Goal: Transaction & Acquisition: Purchase product/service

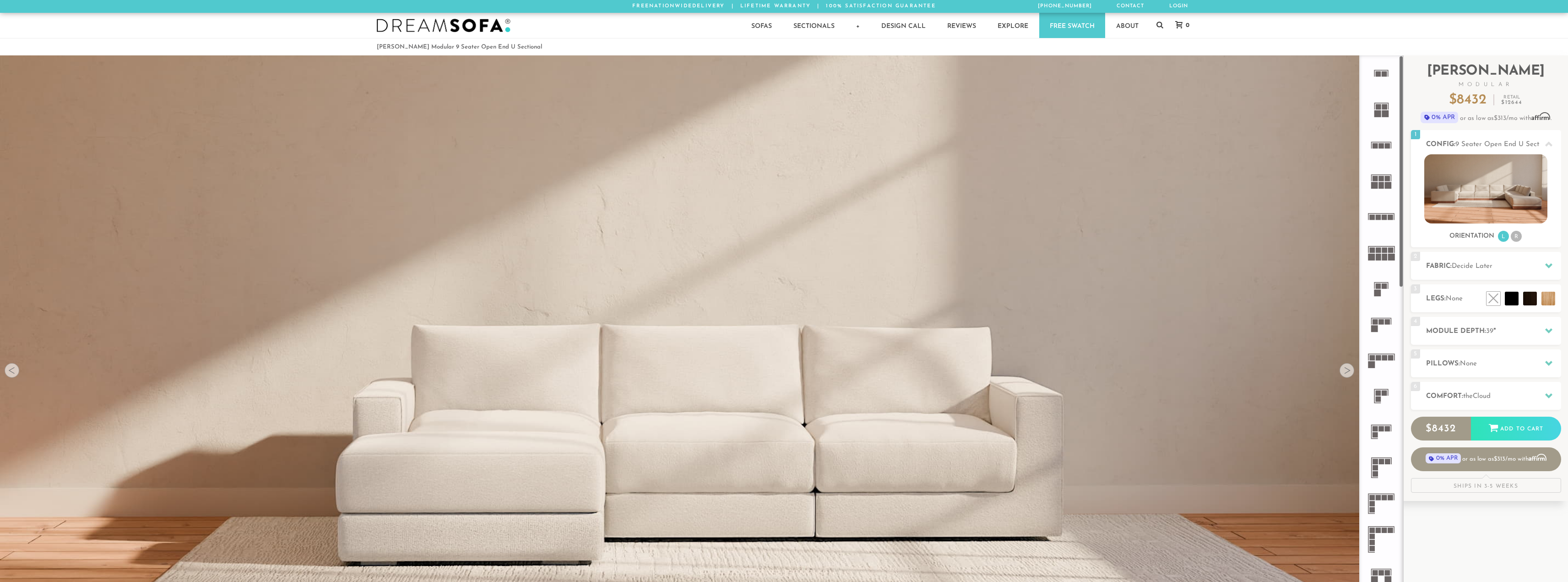
click at [1385, 359] on rect at bounding box center [1384, 358] width 6 height 6
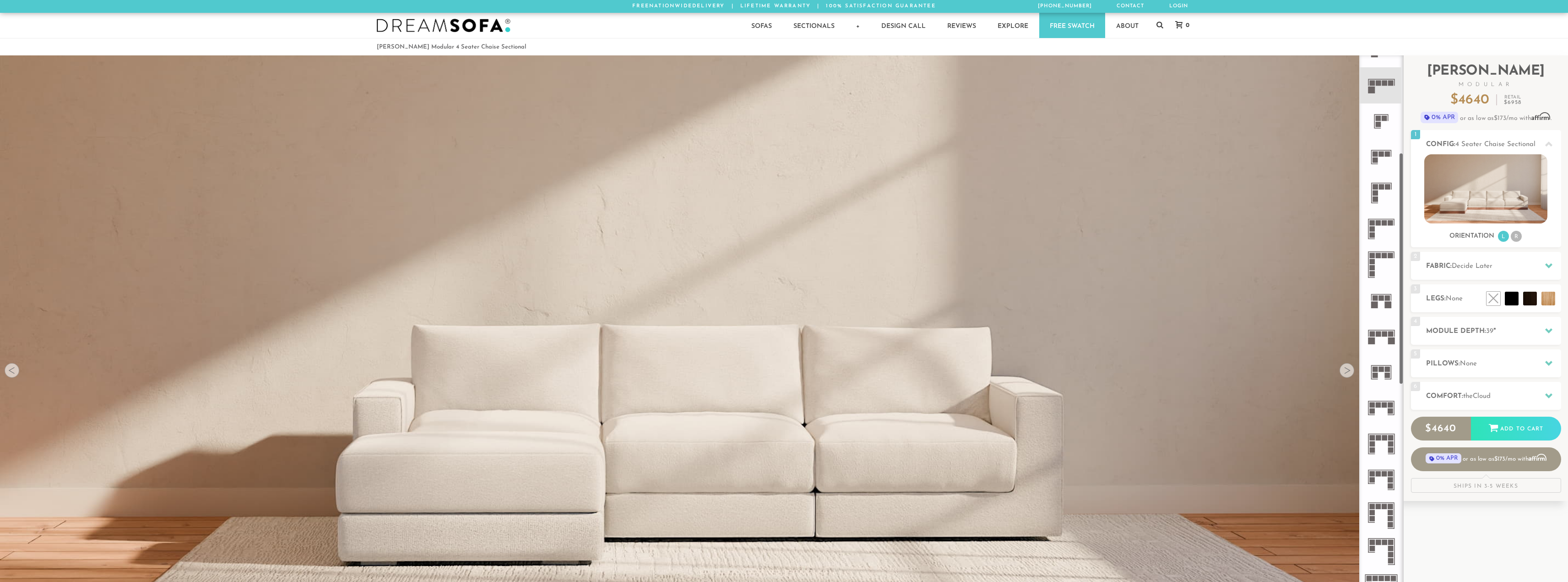
scroll to position [277, 0]
click at [1382, 340] on icon at bounding box center [1381, 334] width 36 height 36
click at [1379, 477] on icon at bounding box center [1381, 477] width 36 height 36
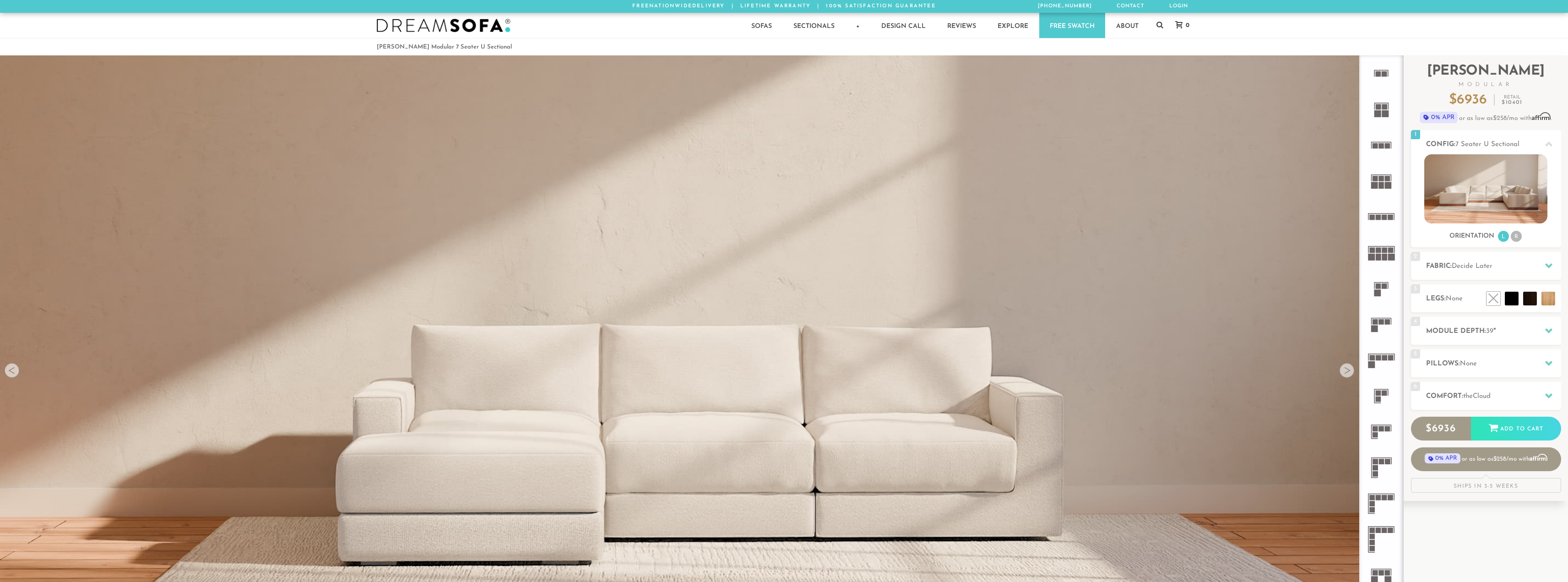
click at [1378, 434] on icon at bounding box center [1381, 432] width 36 height 36
click at [1477, 330] on h2 "Module Depth: 39 "" at bounding box center [1493, 331] width 135 height 10
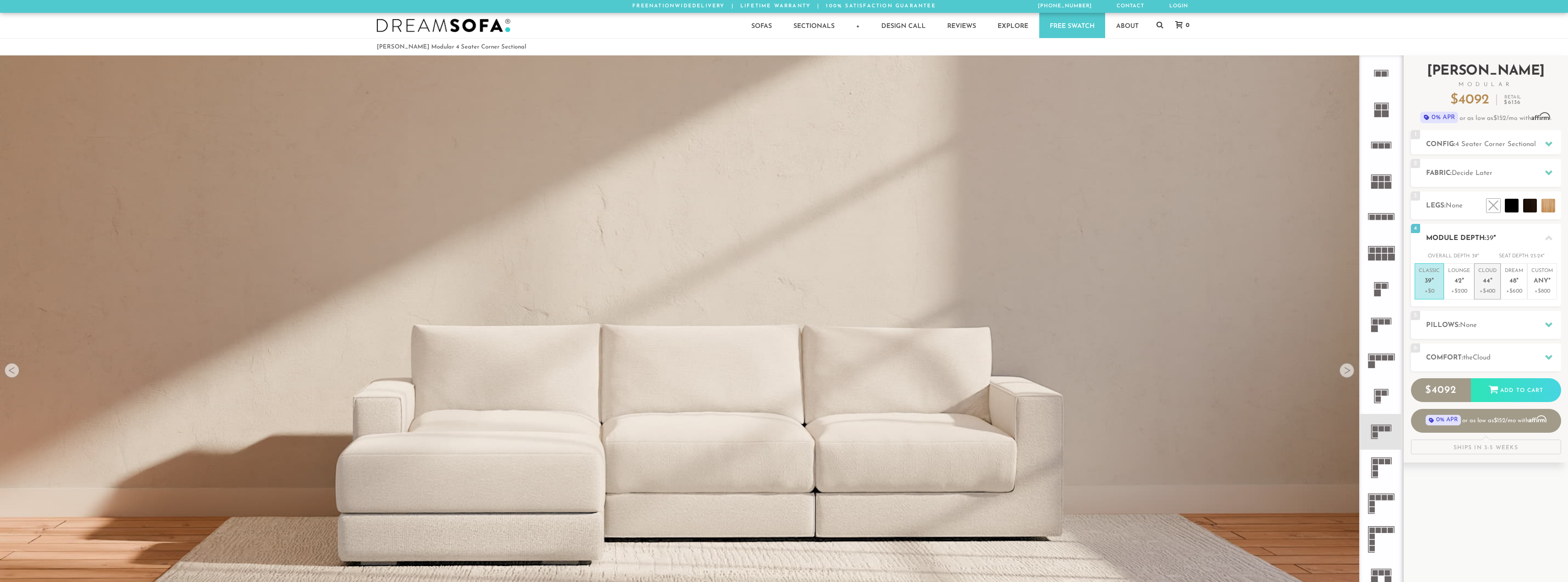
click at [1495, 279] on p "Cloud 44 "" at bounding box center [1488, 277] width 19 height 20
click at [1493, 328] on h2 "Pillows: None" at bounding box center [1493, 325] width 135 height 10
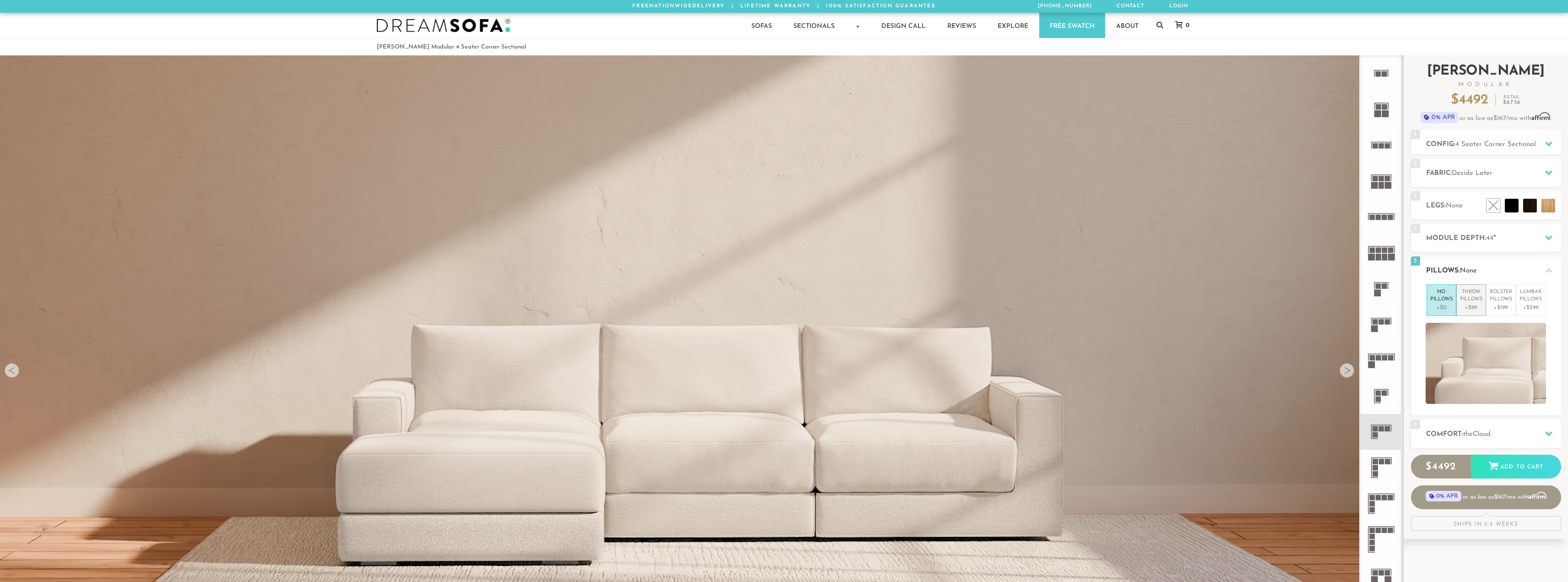
click at [1466, 298] on p "Throw Pillows" at bounding box center [1471, 296] width 22 height 15
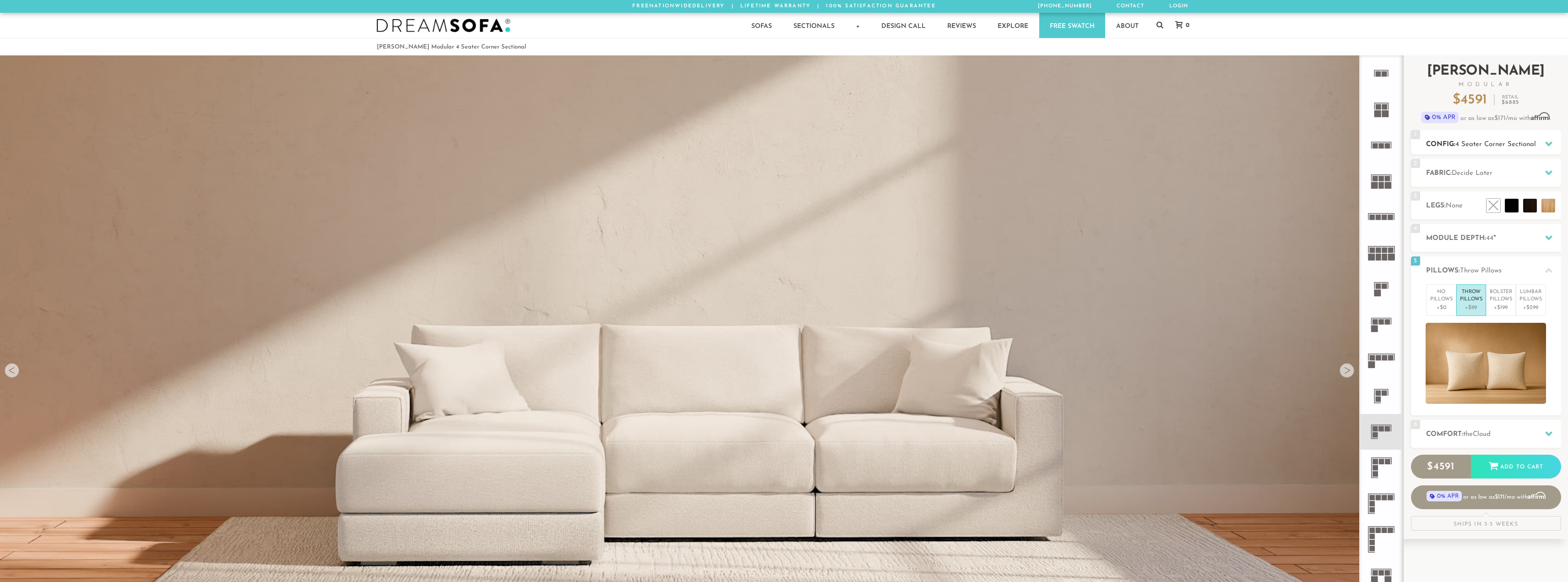
click at [1483, 144] on span "4 Seater Corner Sectional" at bounding box center [1495, 144] width 80 height 7
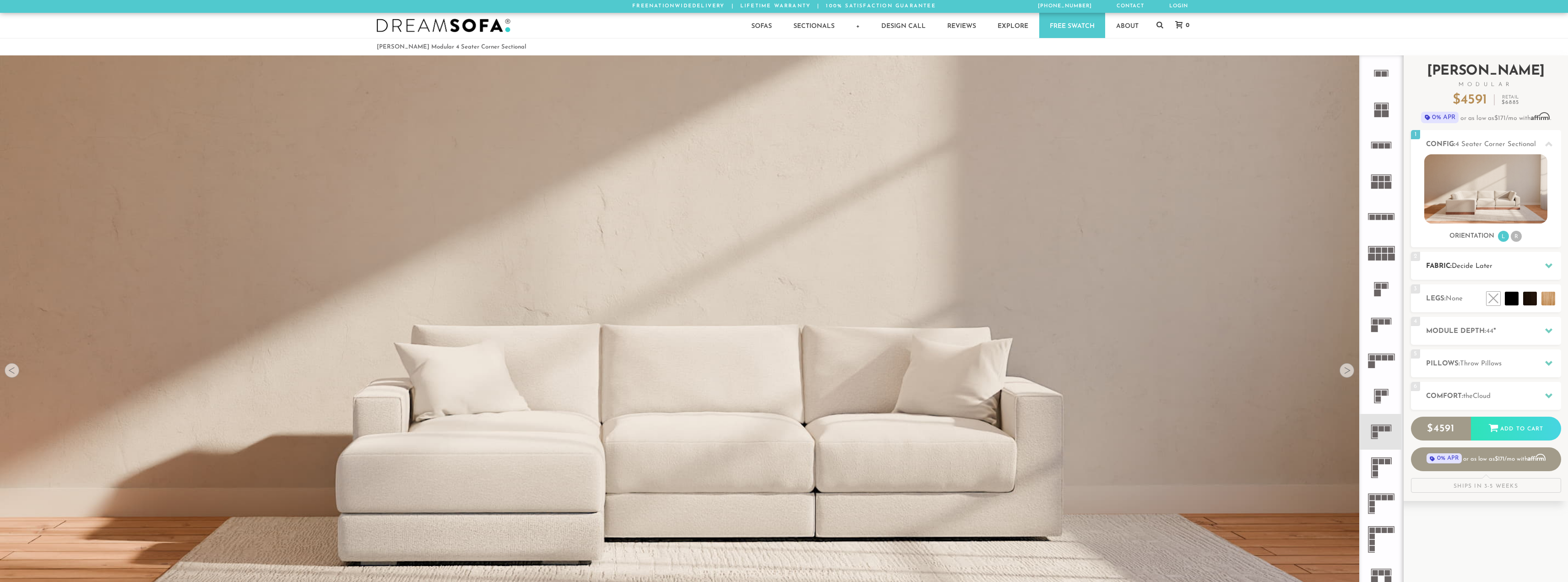
click at [1457, 267] on span "Decide Later" at bounding box center [1472, 266] width 41 height 7
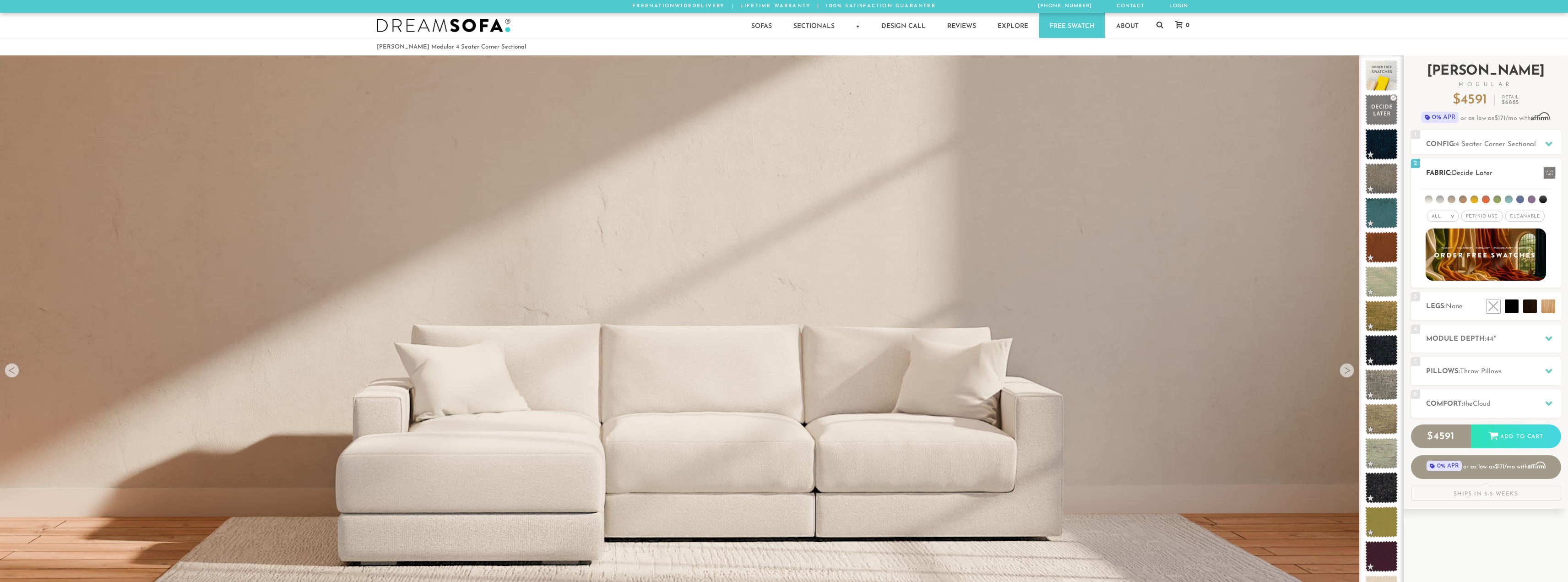
click at [1483, 218] on span "Pet/Kid Use x" at bounding box center [1481, 216] width 41 height 11
click at [1431, 198] on li at bounding box center [1428, 199] width 7 height 7
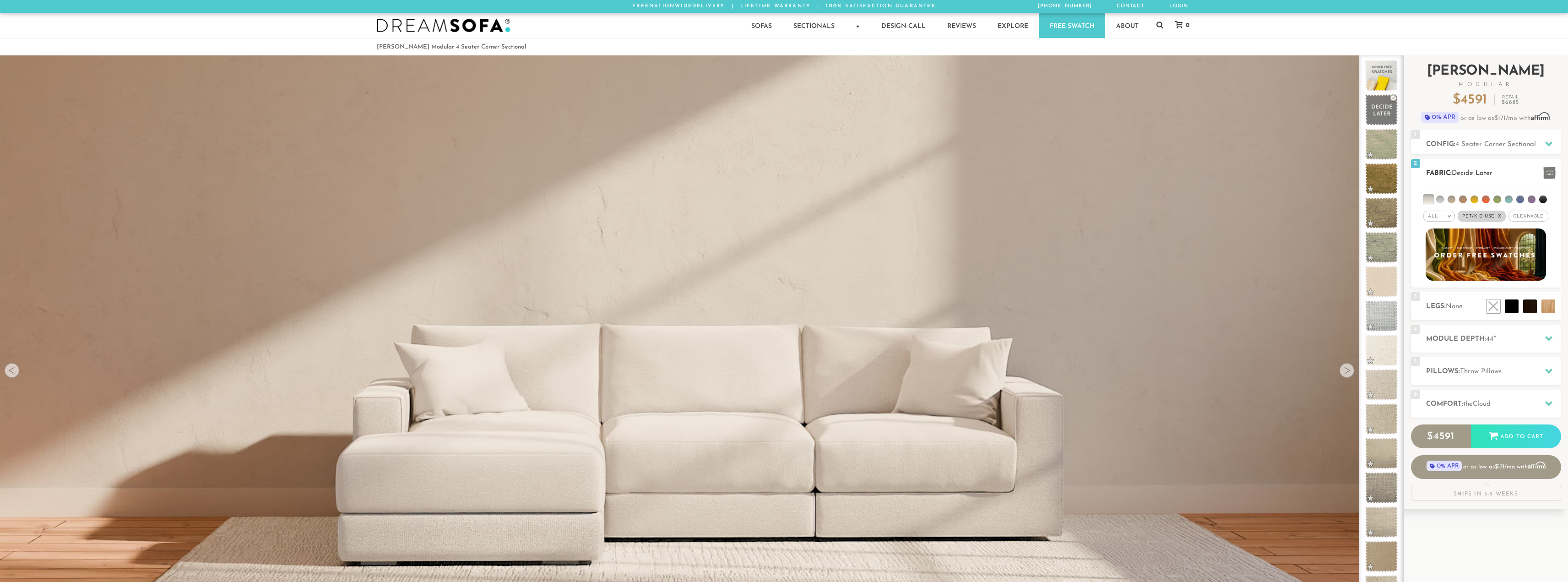
click at [1439, 197] on li at bounding box center [1440, 199] width 7 height 7
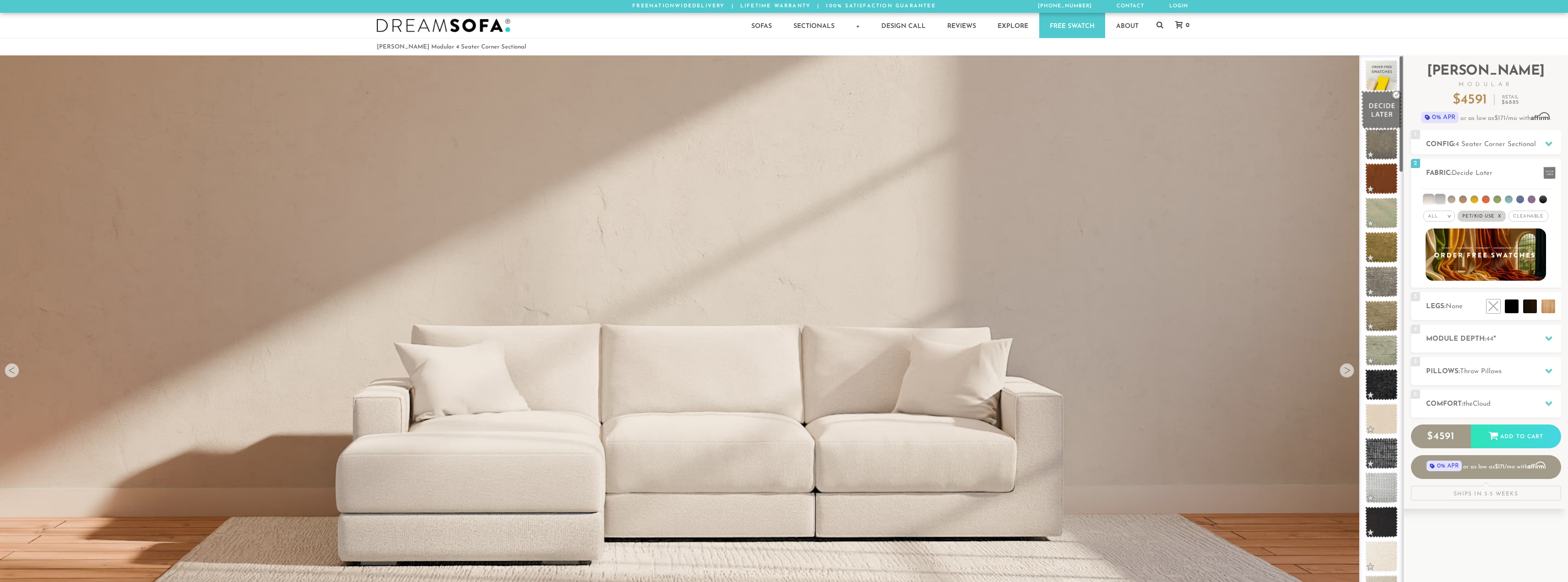
click at [1379, 106] on span at bounding box center [1381, 110] width 41 height 39
click at [1478, 167] on div "2 Fabric: Decide Later" at bounding box center [1486, 173] width 151 height 28
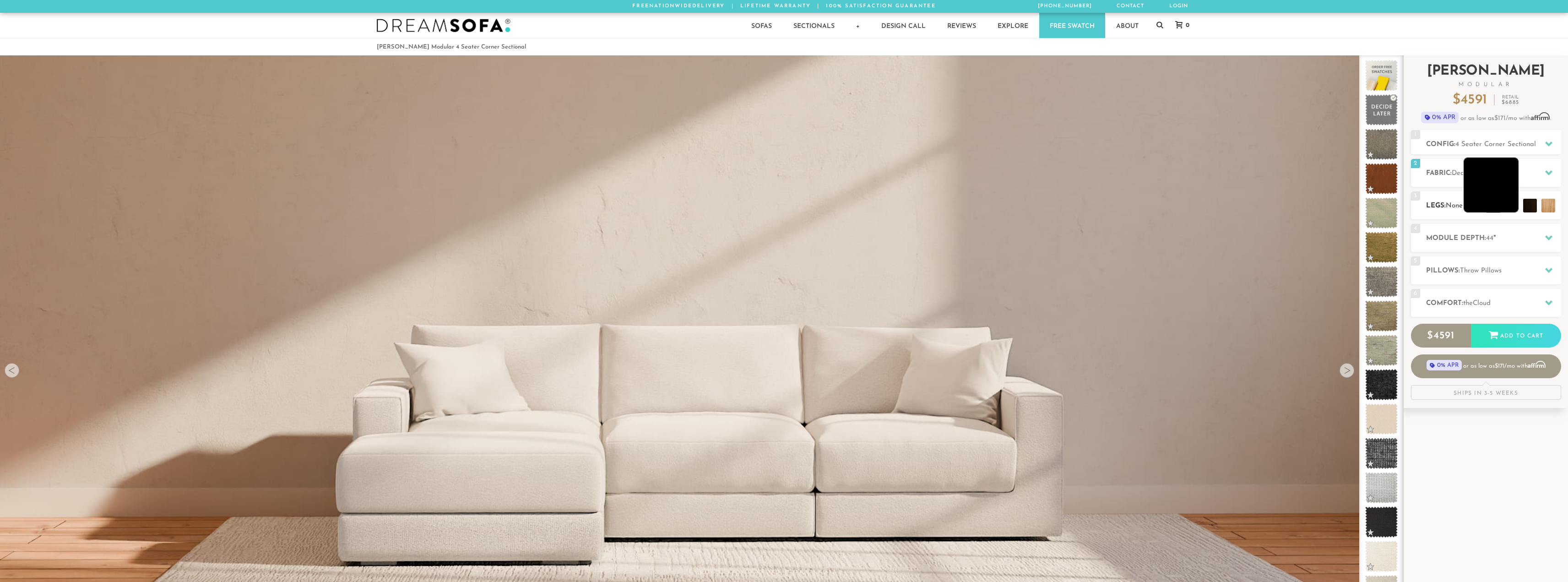
click at [1512, 204] on li at bounding box center [1490, 184] width 55 height 55
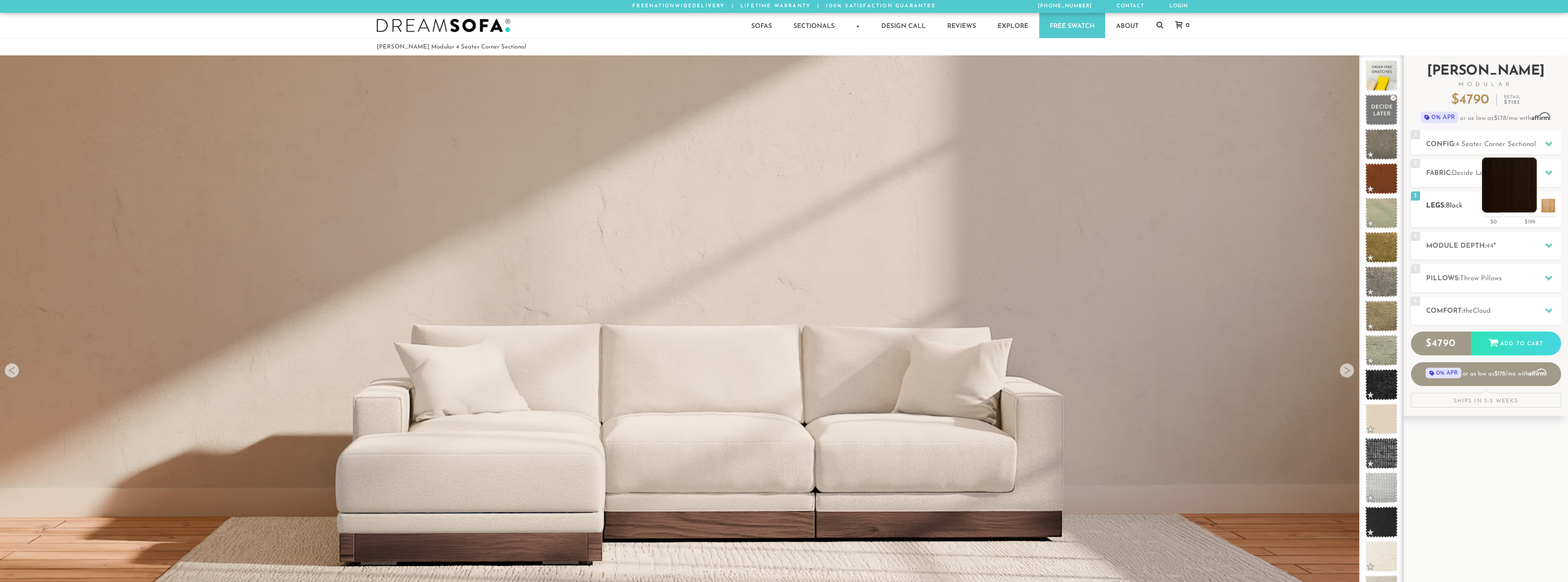
click at [1530, 206] on li at bounding box center [1509, 184] width 55 height 55
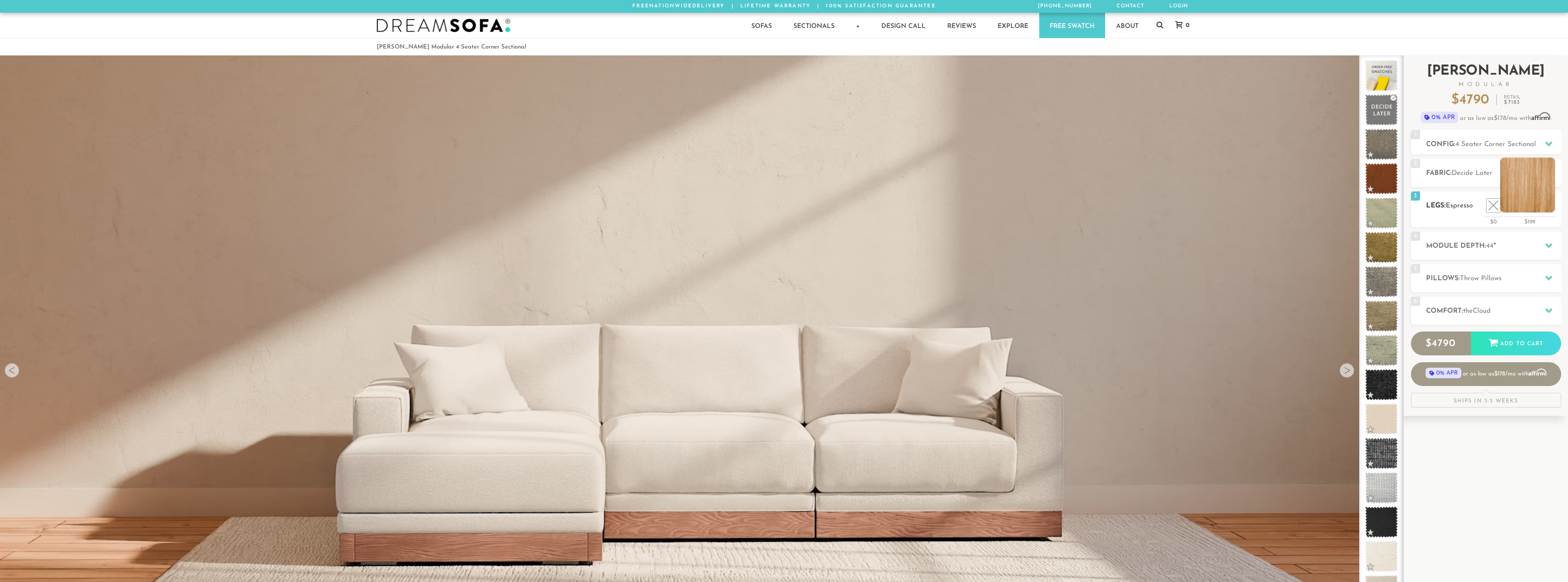
click at [1549, 207] on li at bounding box center [1527, 184] width 55 height 55
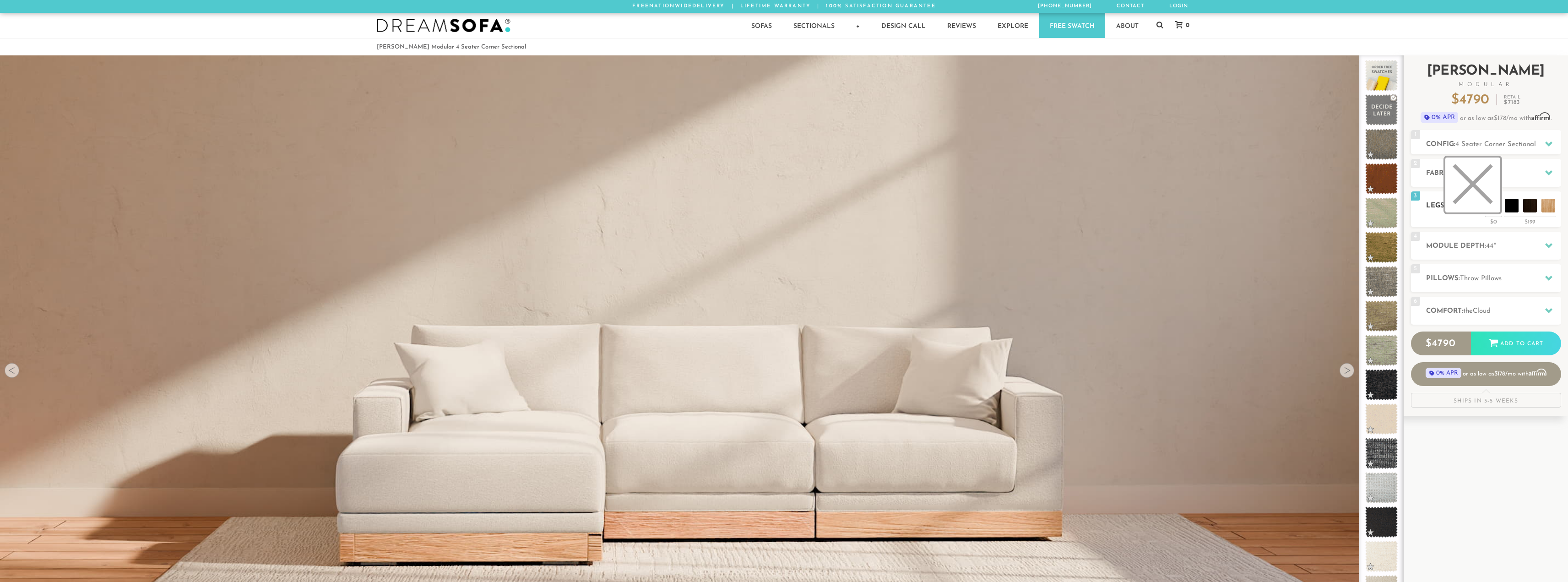
click at [1494, 201] on li at bounding box center [1472, 184] width 55 height 55
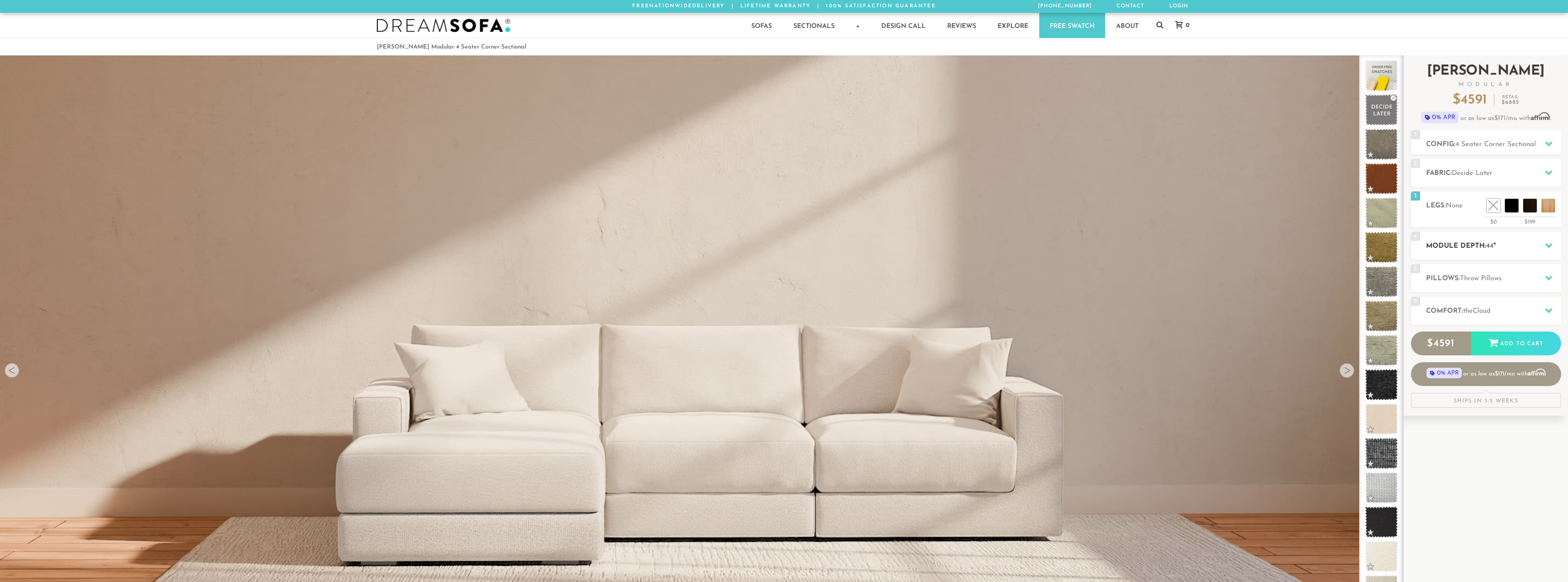
click at [1451, 248] on h2 "Module Depth: 44 "" at bounding box center [1493, 245] width 135 height 10
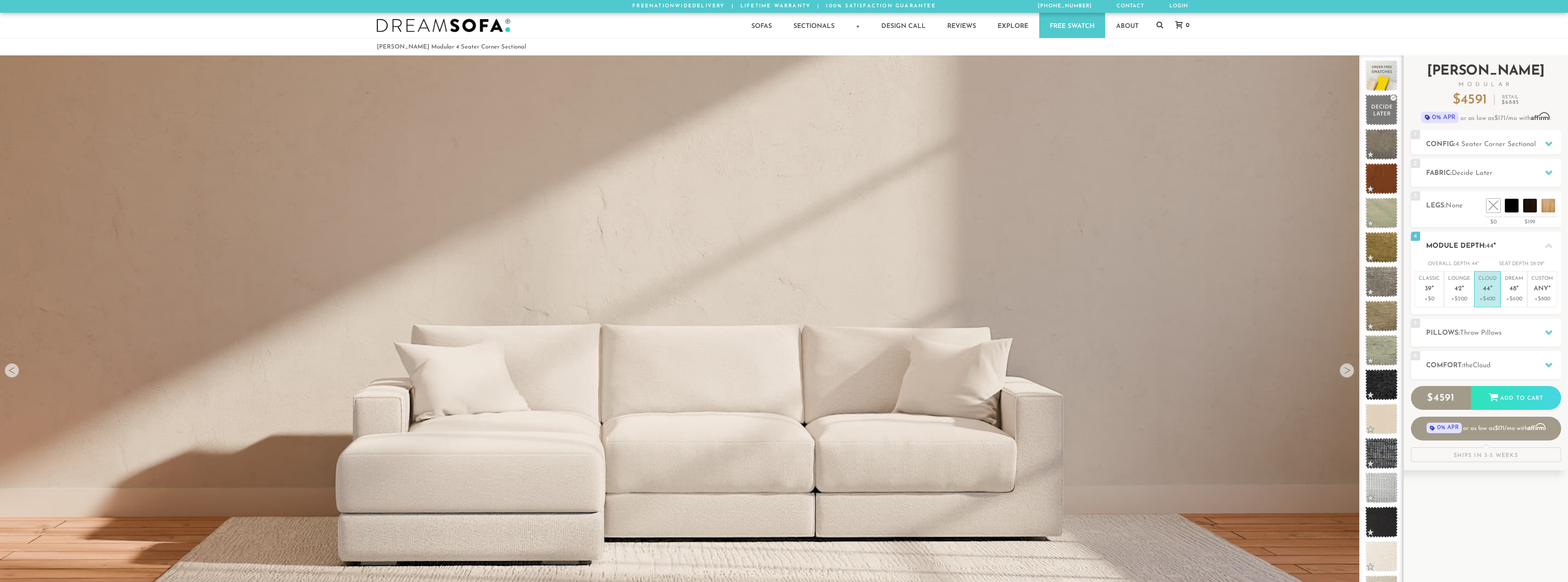
click at [1452, 245] on h2 "Module Depth: 44 "" at bounding box center [1493, 245] width 135 height 10
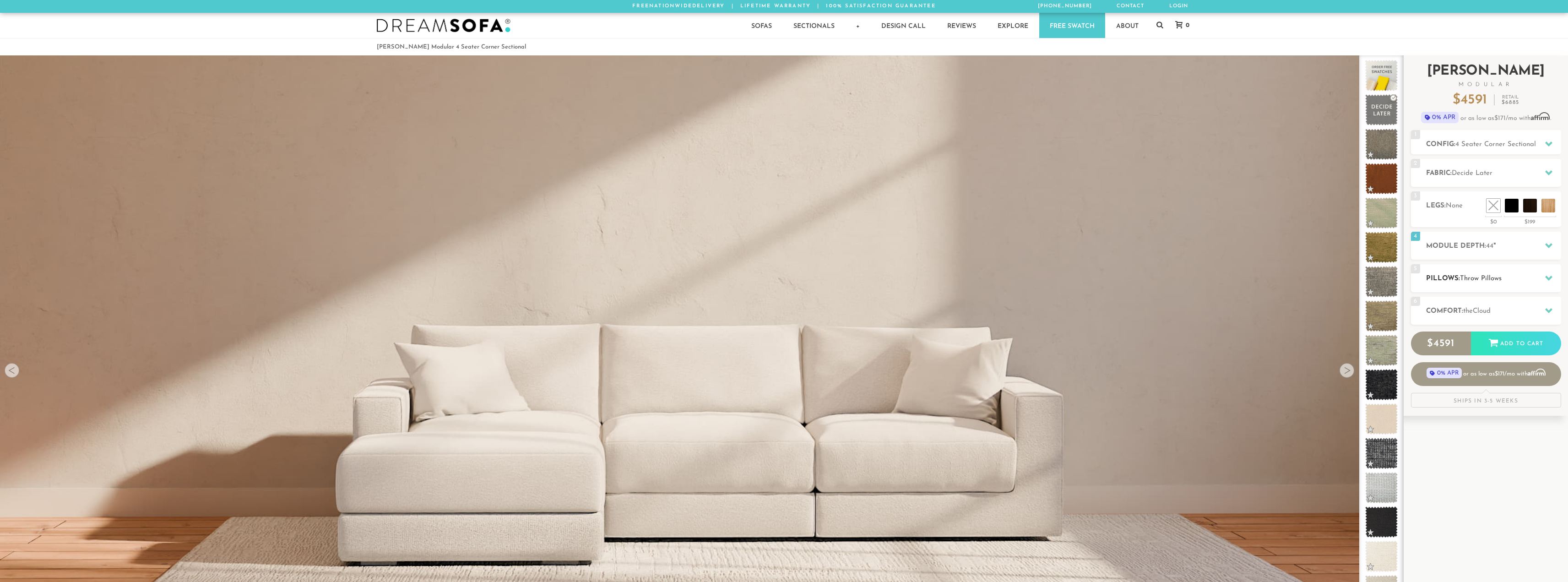
click at [1453, 278] on h2 "Pillows: Throw Pillows" at bounding box center [1493, 278] width 135 height 10
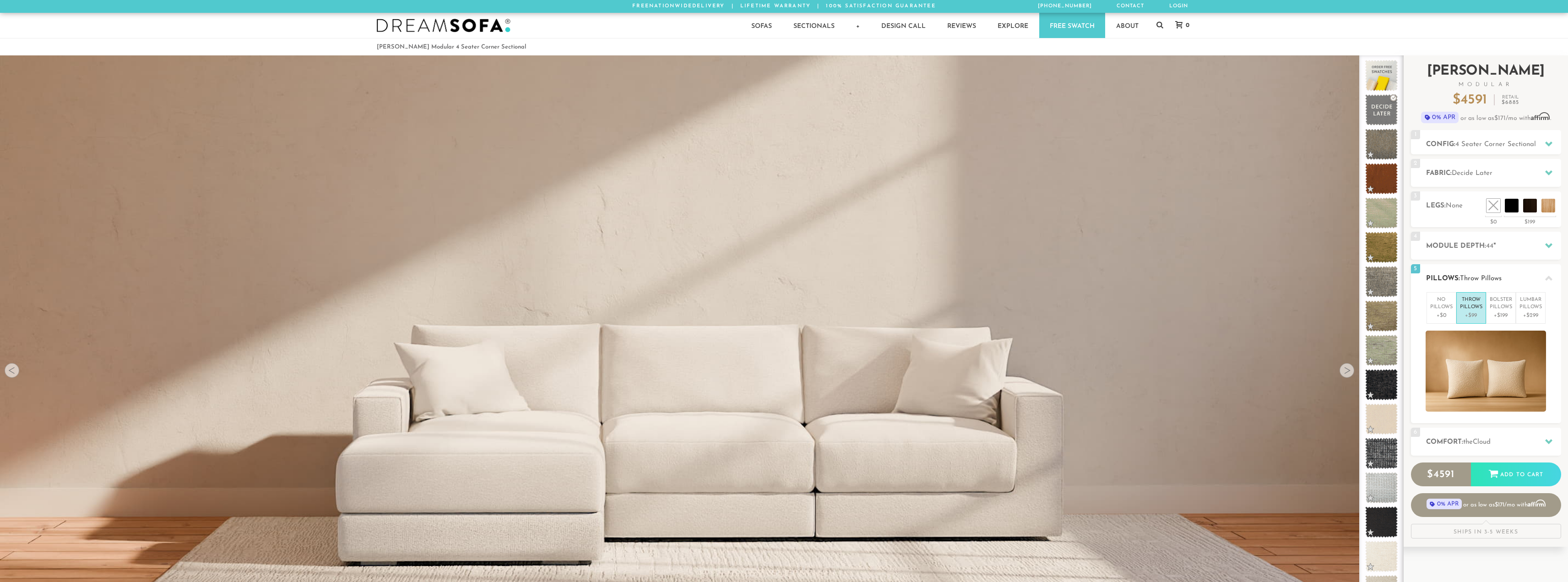
click at [1453, 278] on h2 "Pillows: Throw Pillows" at bounding box center [1493, 278] width 135 height 10
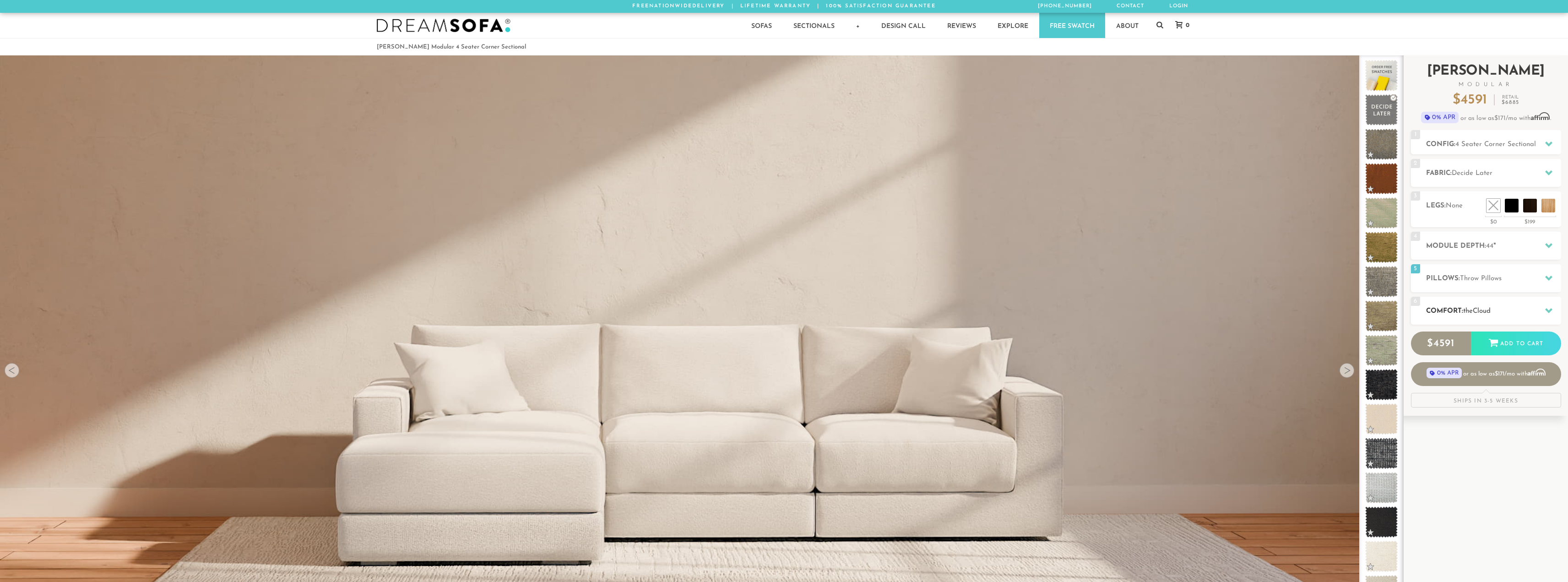
click at [1450, 309] on h2 "Comfort: the Cloud" at bounding box center [1493, 311] width 135 height 10
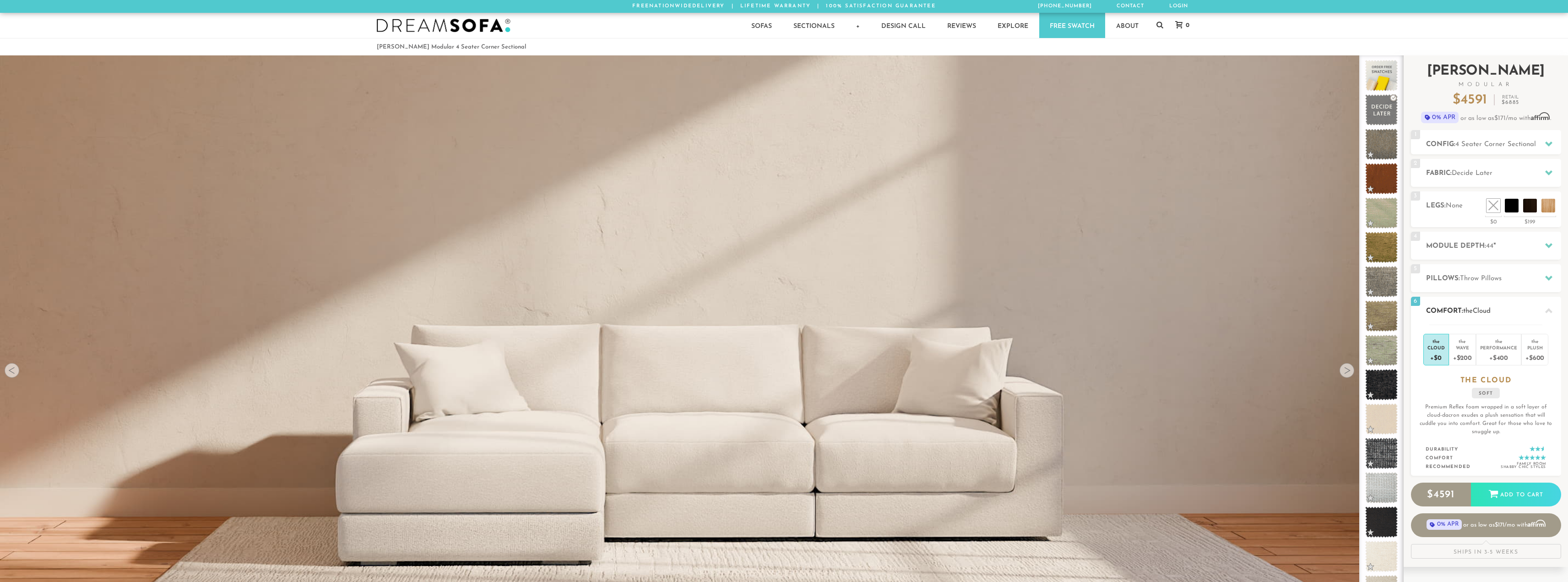
click at [1453, 299] on div "6 Comfort: the Cloud soft" at bounding box center [1486, 311] width 151 height 28
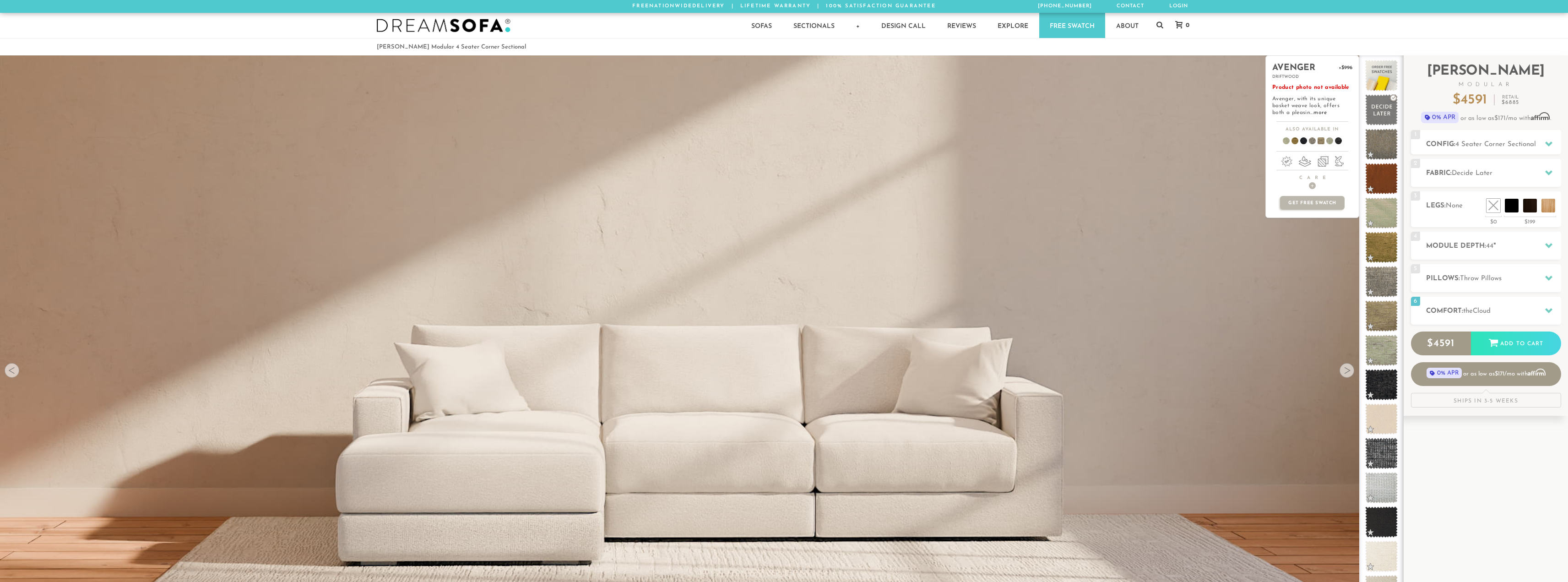
click at [1346, 374] on div "avenger +$996 driftwood Product photo not available Avenger, with its unique ba…" at bounding box center [1312, 370] width 94 height 630
click at [1346, 371] on div "avenger +$996 driftwood Product photo not available Avenger, with its unique ba…" at bounding box center [1312, 370] width 94 height 630
click at [1349, 372] on div "avenger +$996 driftwood Product photo not available Avenger, with its unique ba…" at bounding box center [1312, 370] width 94 height 630
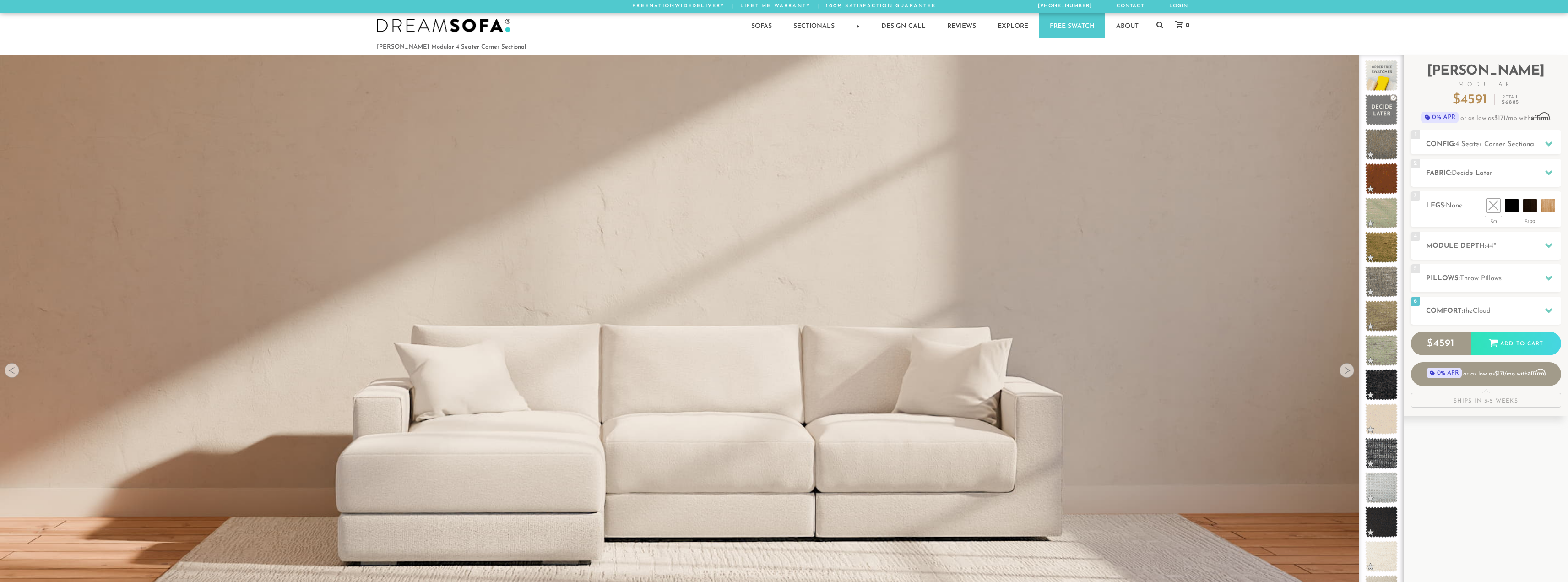
click at [1348, 377] on div at bounding box center [1346, 371] width 15 height 15
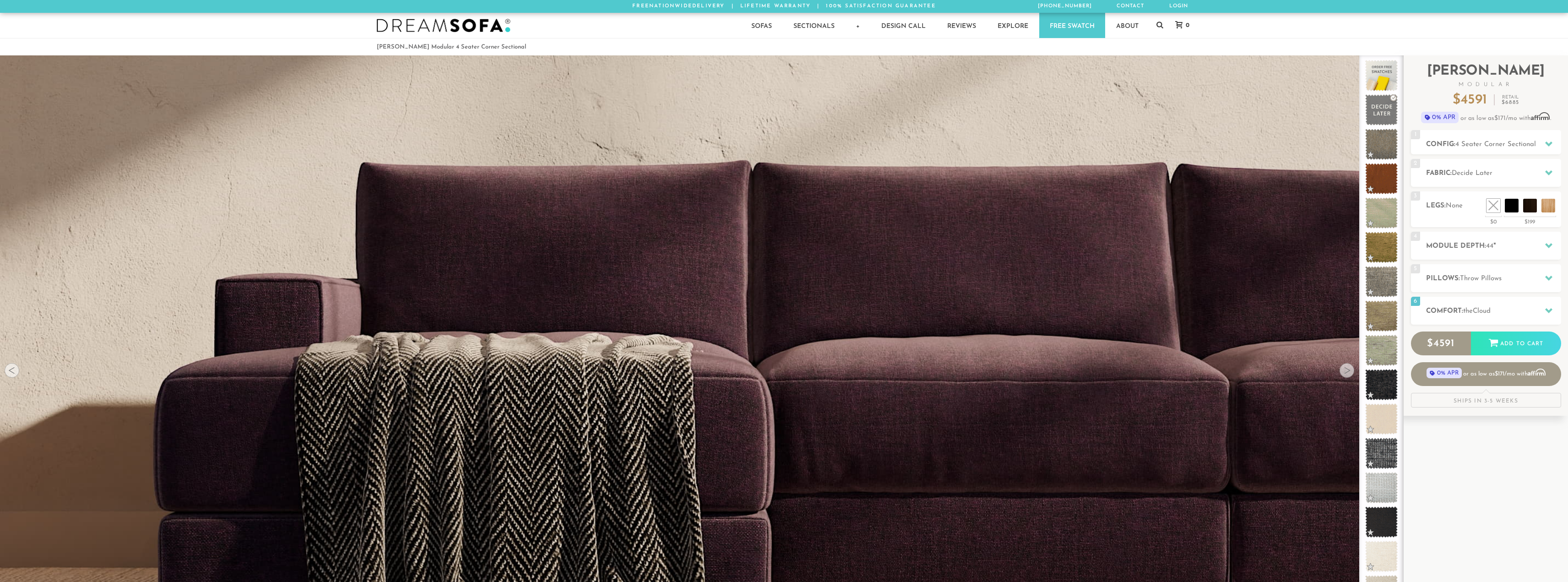
click at [1348, 371] on div at bounding box center [1346, 371] width 15 height 15
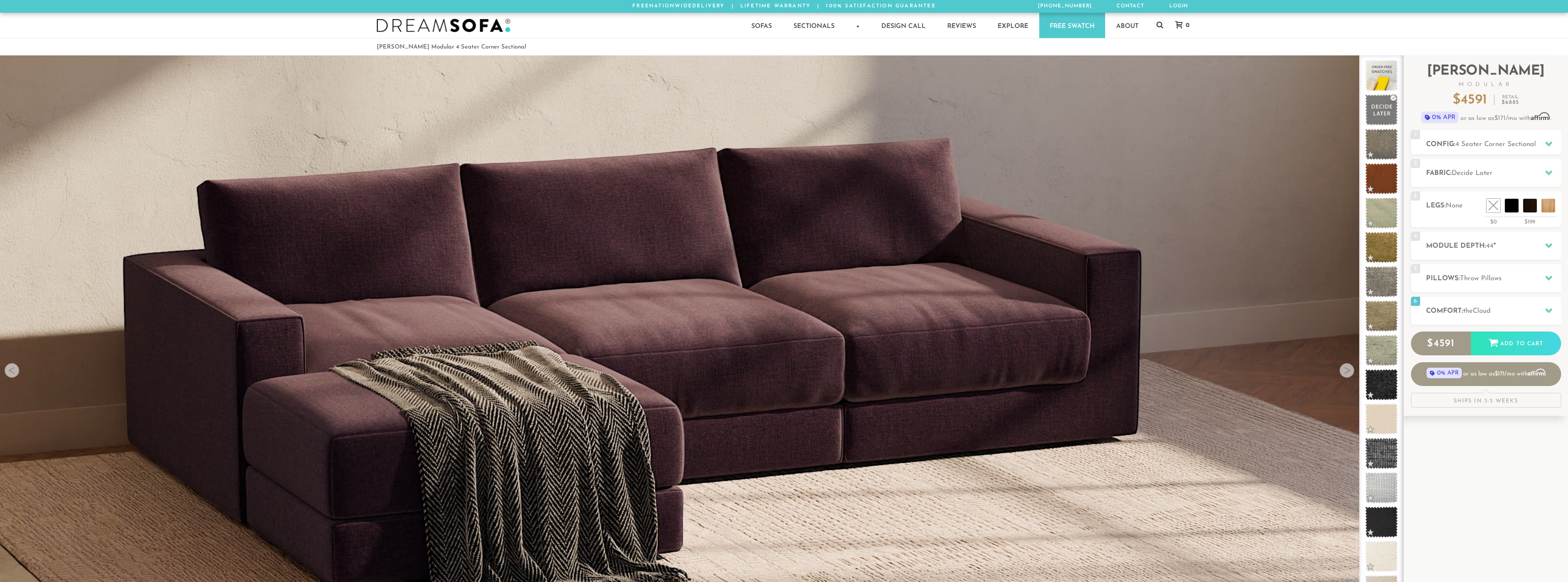
click at [1348, 371] on div at bounding box center [1346, 371] width 15 height 15
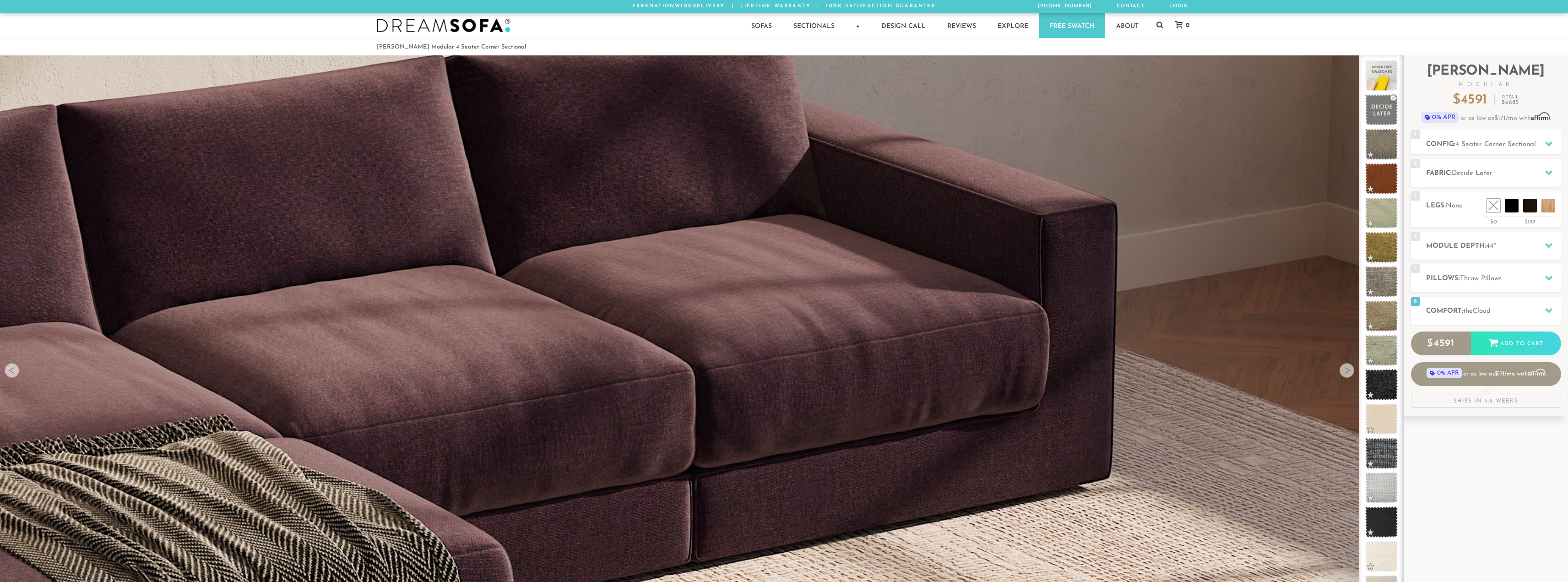
click at [1348, 371] on div at bounding box center [1346, 371] width 15 height 15
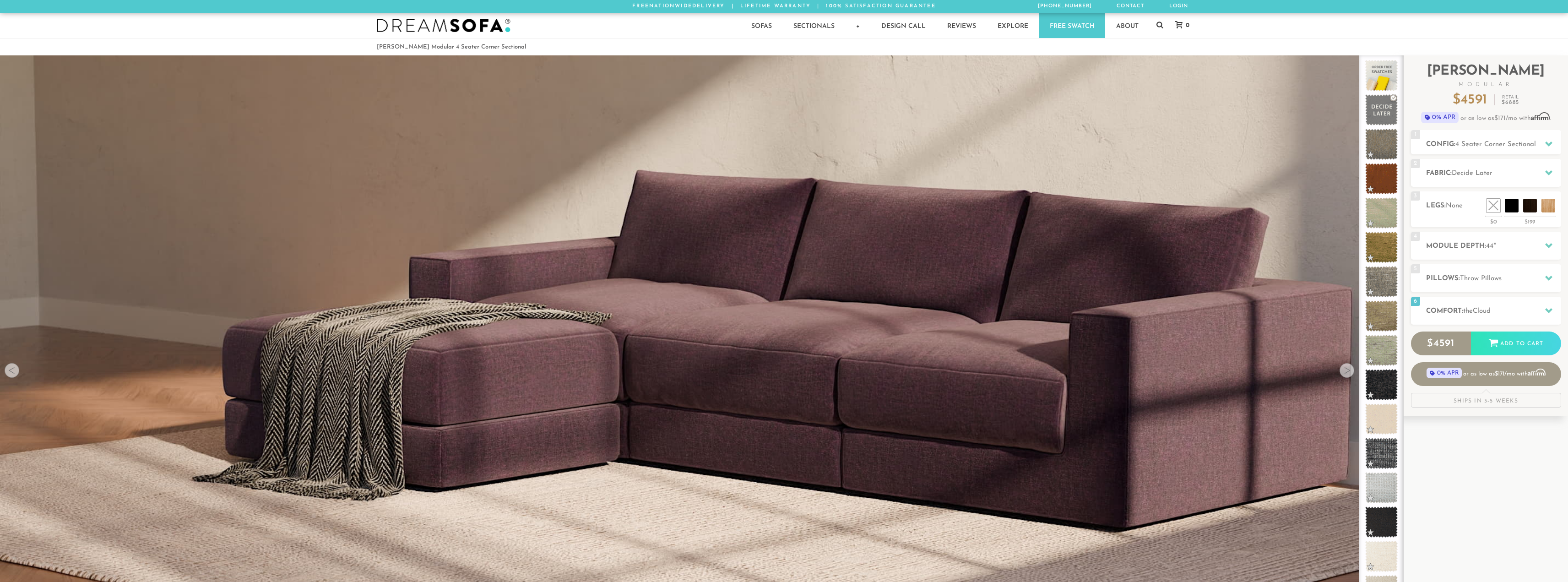
click at [1348, 371] on div at bounding box center [1346, 371] width 15 height 15
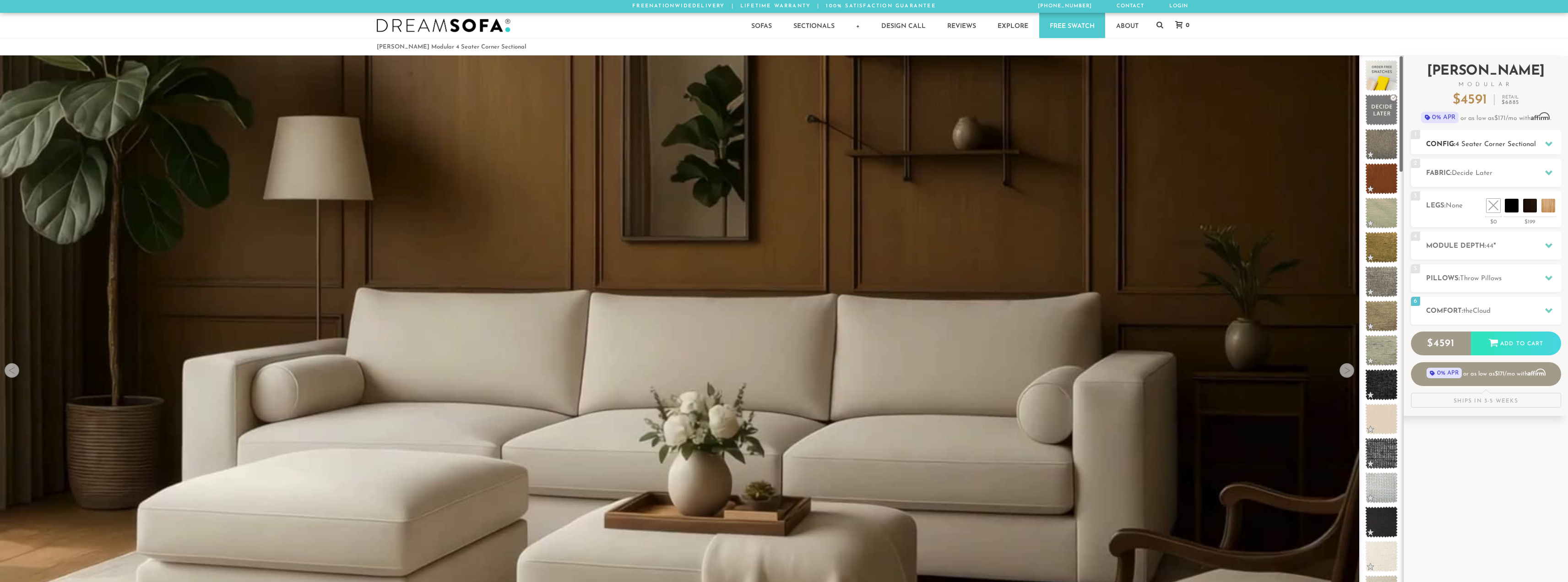
click at [1475, 149] on h2 "Config: 4 Seater Corner Sectional" at bounding box center [1493, 144] width 135 height 10
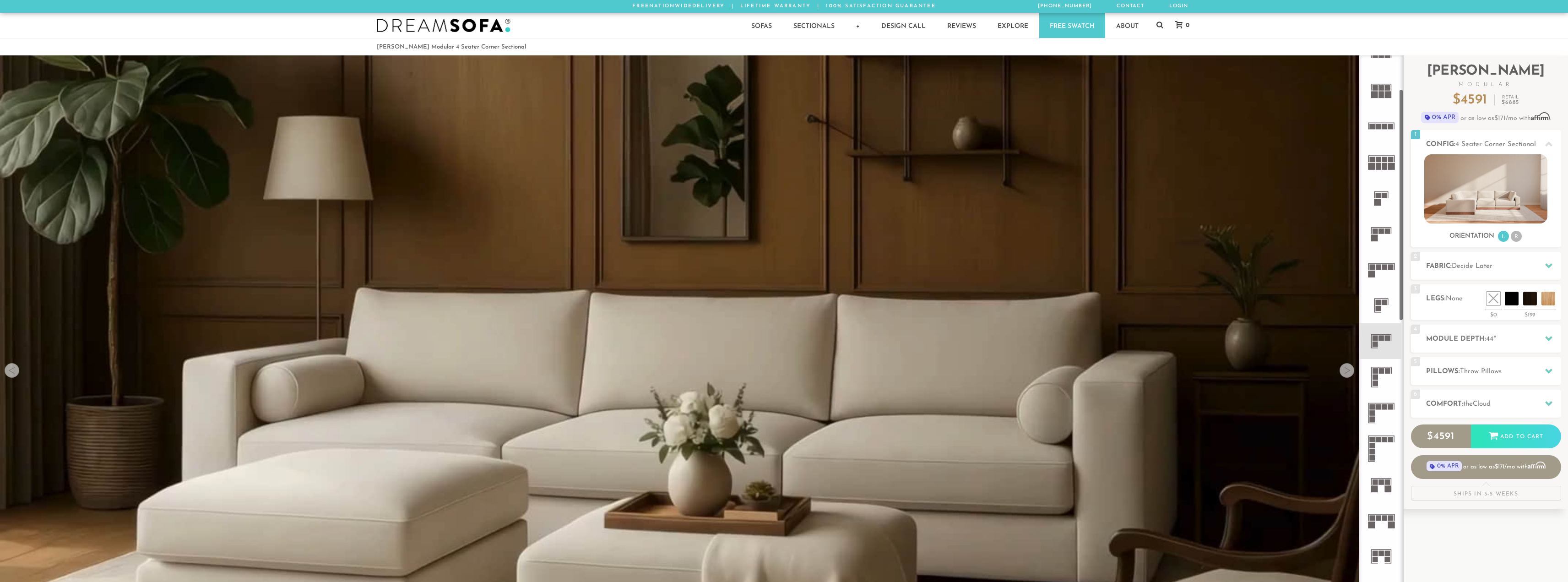
scroll to position [92, 0]
click at [1378, 408] on rect at bounding box center [1378, 406] width 6 height 6
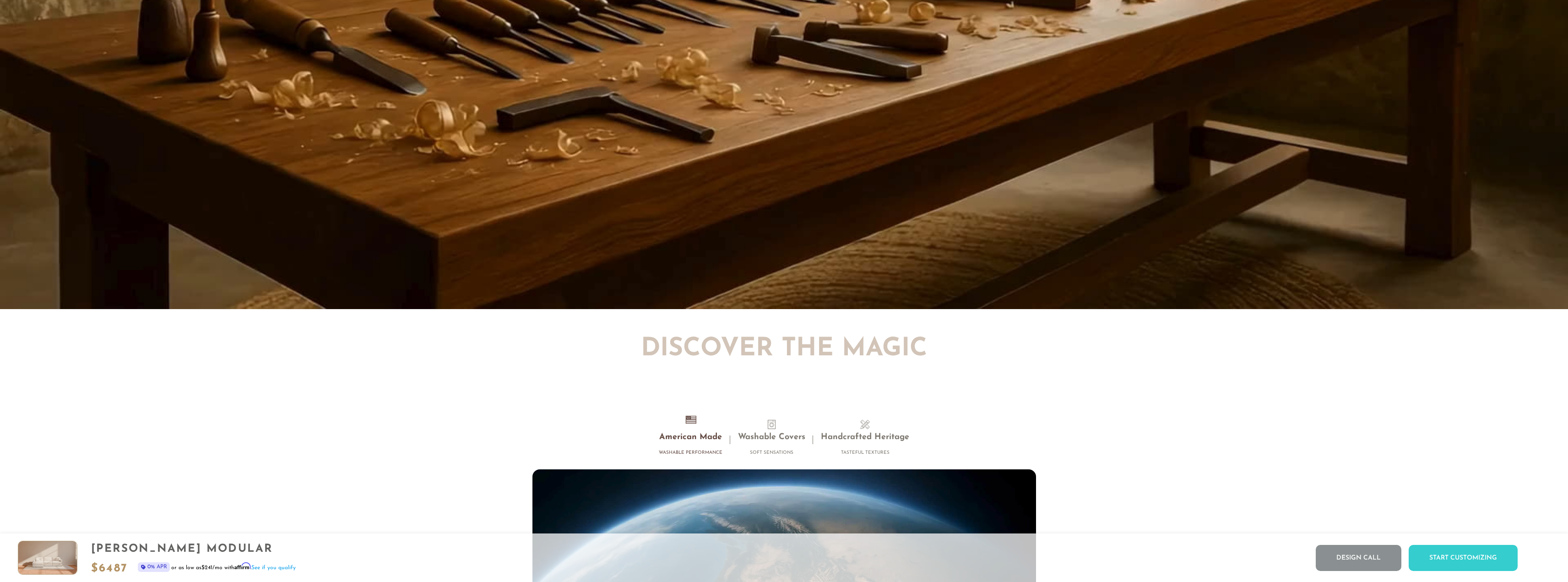
scroll to position [10767, 0]
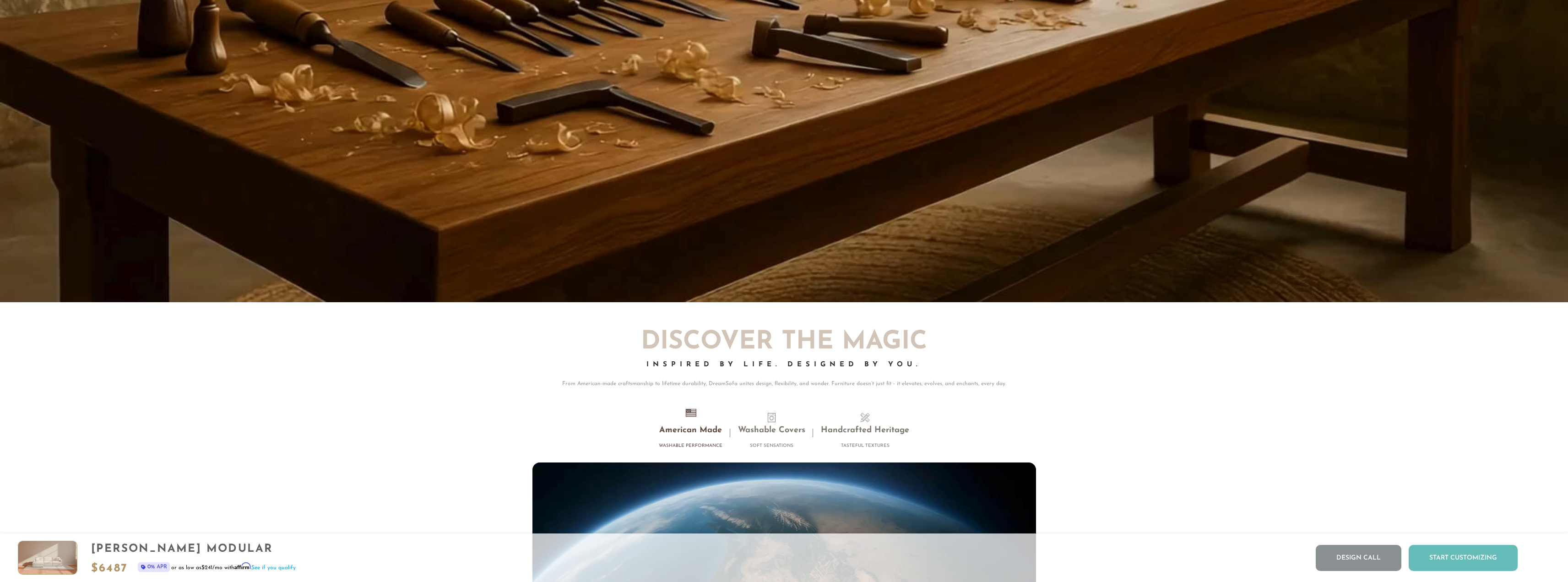
click at [1467, 560] on div "Start Customizing" at bounding box center [1462, 559] width 109 height 26
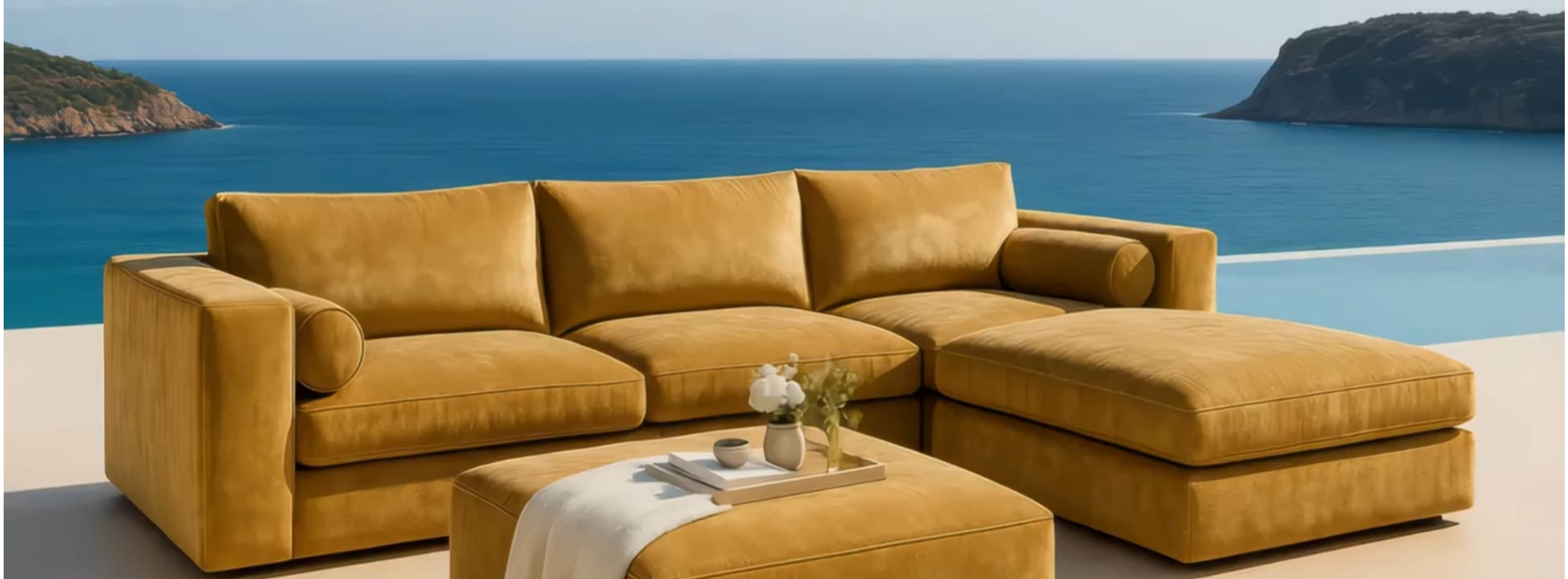
scroll to position [0, 0]
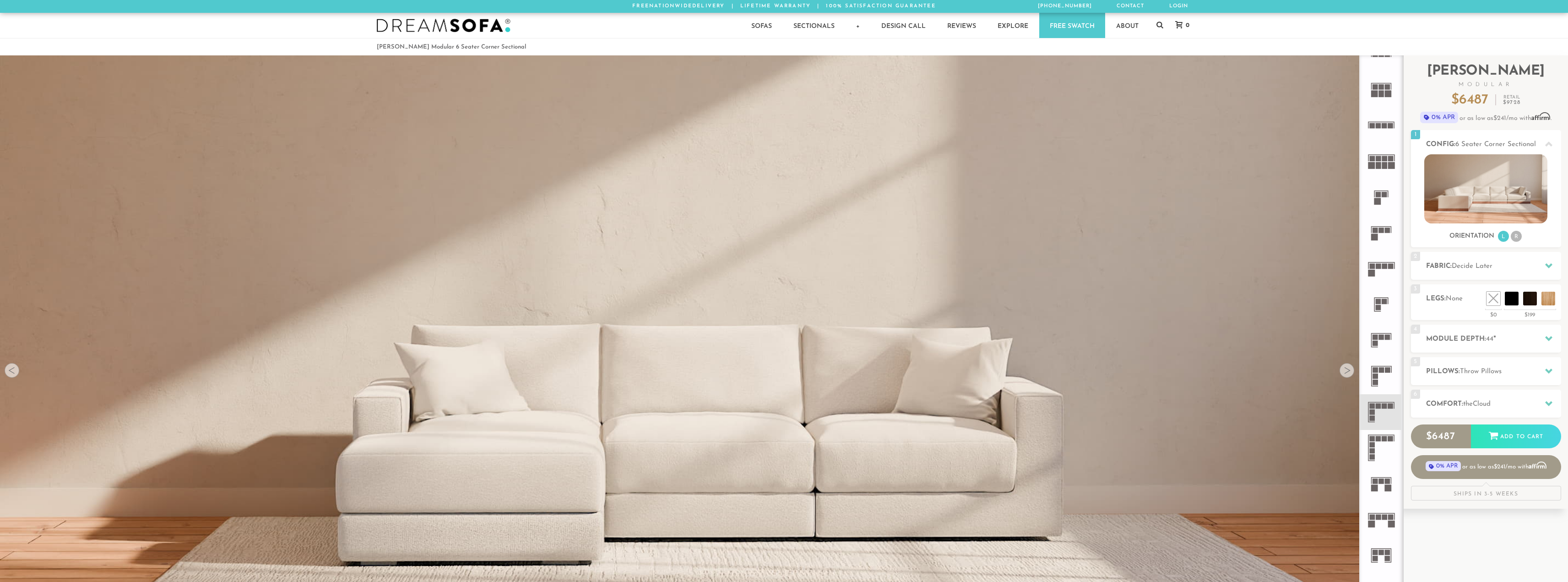
click at [852, 386] on img at bounding box center [701, 177] width 1403 height 468
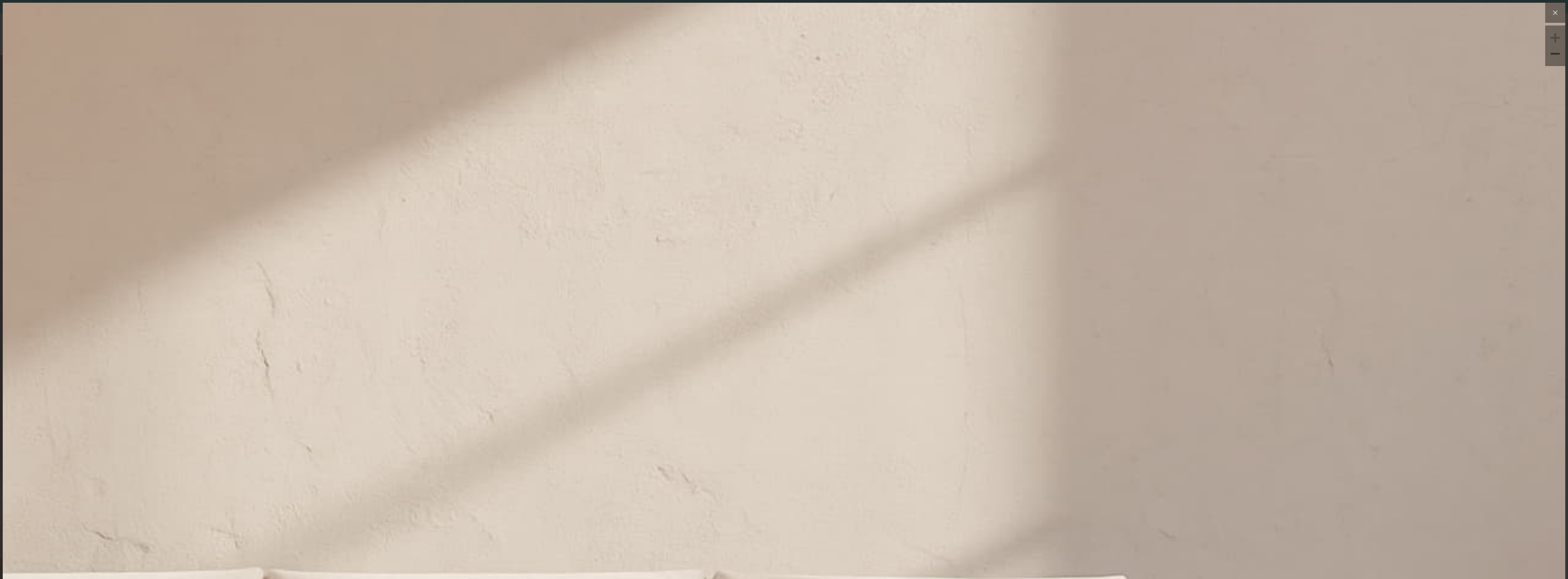
click at [1552, 13] on icon at bounding box center [1555, 13] width 11 height 11
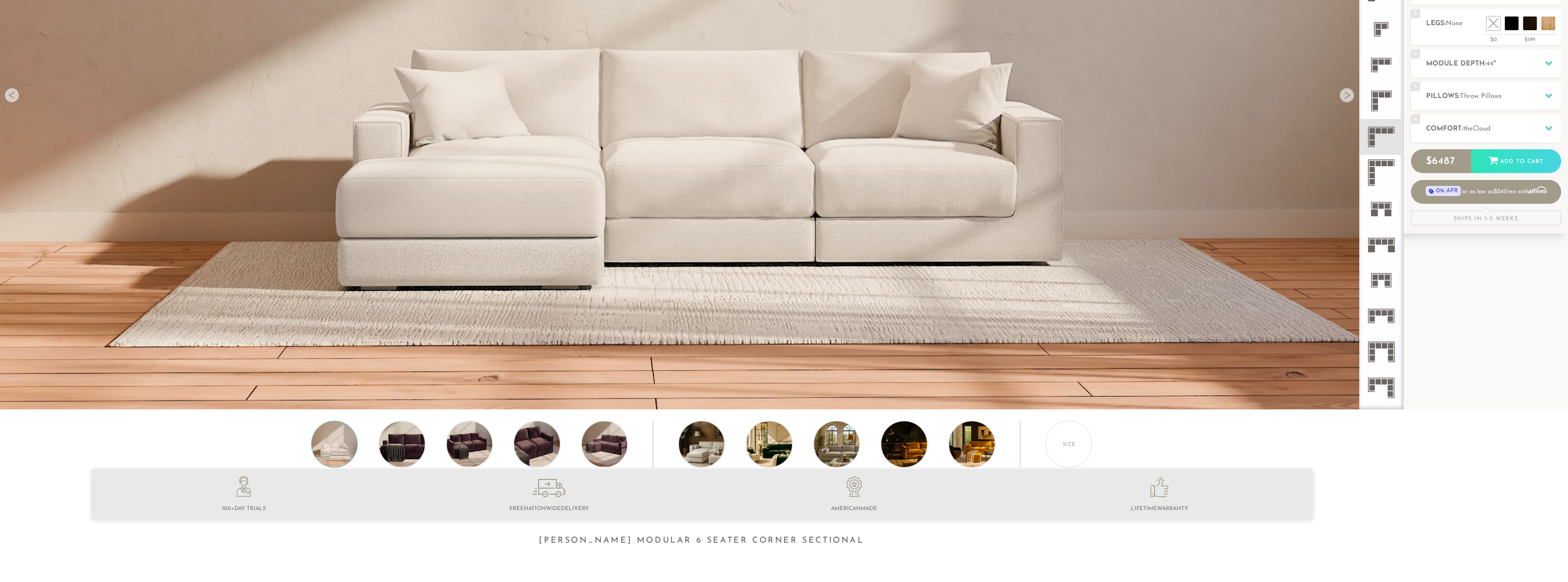
scroll to position [275, 0]
click at [852, 496] on icon at bounding box center [854, 487] width 16 height 22
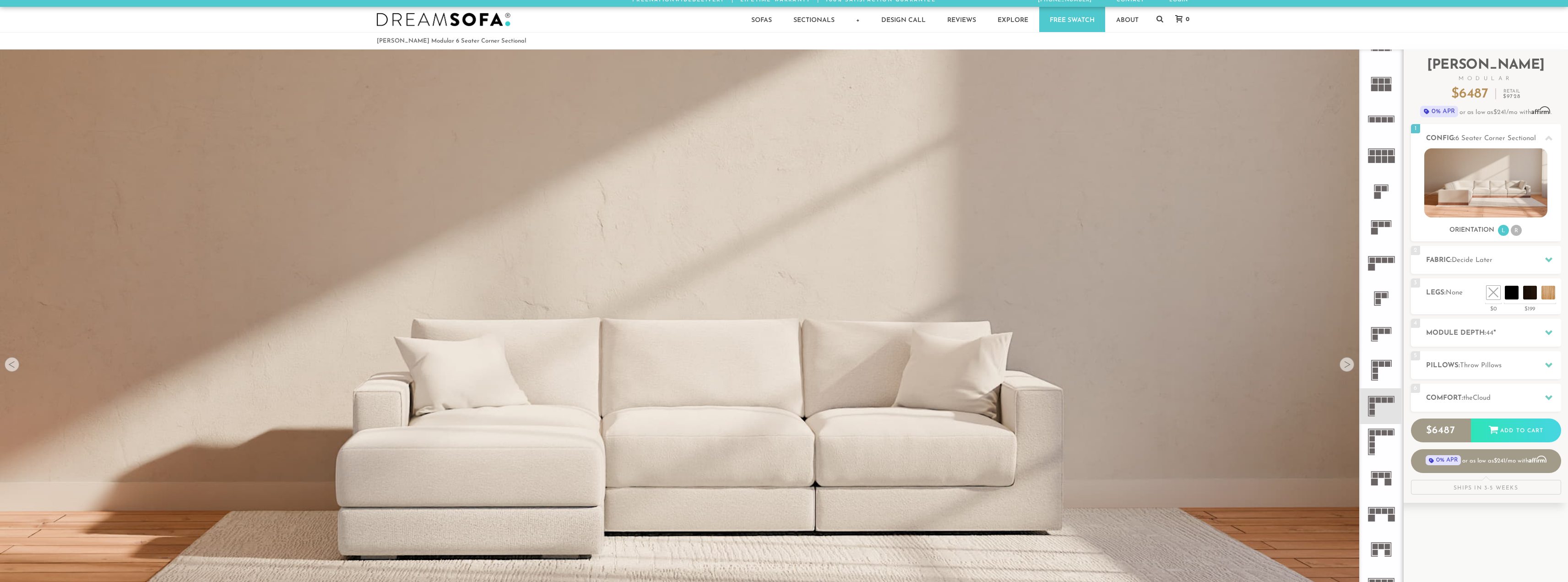
scroll to position [0, 0]
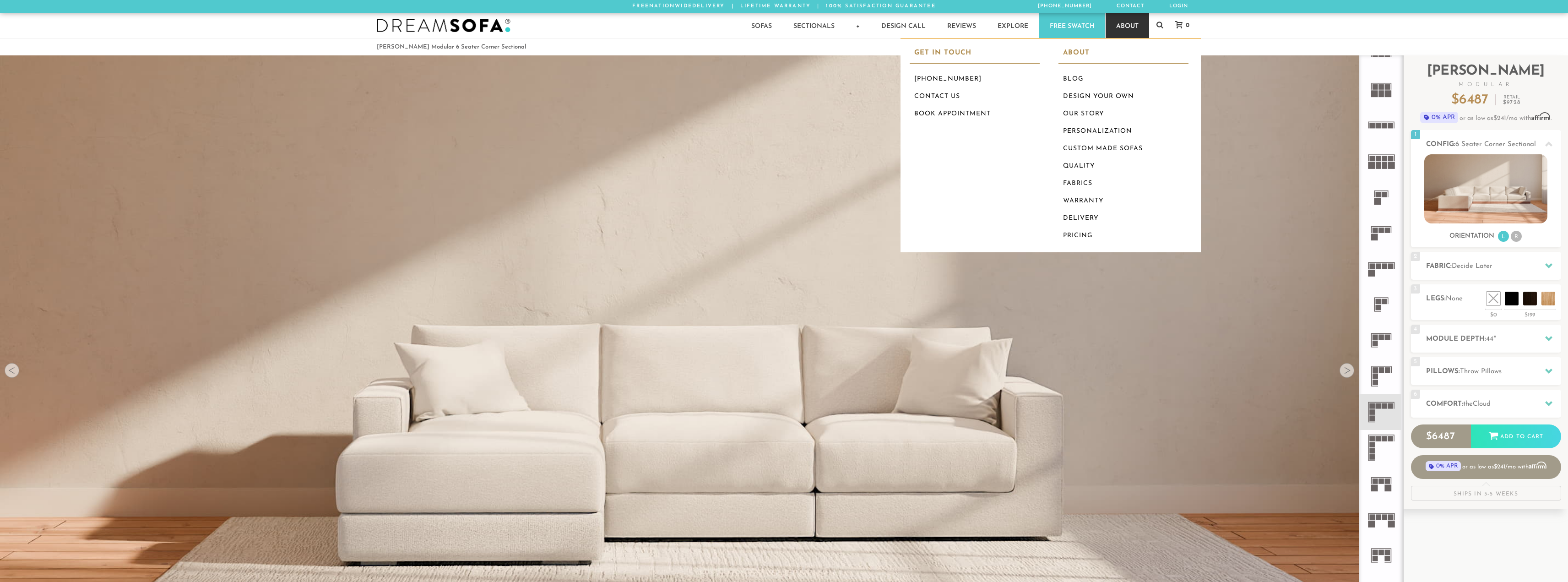
click at [1138, 22] on link "About" at bounding box center [1127, 25] width 44 height 25
click at [1079, 78] on link "Blog" at bounding box center [1123, 79] width 130 height 18
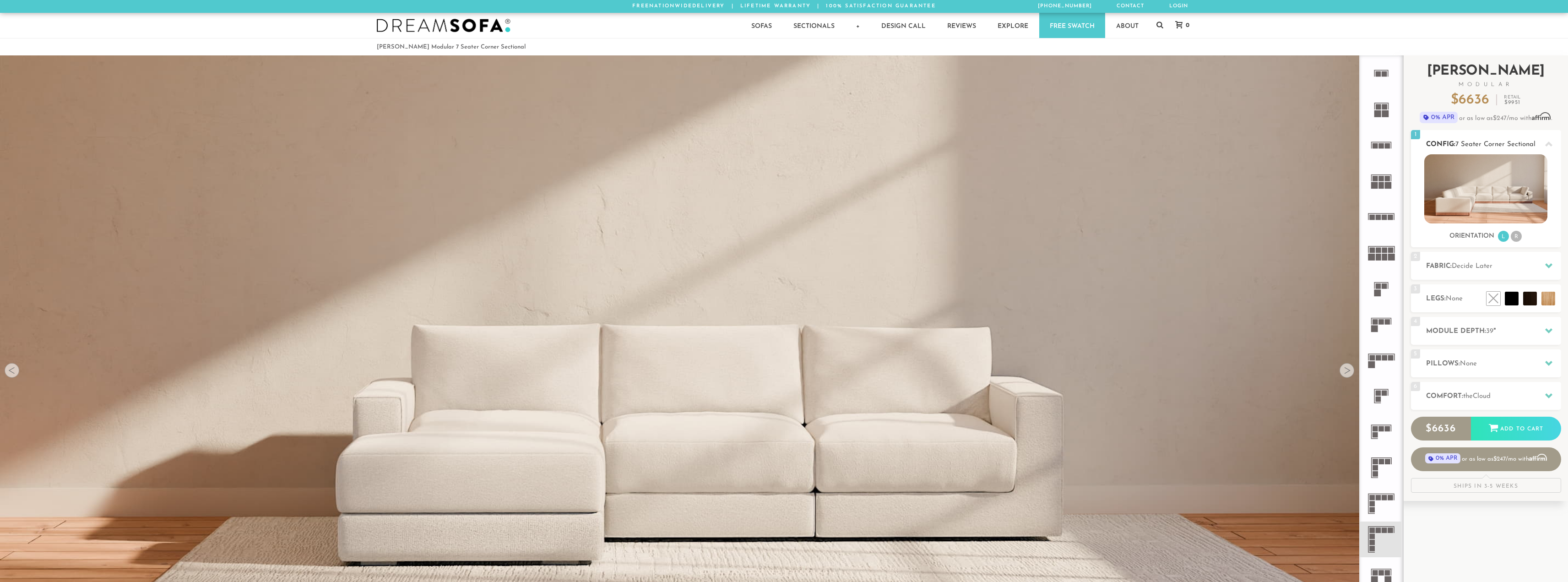
click at [1515, 235] on li "R" at bounding box center [1516, 237] width 11 height 11
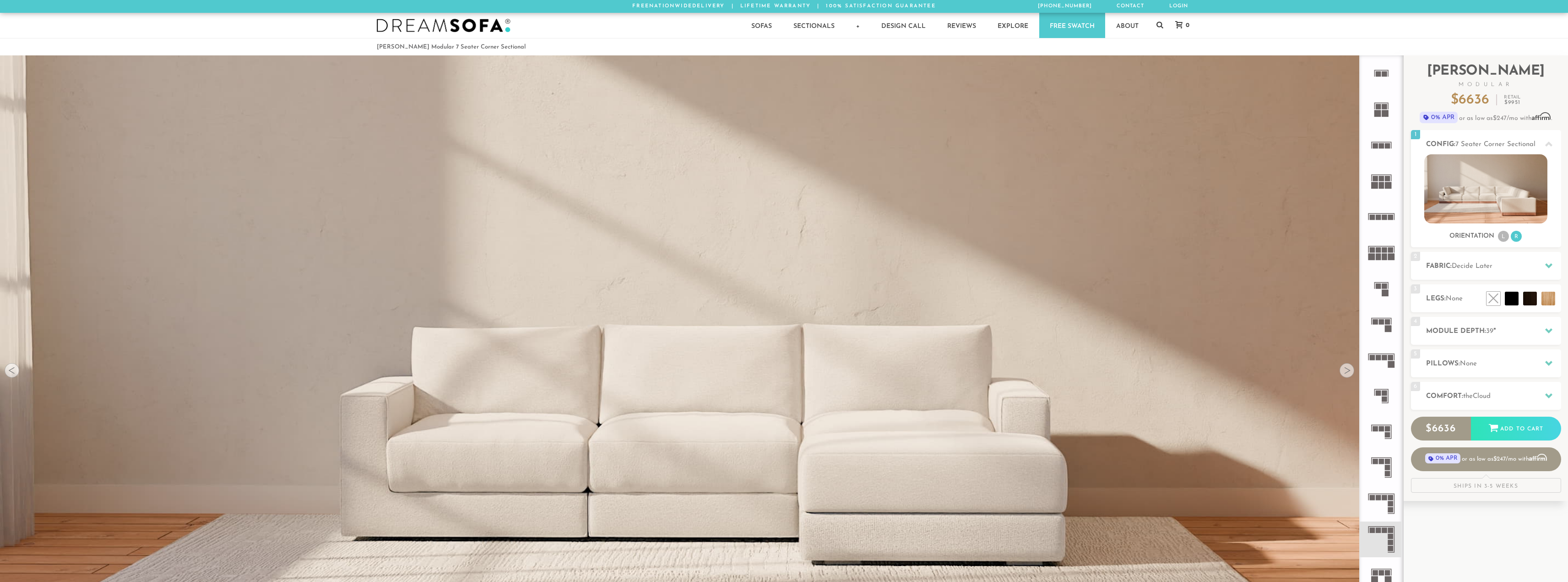
click at [1394, 502] on rect at bounding box center [1394, 503] width 1 height 19
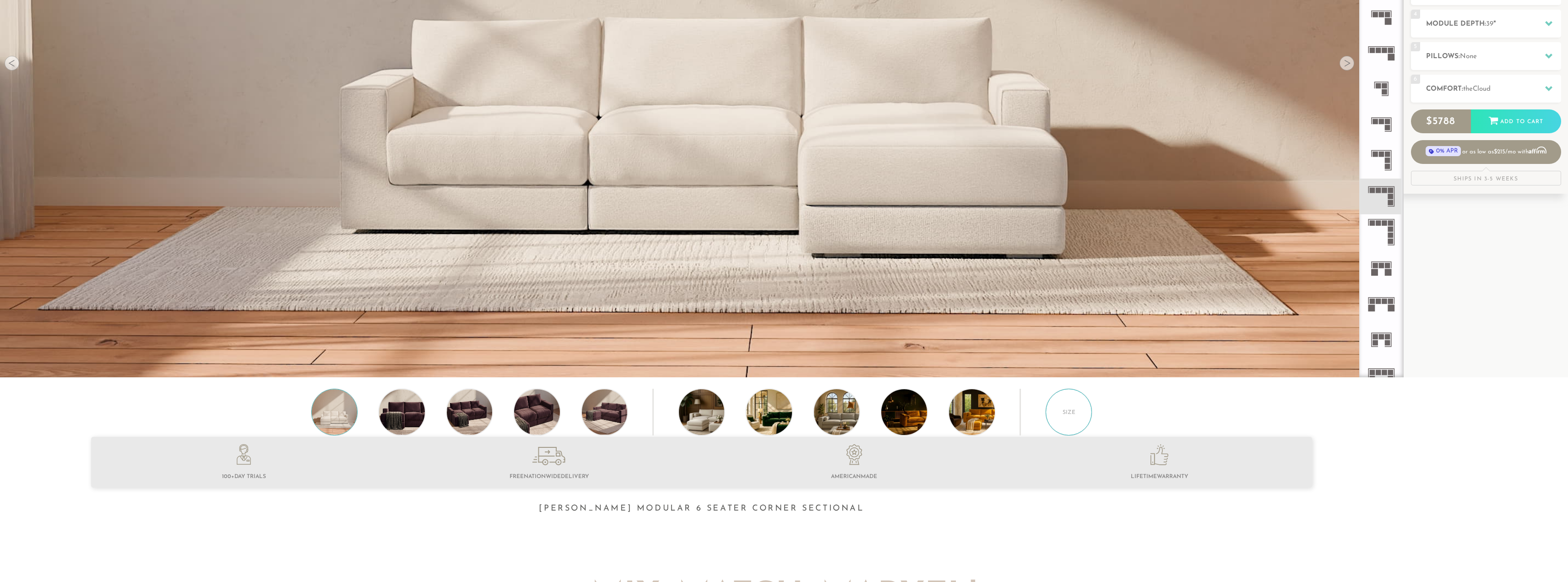
scroll to position [306, 0]
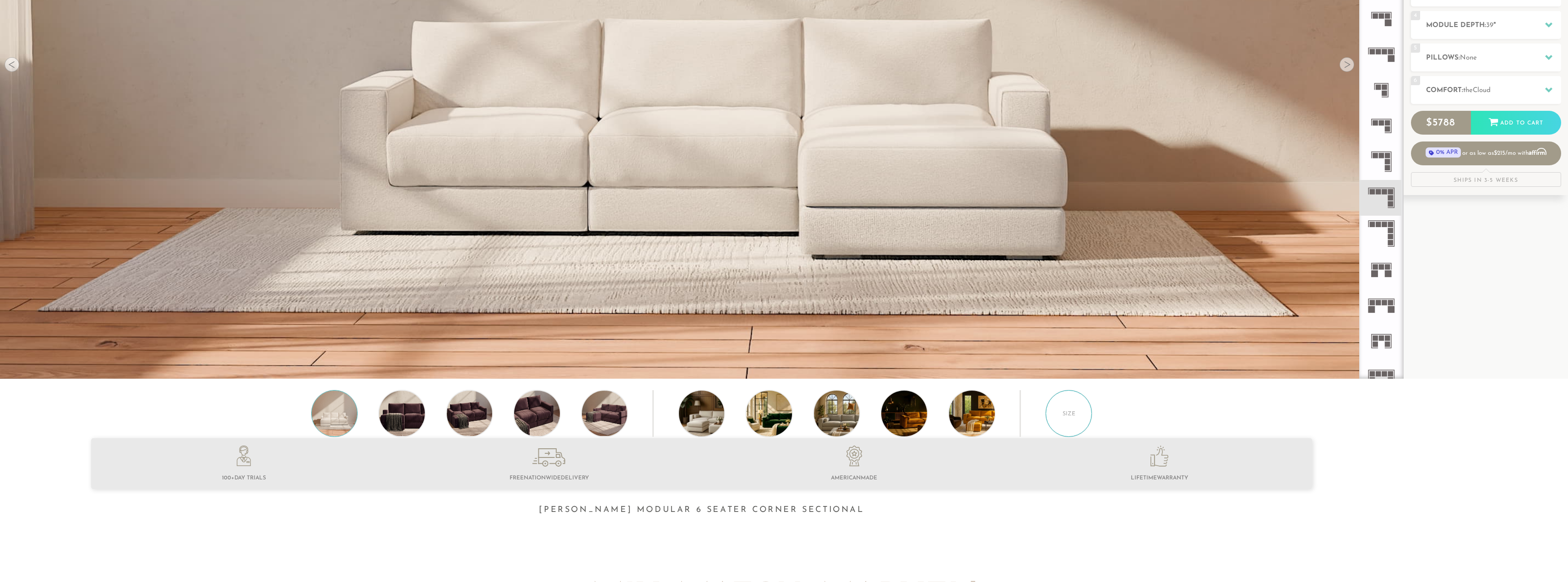
click at [1084, 409] on div "Size" at bounding box center [1069, 414] width 47 height 47
click at [1072, 424] on div "Size" at bounding box center [1069, 414] width 47 height 47
click at [953, 423] on img at bounding box center [989, 414] width 81 height 46
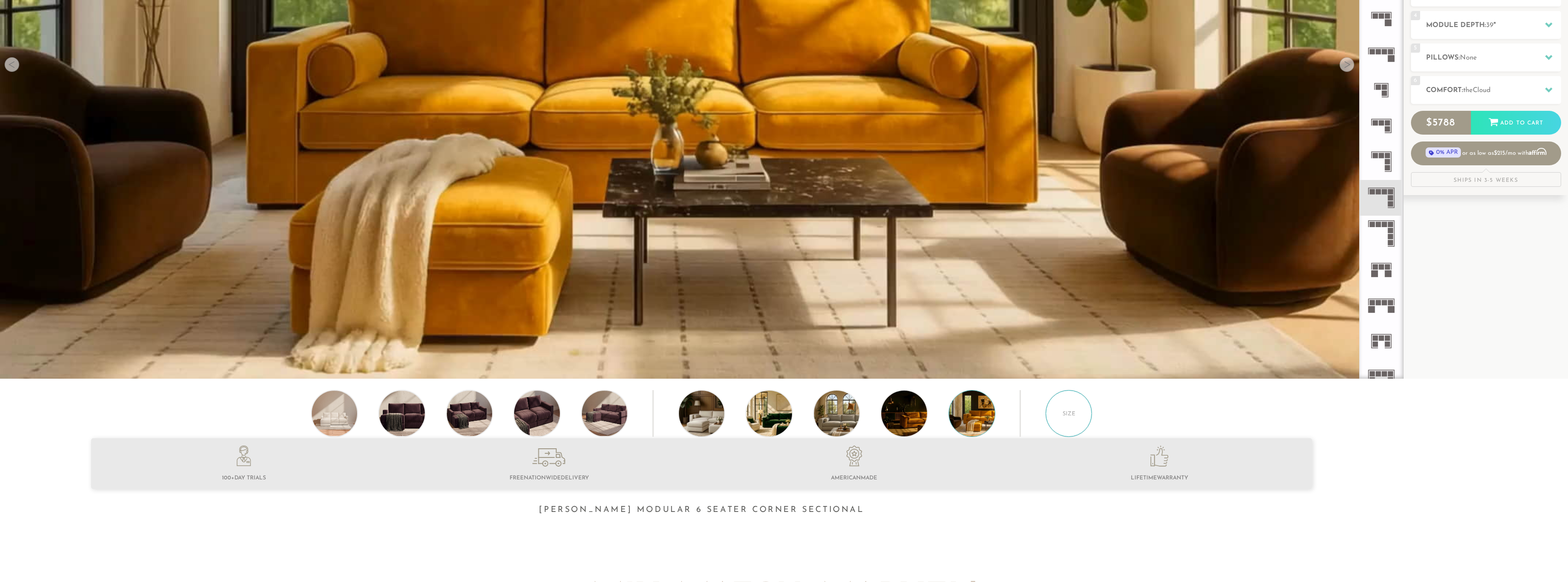
click at [1049, 419] on div "Size" at bounding box center [1069, 414] width 47 height 47
click at [926, 422] on img at bounding box center [921, 414] width 81 height 46
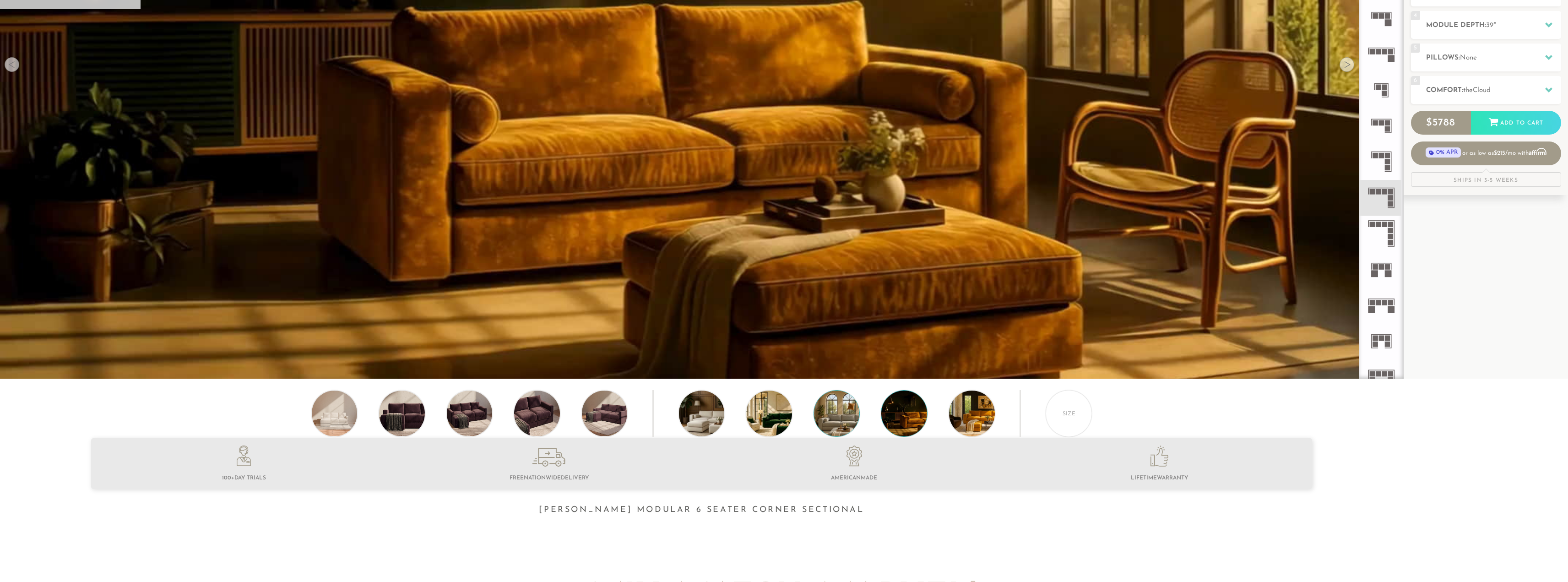
click at [826, 423] on img at bounding box center [854, 414] width 81 height 46
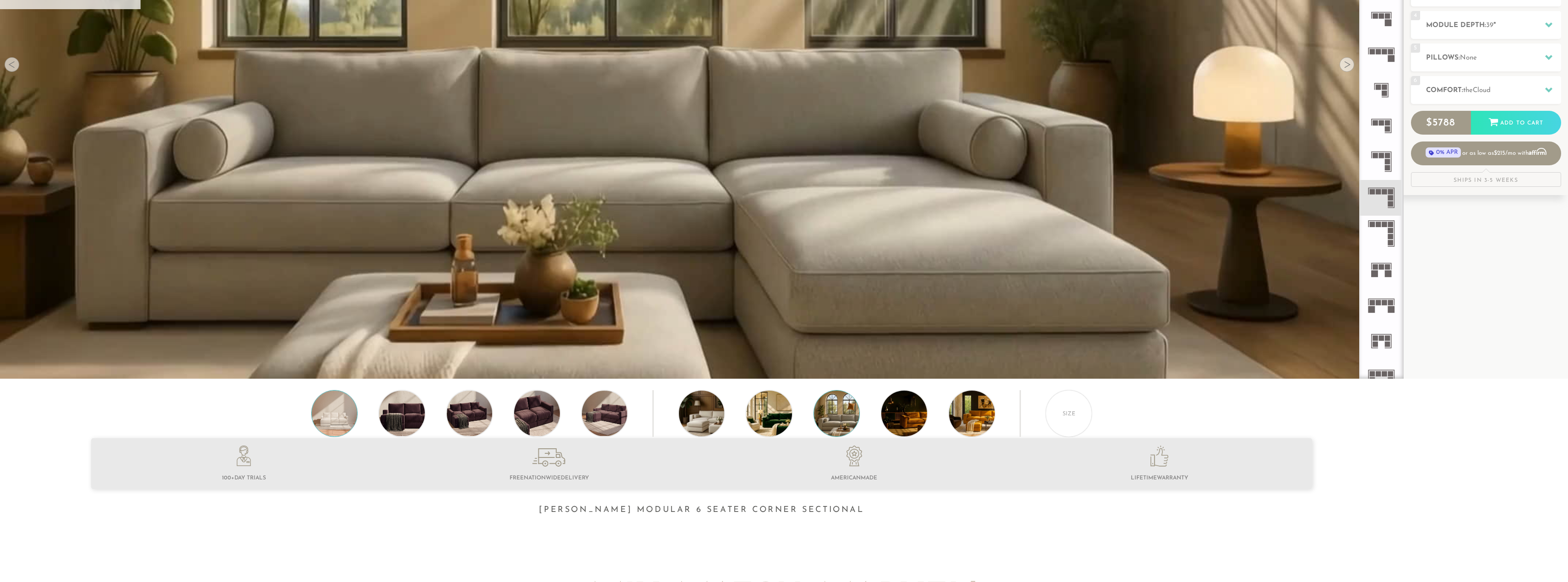
click at [331, 413] on img at bounding box center [334, 414] width 55 height 46
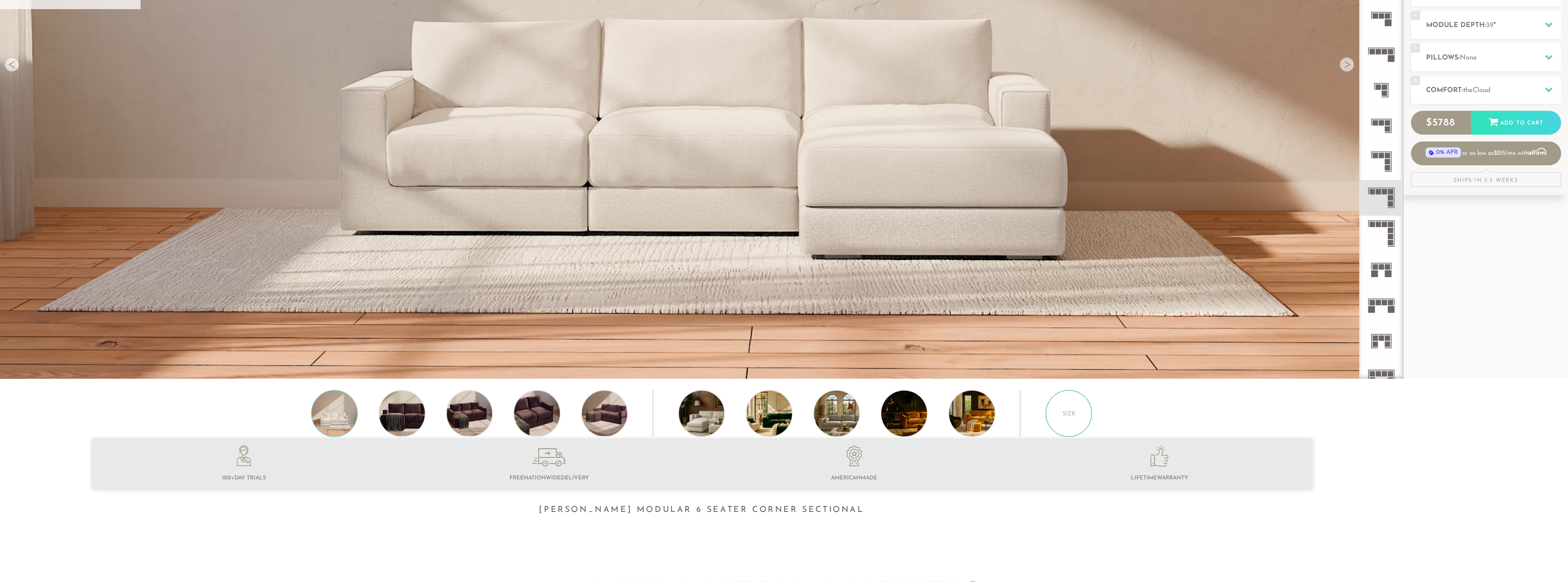
click at [1063, 416] on div "Size" at bounding box center [1069, 414] width 47 height 47
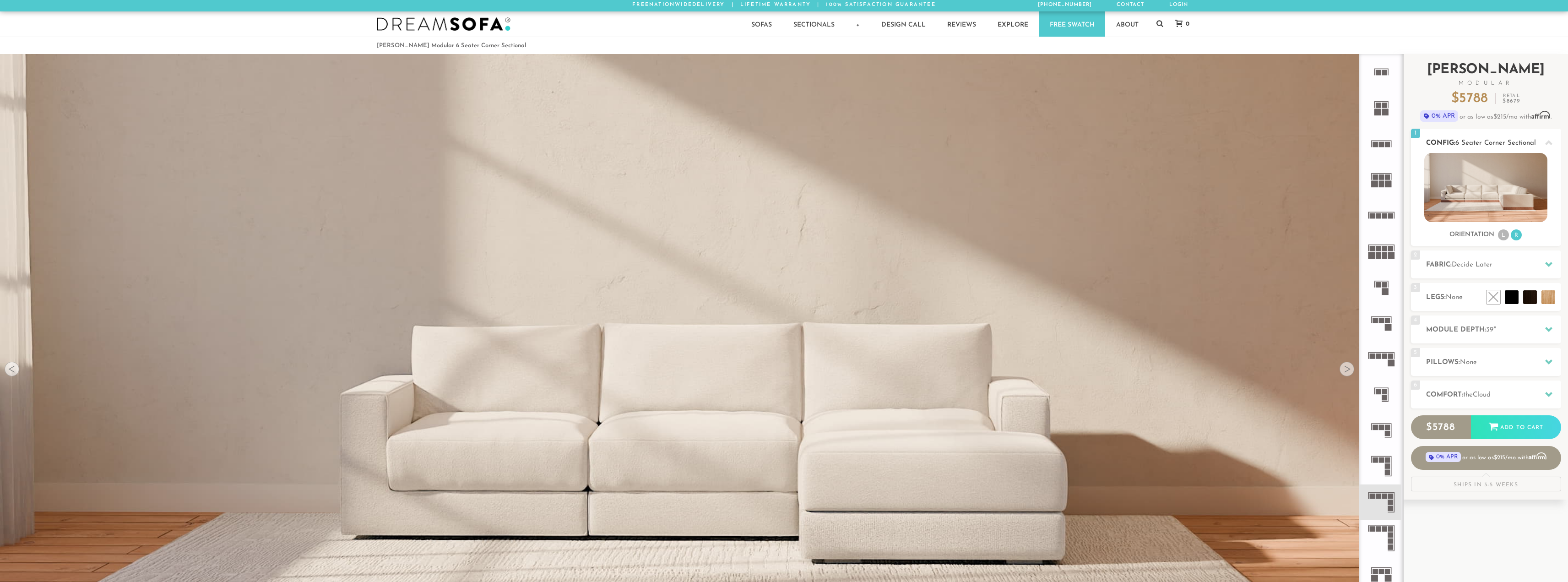
scroll to position [0, 0]
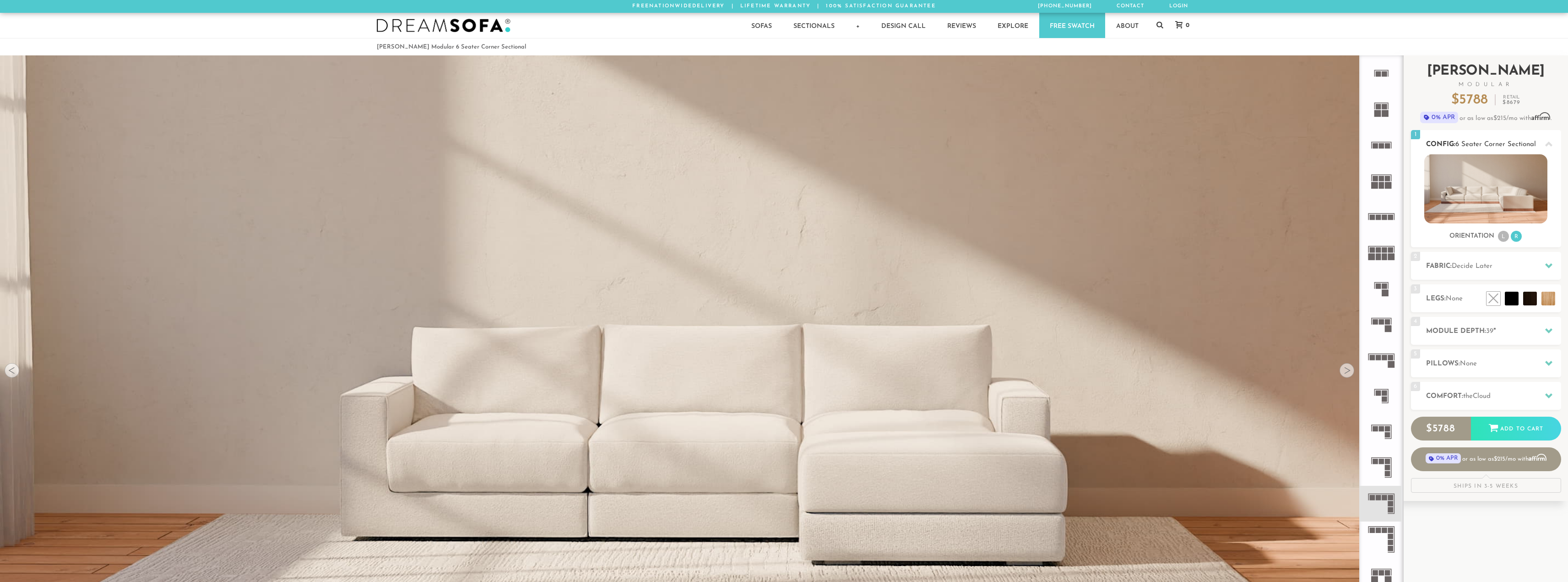
click at [1550, 141] on icon at bounding box center [1548, 144] width 7 height 7
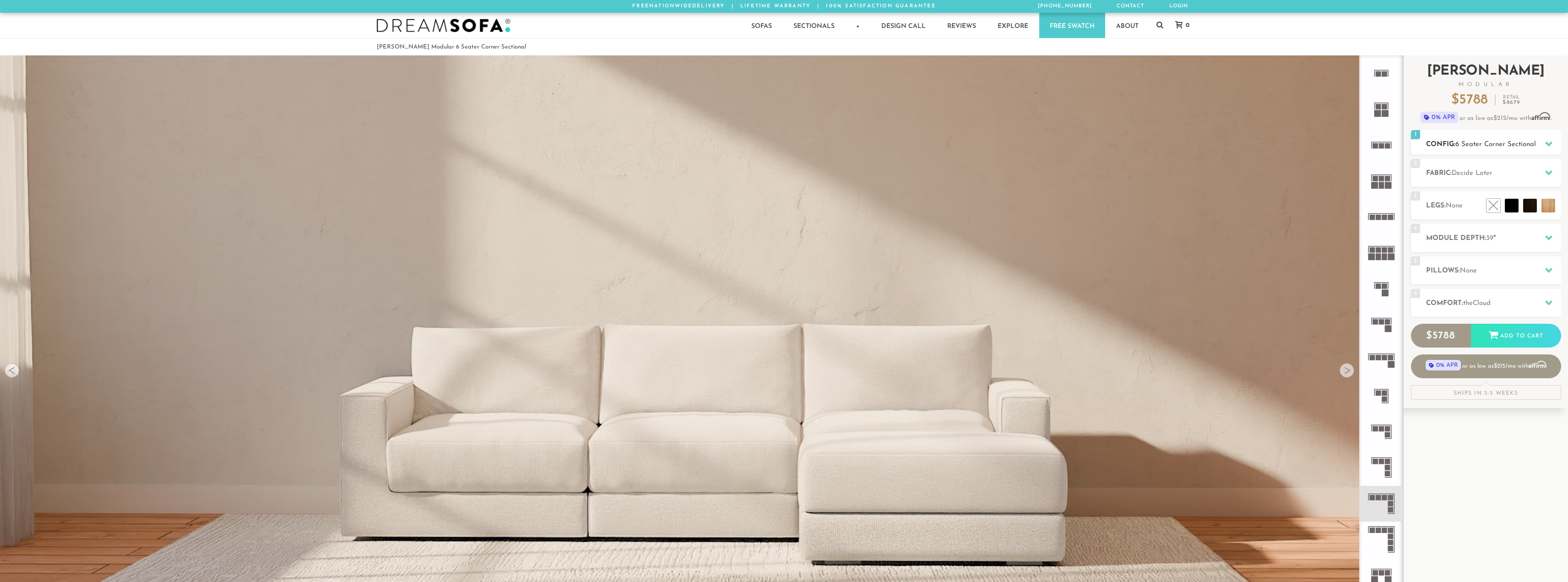
click at [1462, 141] on span "6 Seater Corner Sectional" at bounding box center [1495, 144] width 80 height 7
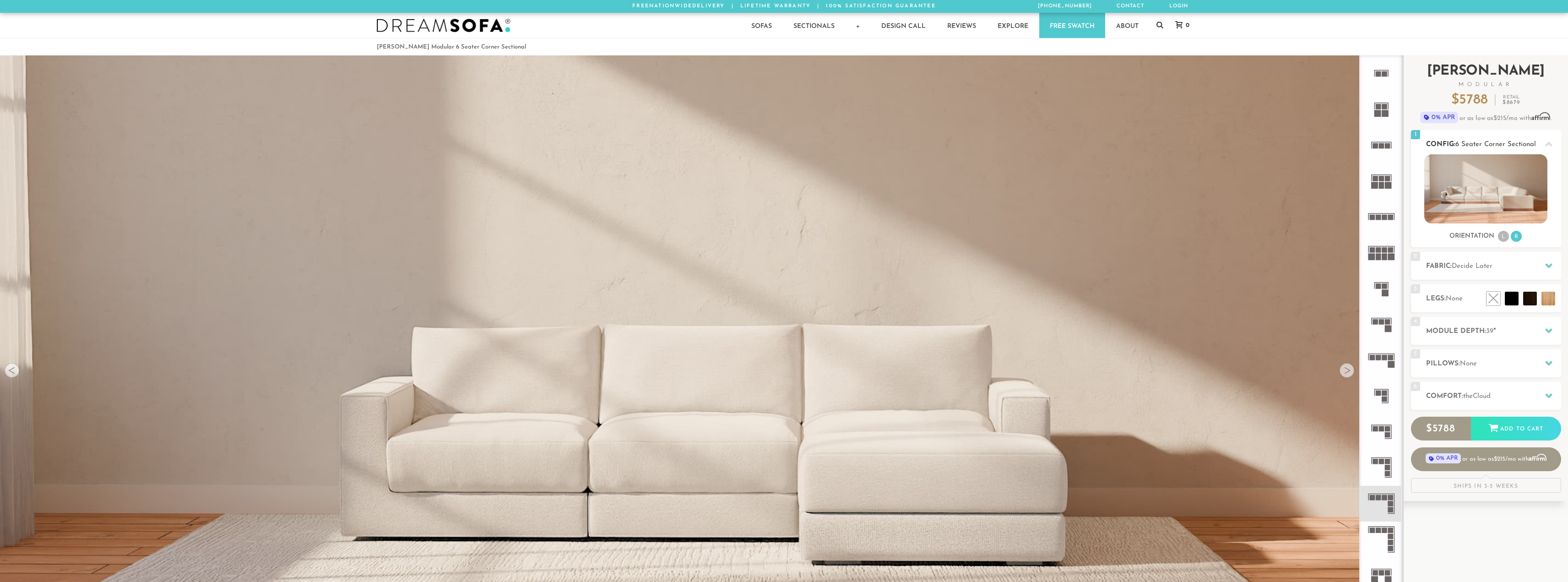
click at [1462, 141] on span "6 Seater Corner Sectional" at bounding box center [1495, 144] width 80 height 7
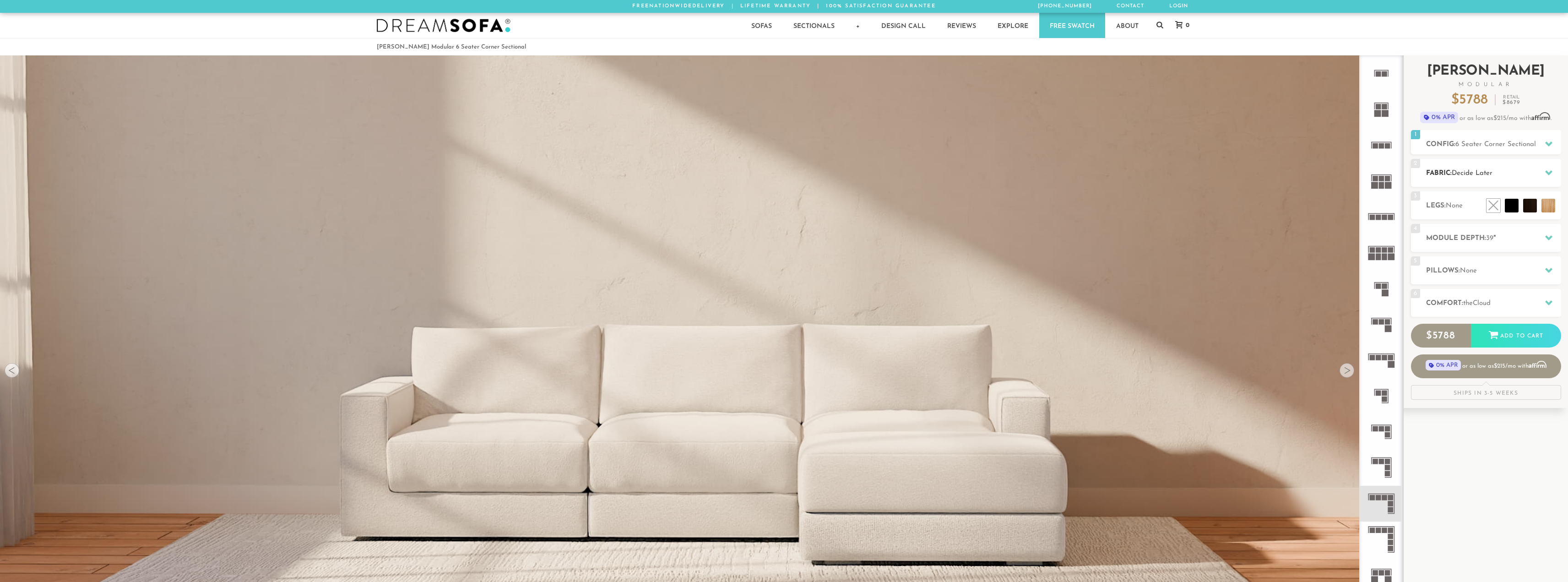
click at [1462, 173] on span "Decide Later" at bounding box center [1472, 173] width 41 height 7
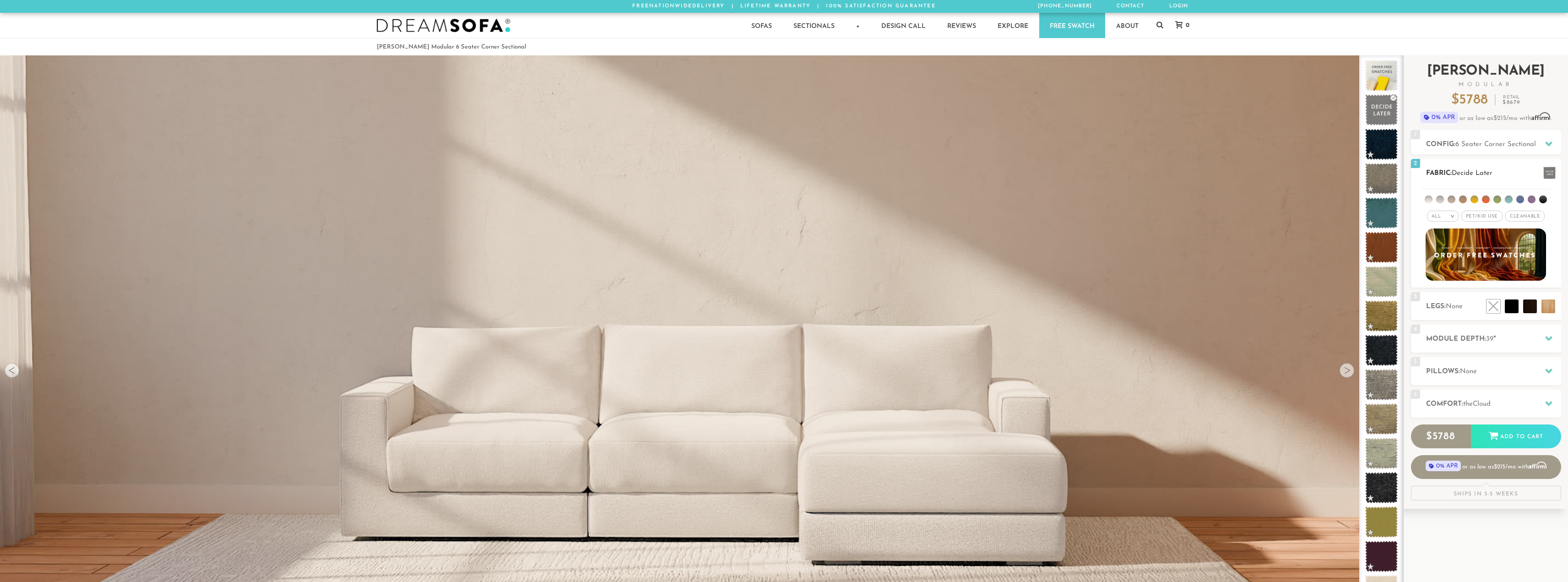
click at [1460, 170] on span "Decide Later" at bounding box center [1472, 173] width 41 height 7
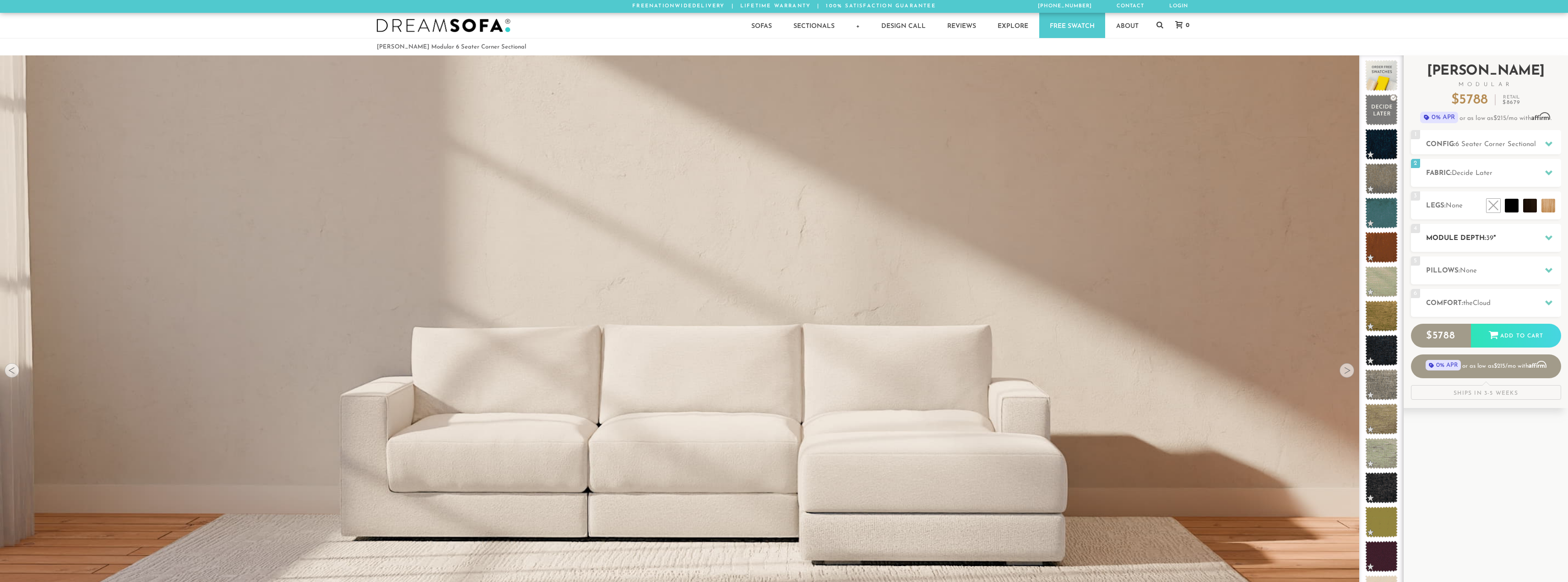
click at [1462, 238] on h2 "Module Depth: 39 "" at bounding box center [1493, 238] width 135 height 10
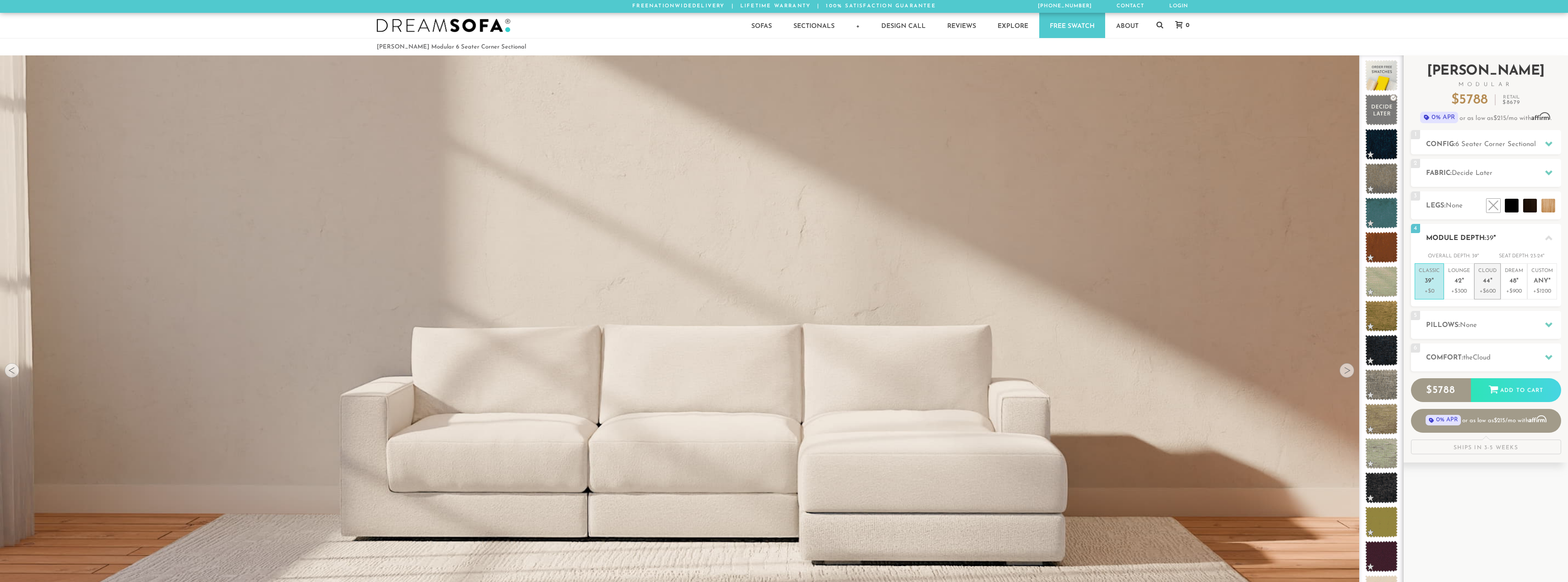
click at [1489, 293] on p "+$600" at bounding box center [1488, 291] width 19 height 8
click at [1464, 233] on h2 "Module Depth: 44 "" at bounding box center [1493, 238] width 135 height 10
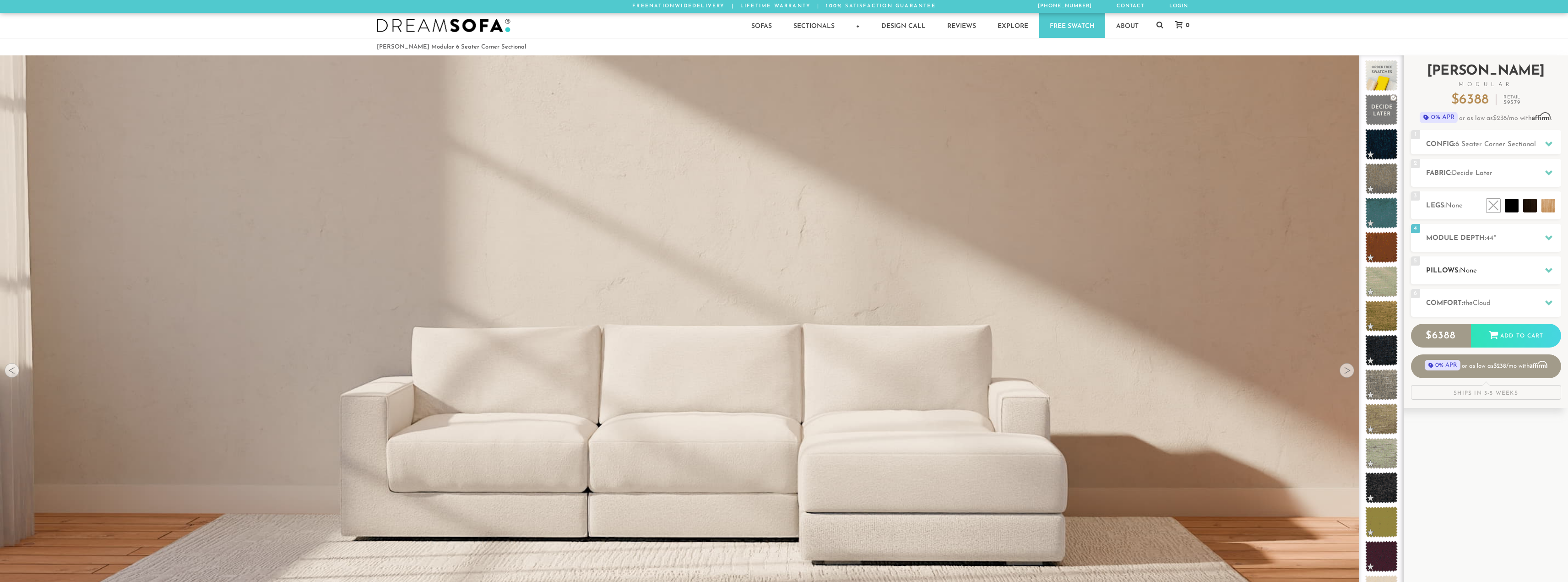
click at [1463, 272] on span "None" at bounding box center [1468, 270] width 17 height 7
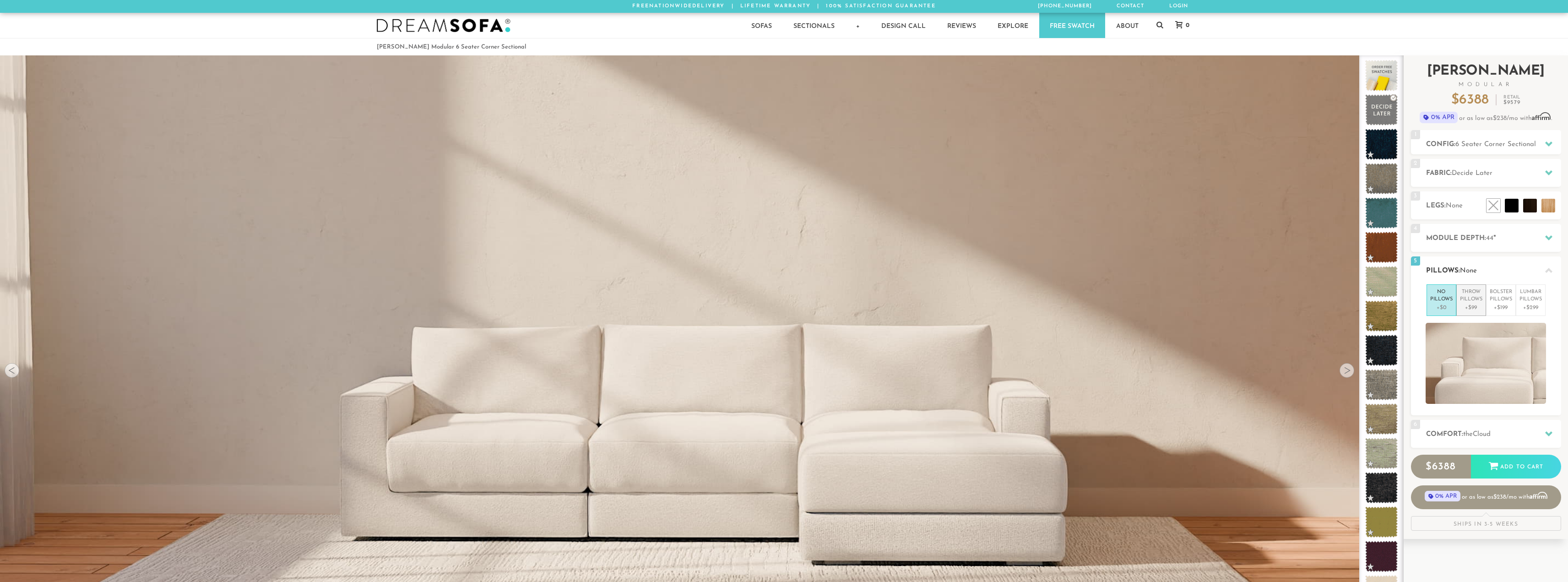
click at [1464, 294] on p "Throw Pillows" at bounding box center [1471, 296] width 22 height 15
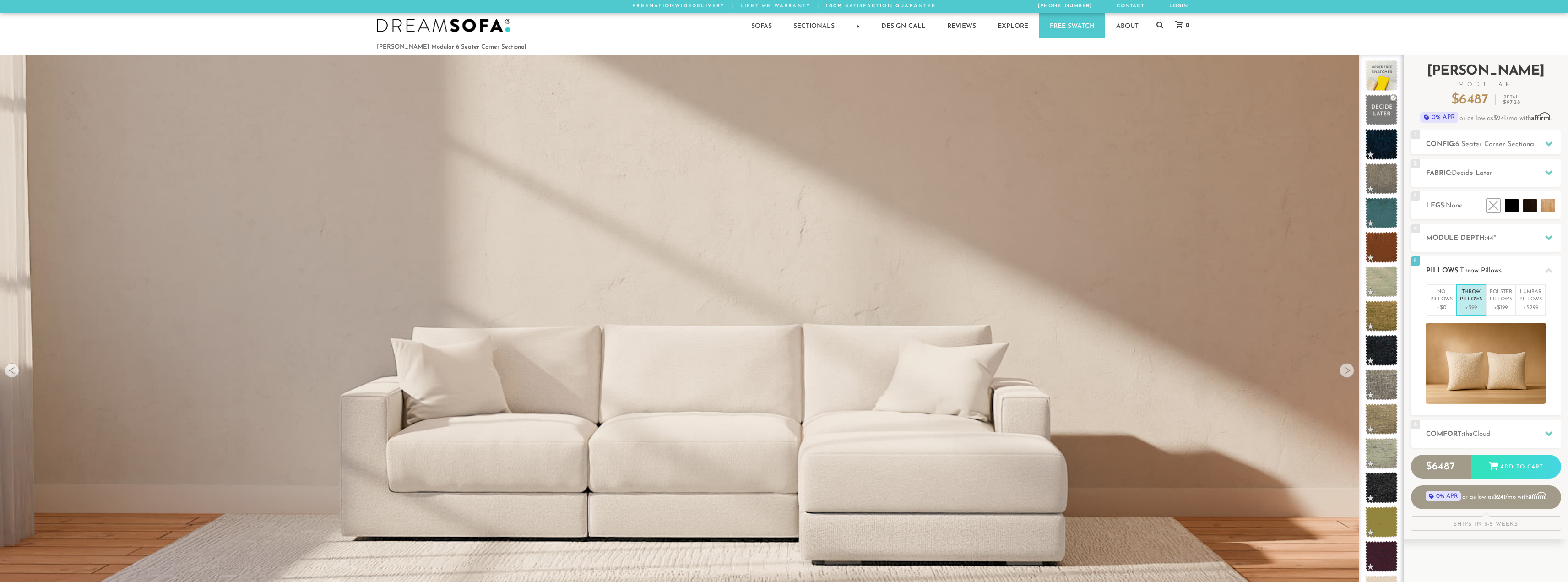
click at [1473, 274] on h2 "Pillows: Throw Pillows" at bounding box center [1493, 270] width 135 height 10
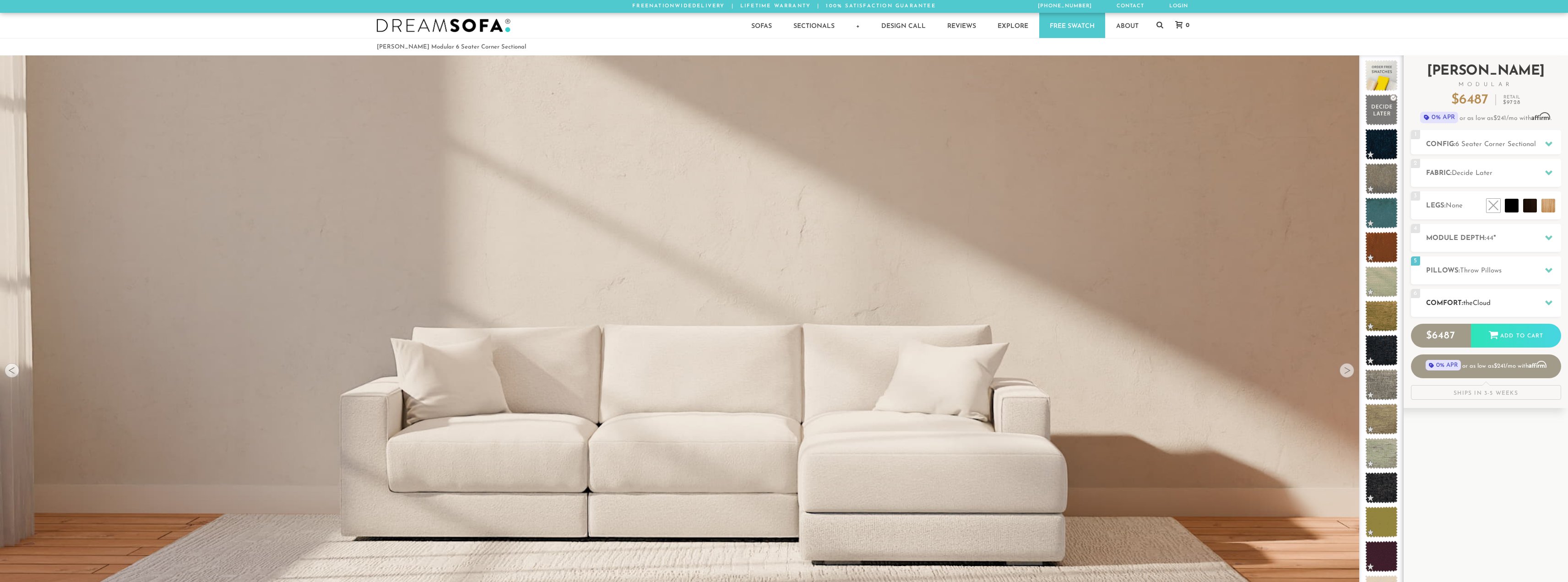
click at [1480, 300] on span "Cloud" at bounding box center [1481, 303] width 18 height 7
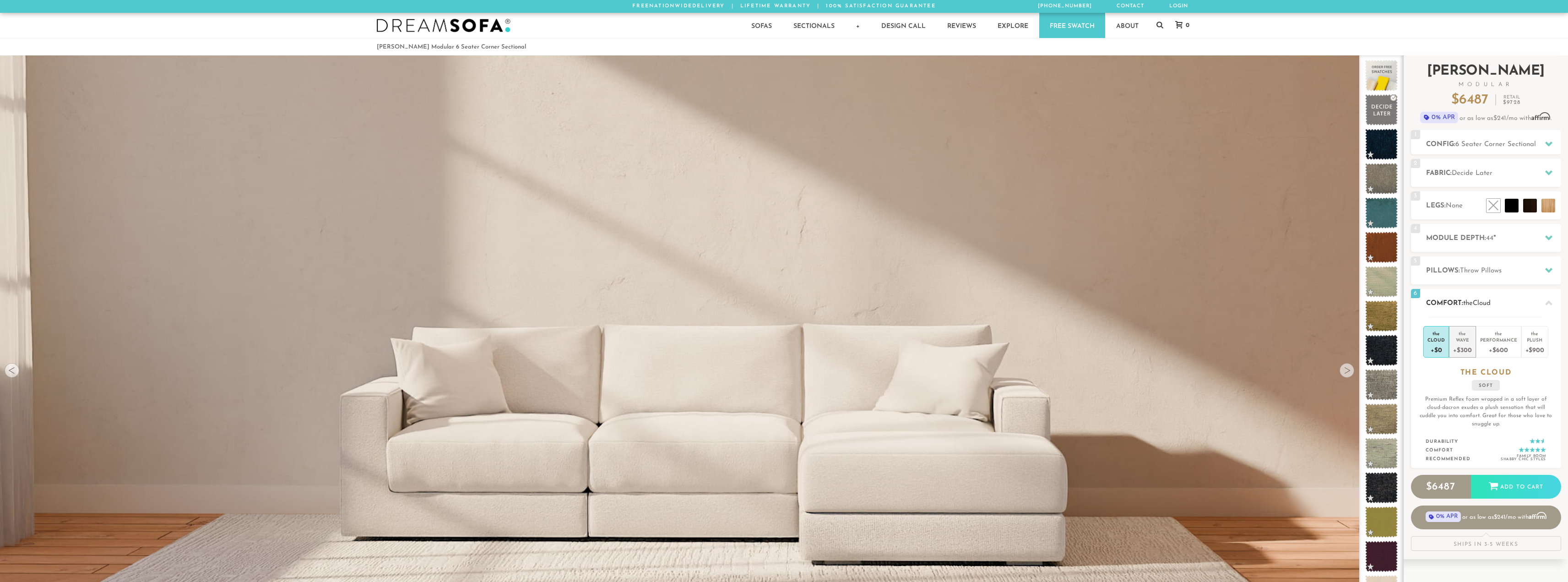
click at [1461, 343] on div "+$300" at bounding box center [1462, 350] width 19 height 13
click at [1488, 341] on div "Performance" at bounding box center [1499, 340] width 37 height 7
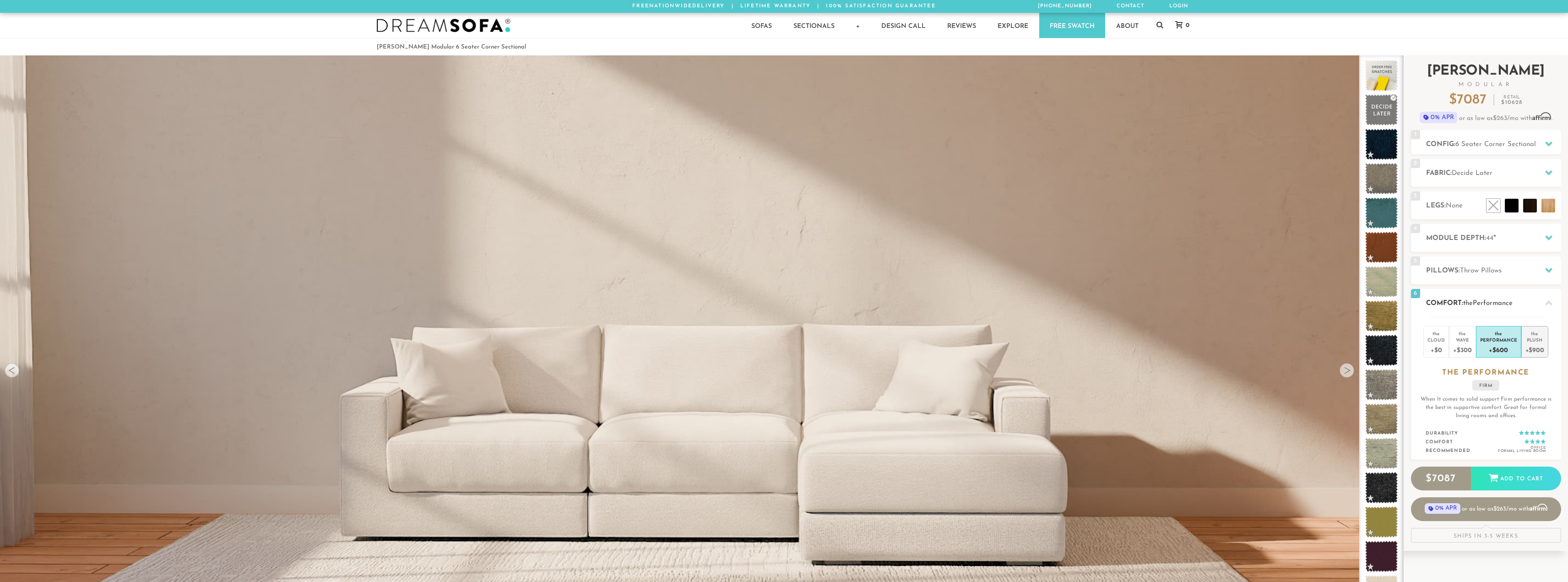
click at [1537, 342] on div "Plush" at bounding box center [1534, 340] width 19 height 7
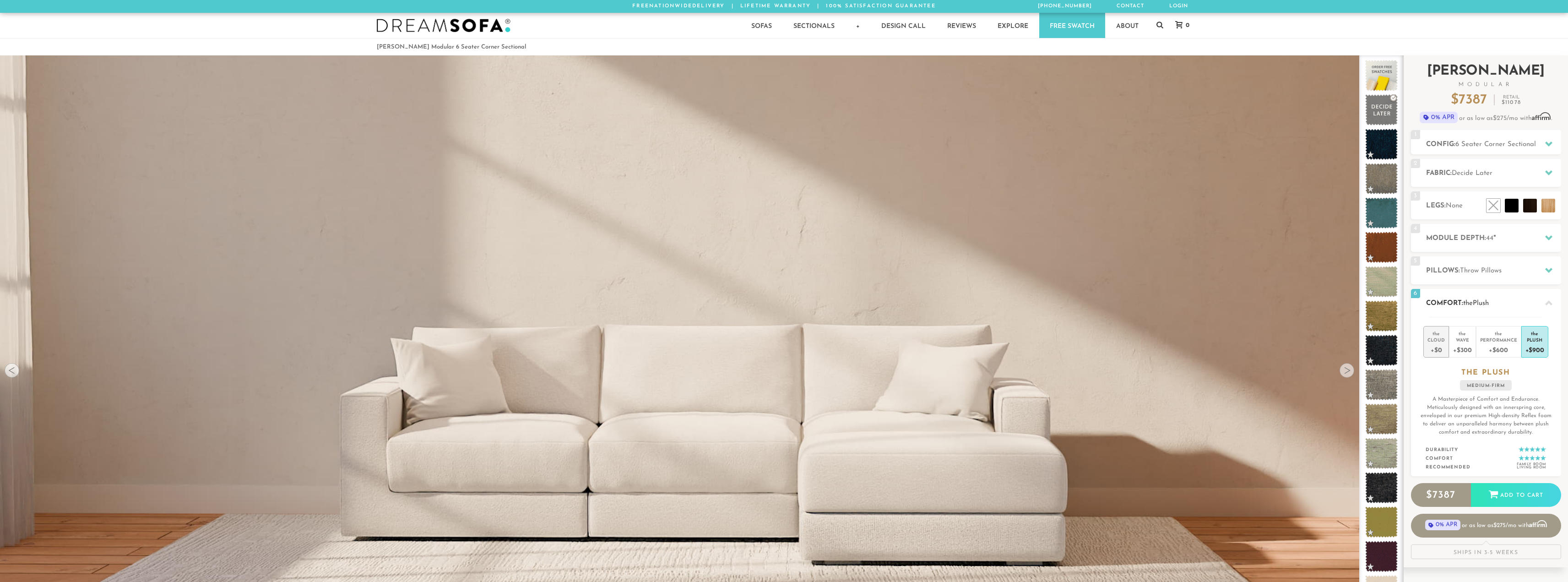
click at [1434, 340] on div "Cloud" at bounding box center [1435, 340] width 18 height 7
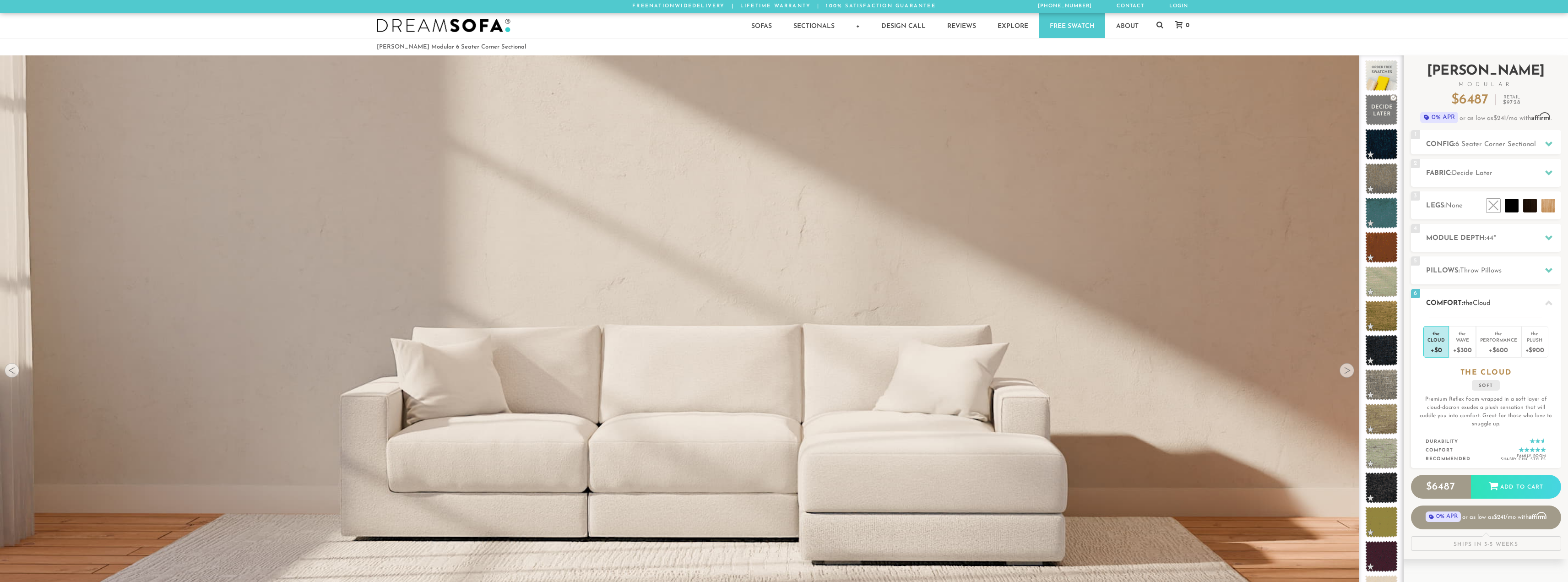
click at [1503, 304] on h2 "Comfort: the Cloud" at bounding box center [1493, 303] width 135 height 10
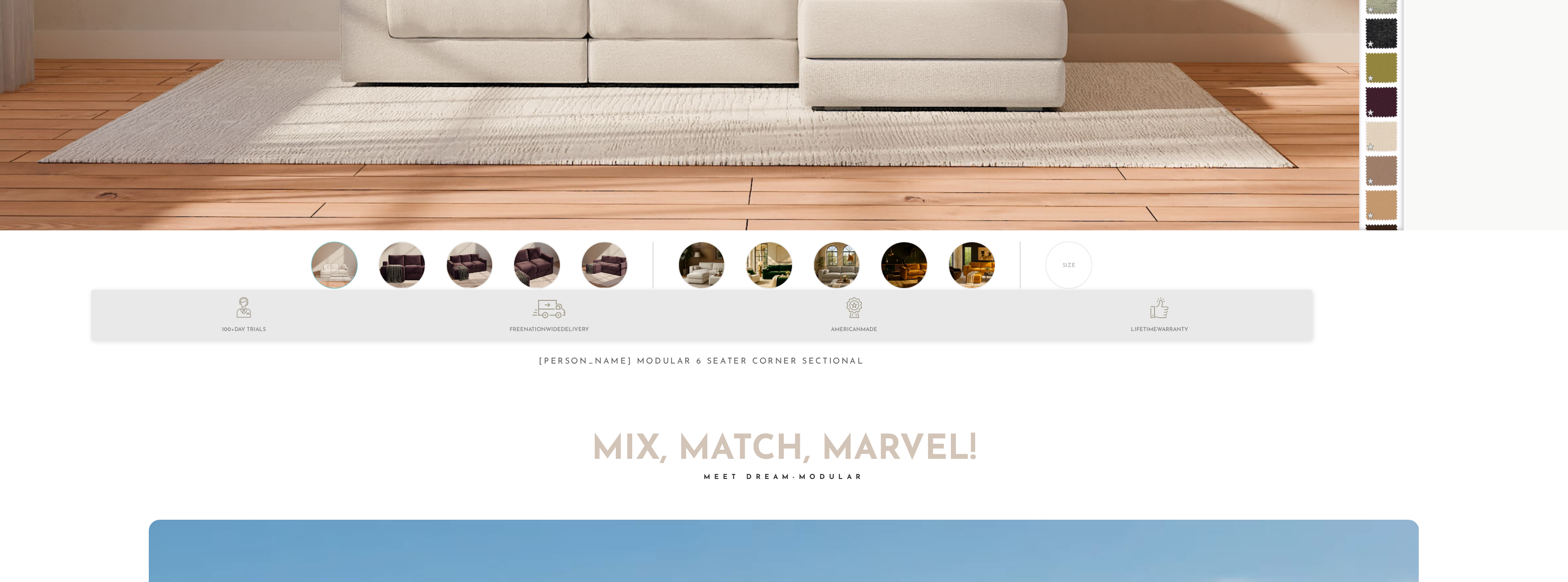
scroll to position [470, 0]
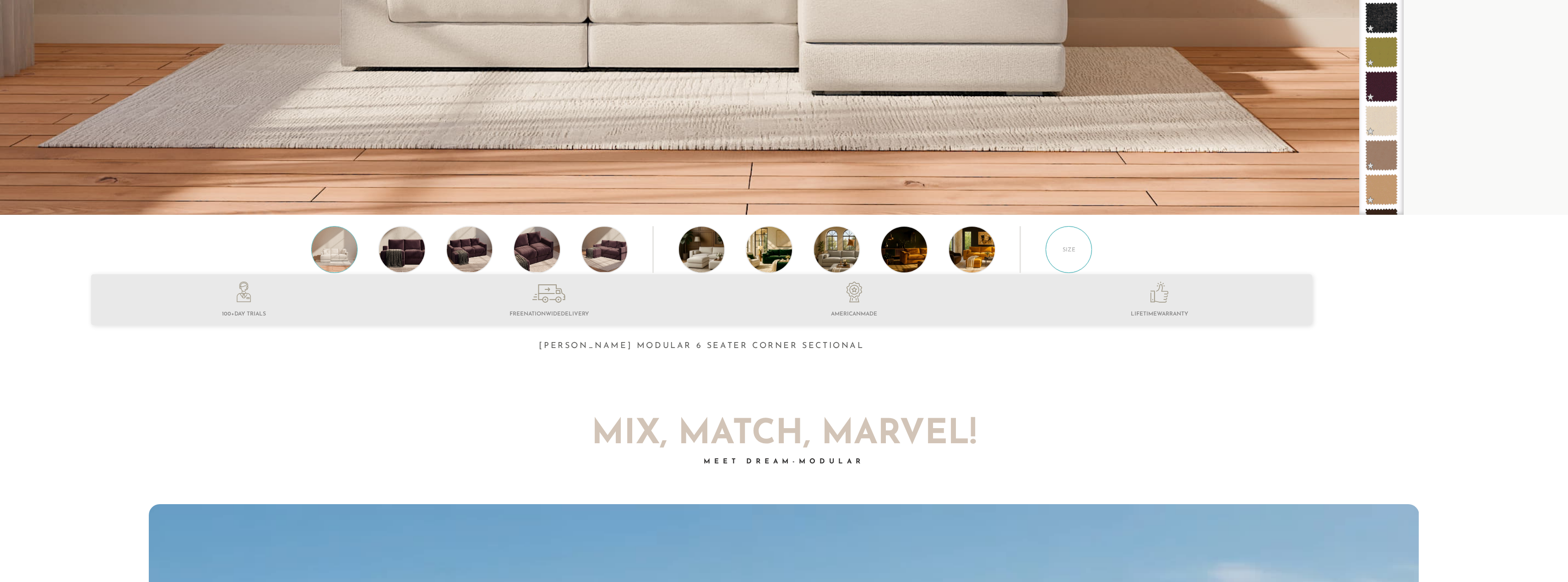
click at [1070, 256] on div "Size" at bounding box center [1069, 250] width 47 height 47
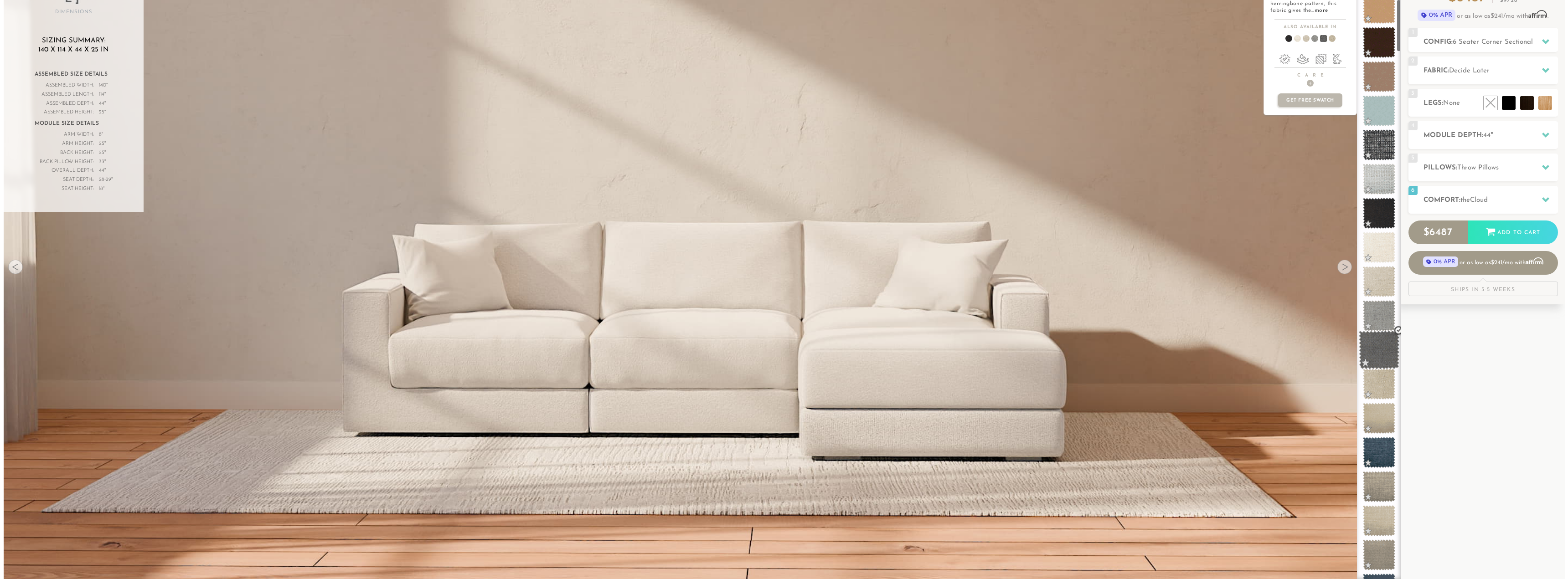
scroll to position [100, 0]
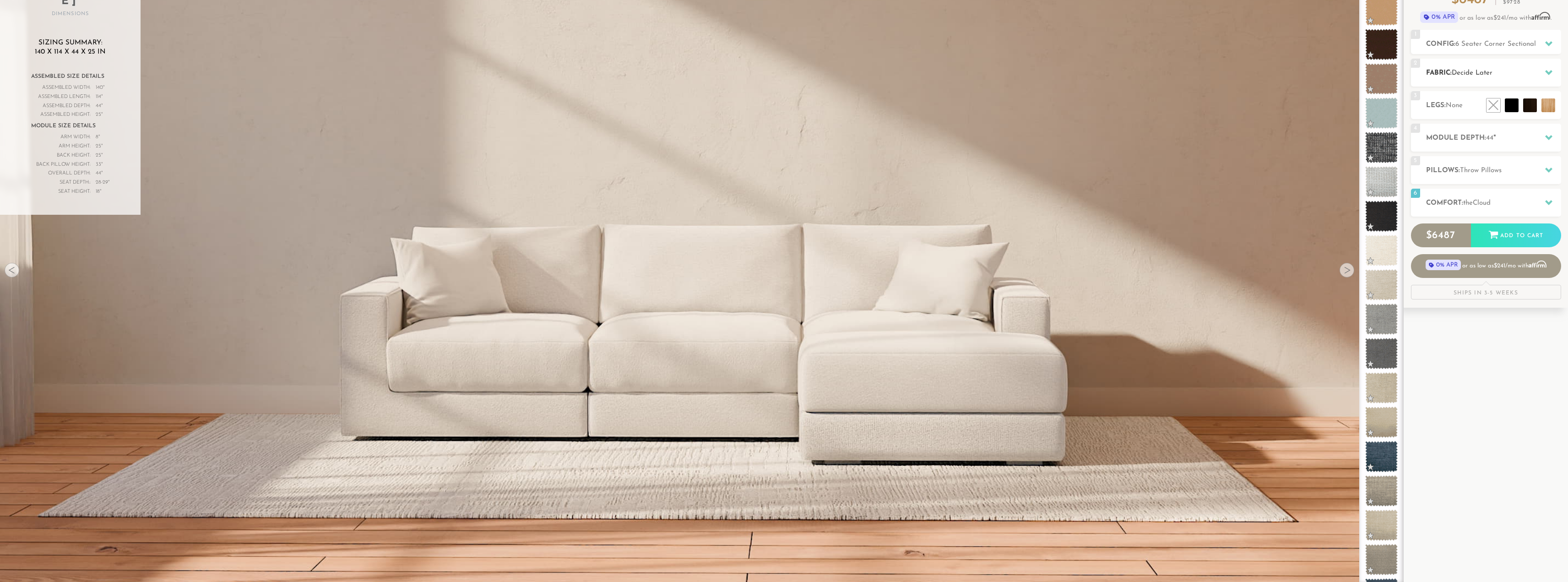
click at [1547, 73] on icon at bounding box center [1548, 72] width 7 height 5
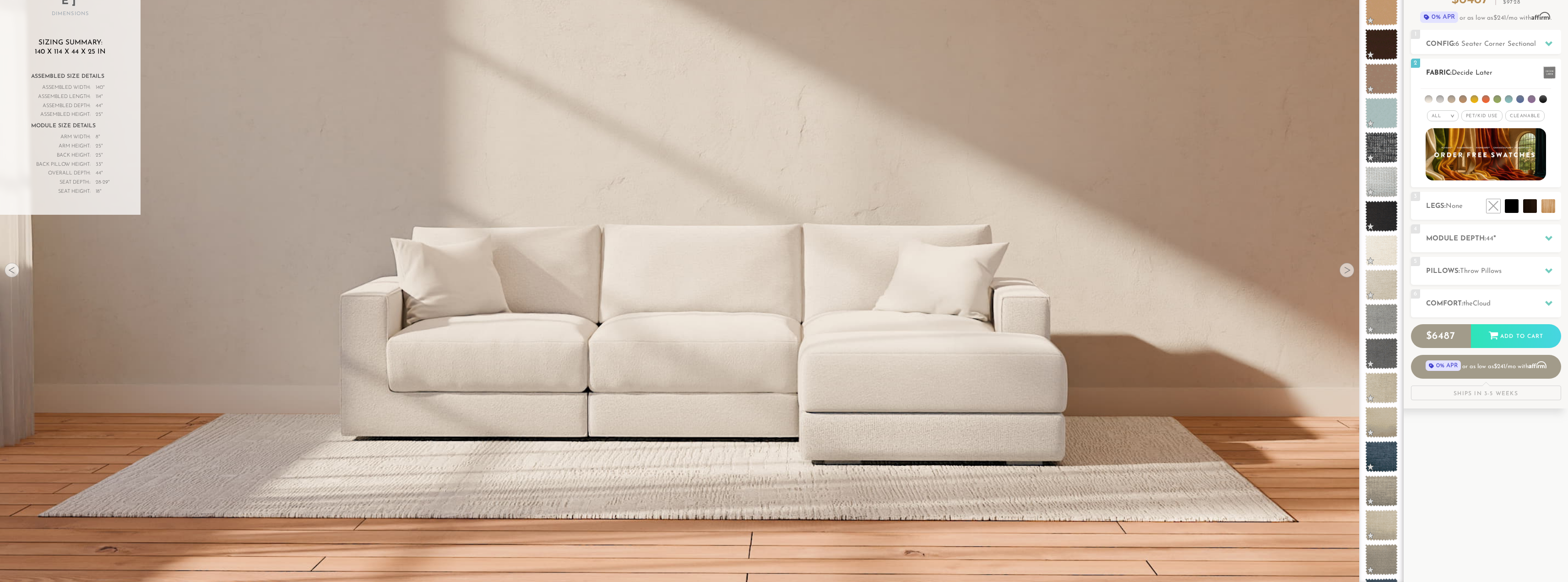
click at [1550, 71] on span at bounding box center [1548, 72] width 12 height 12
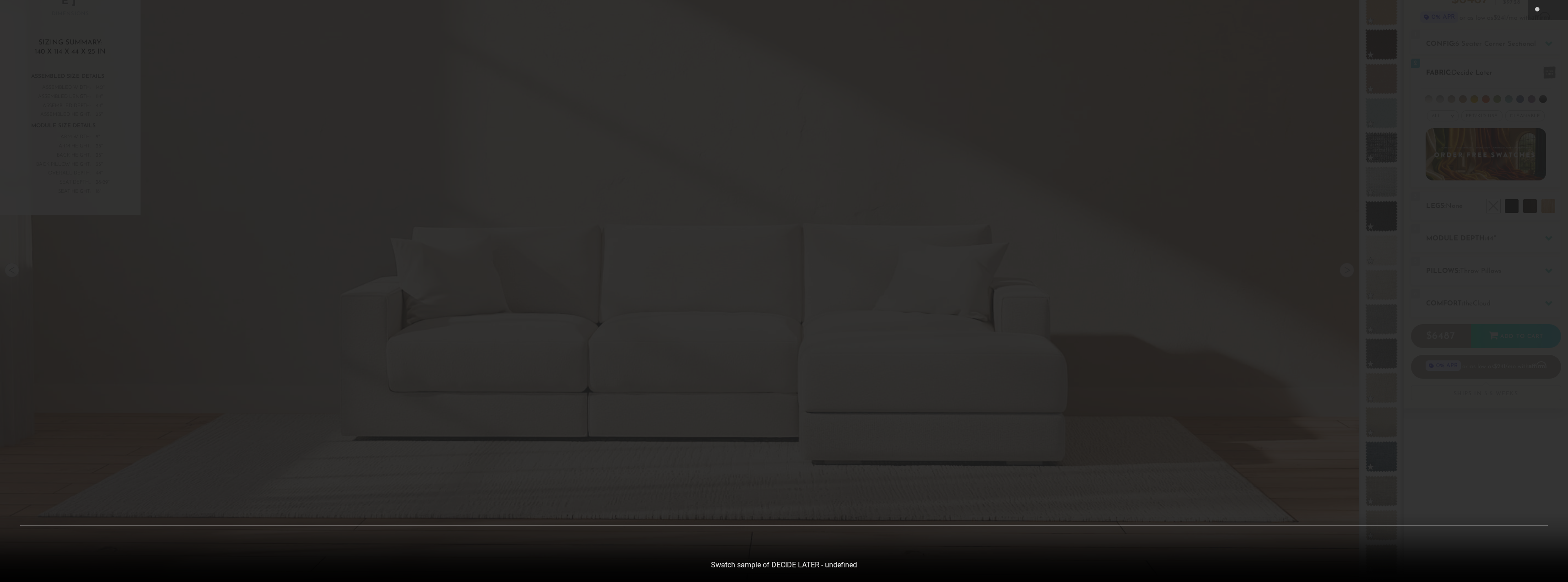
scroll to position [13029, 1568]
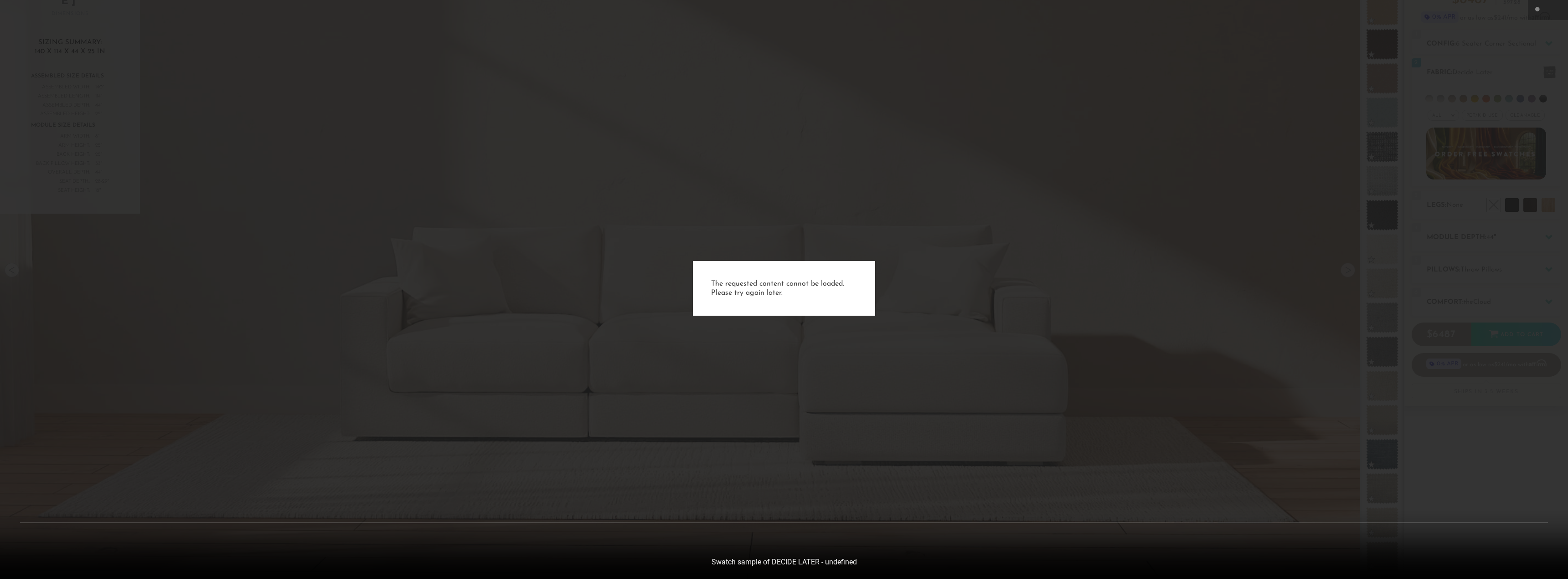
click at [1089, 221] on div "The requested content cannot be loaded. Please try again later." at bounding box center [784, 290] width 1568 height 579
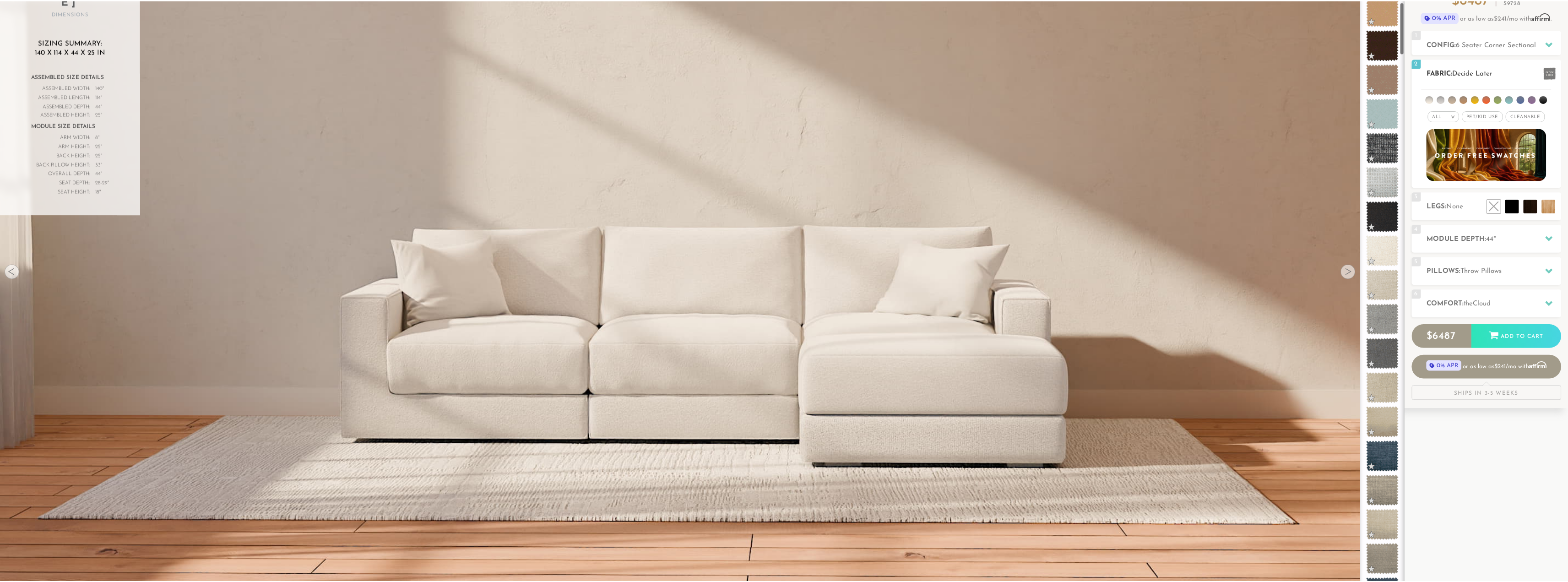
scroll to position [13015, 1561]
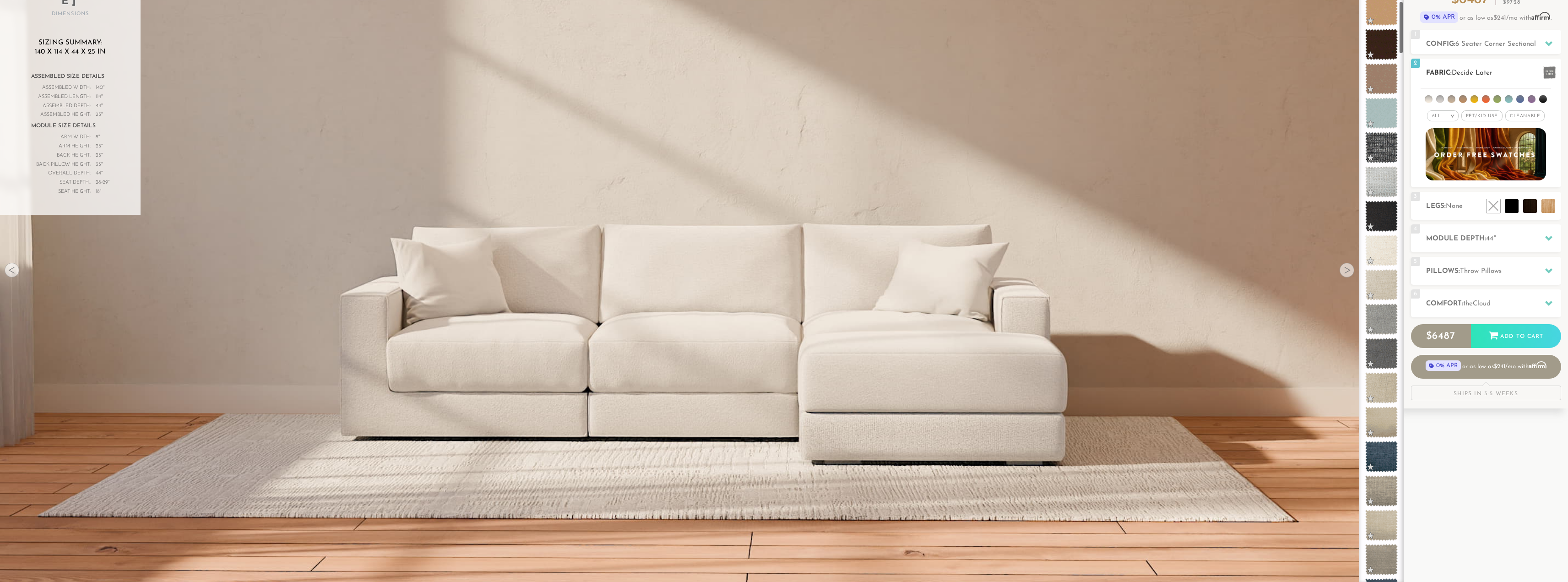
click at [1460, 70] on span "Decide Later" at bounding box center [1472, 72] width 41 height 7
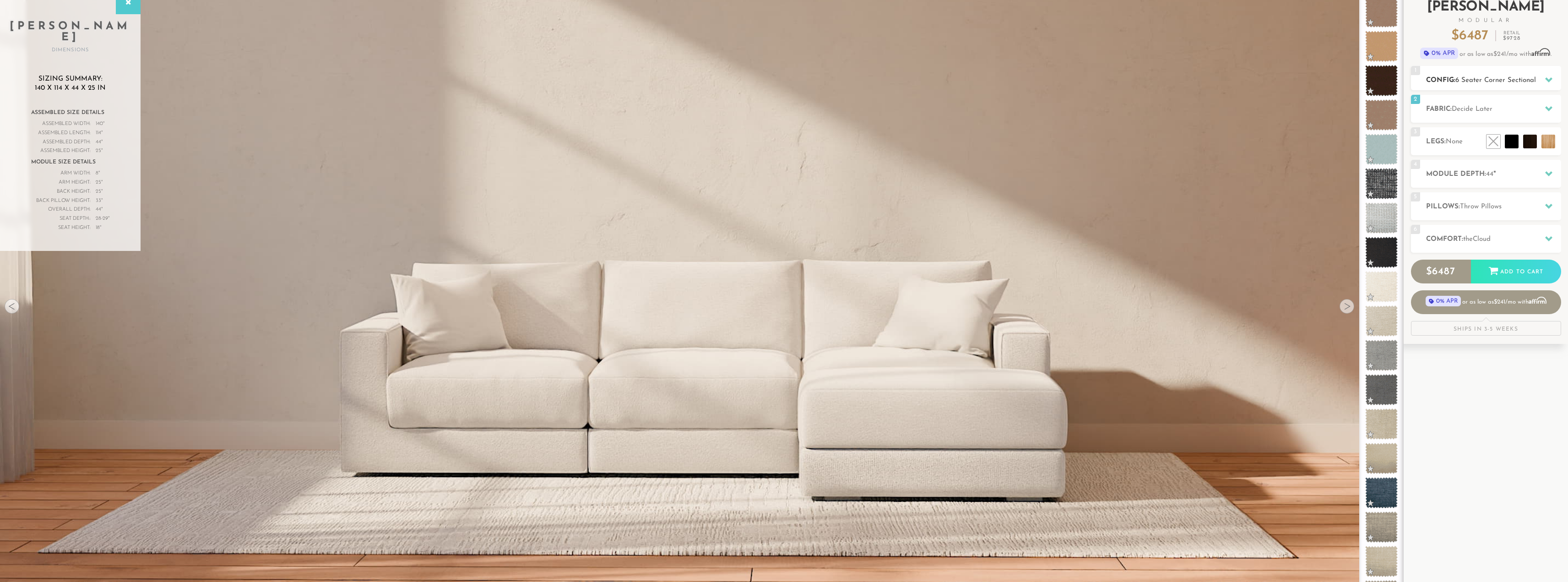
scroll to position [0, 0]
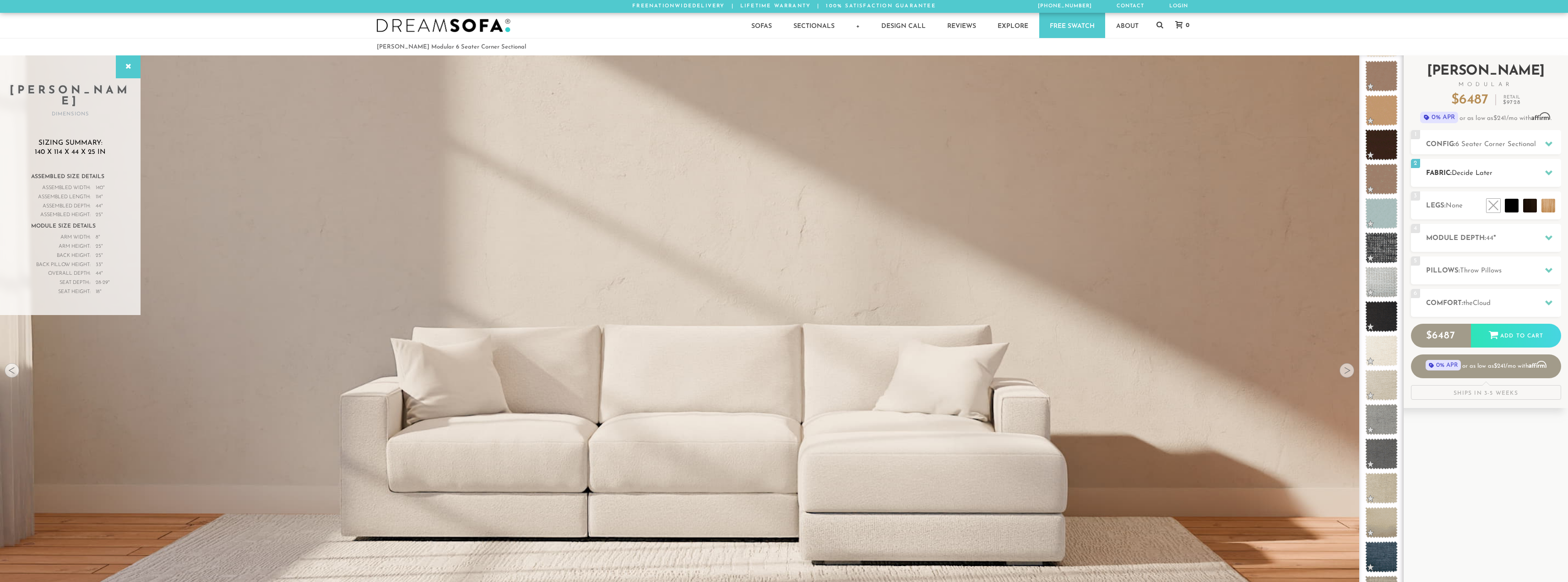
click at [1481, 166] on div "2 Fabric: Decide Later" at bounding box center [1486, 173] width 151 height 28
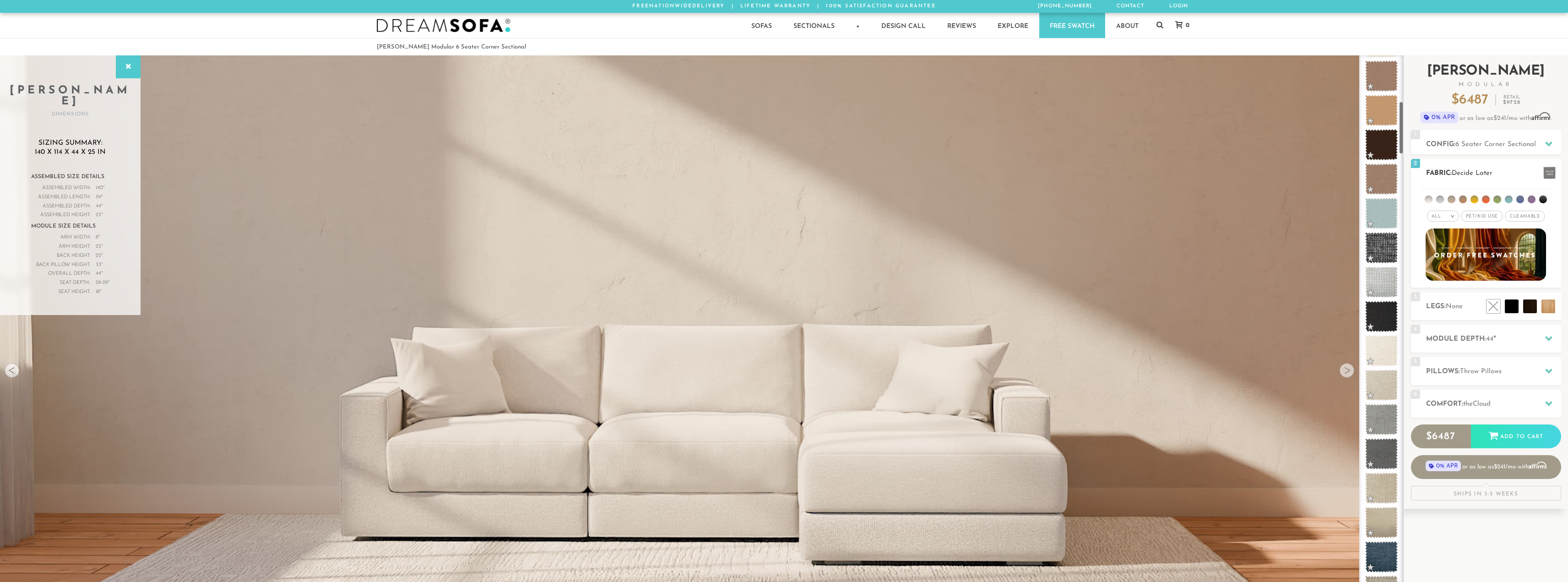
click at [1460, 172] on span "Decide Later" at bounding box center [1472, 173] width 41 height 7
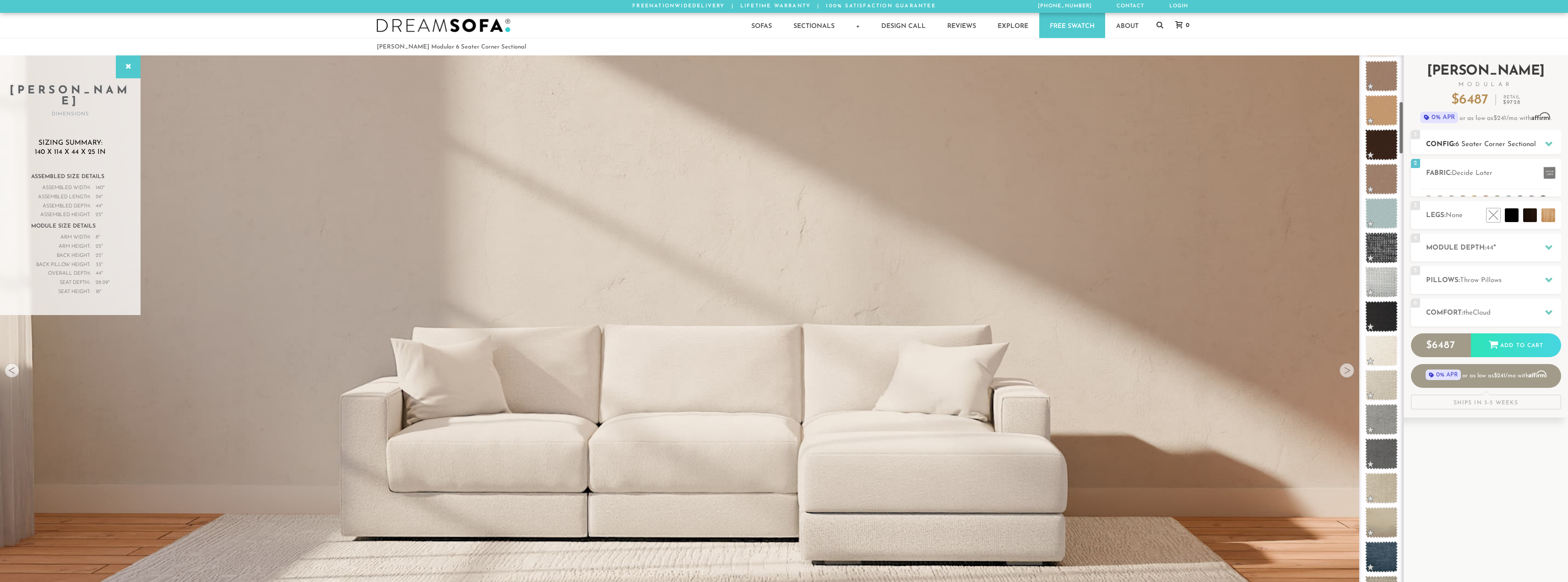
click at [1476, 140] on h2 "Config: 6 Seater Corner Sectional" at bounding box center [1493, 144] width 135 height 10
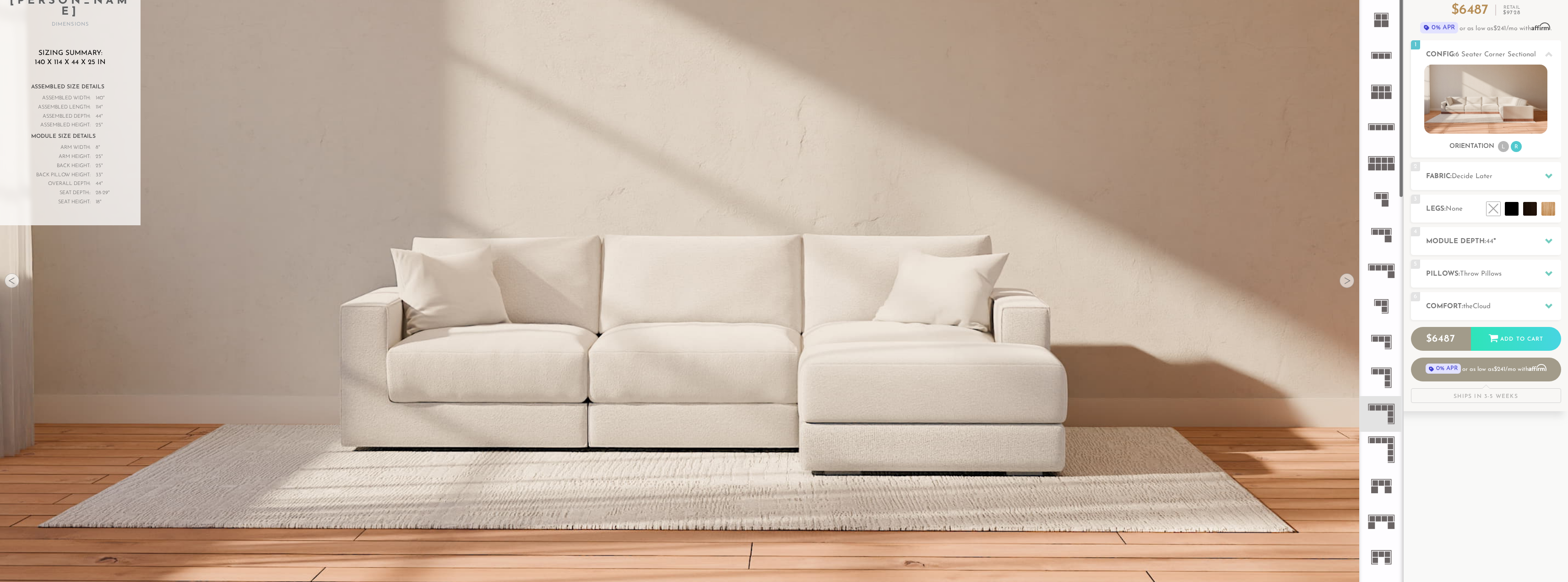
scroll to position [92, 0]
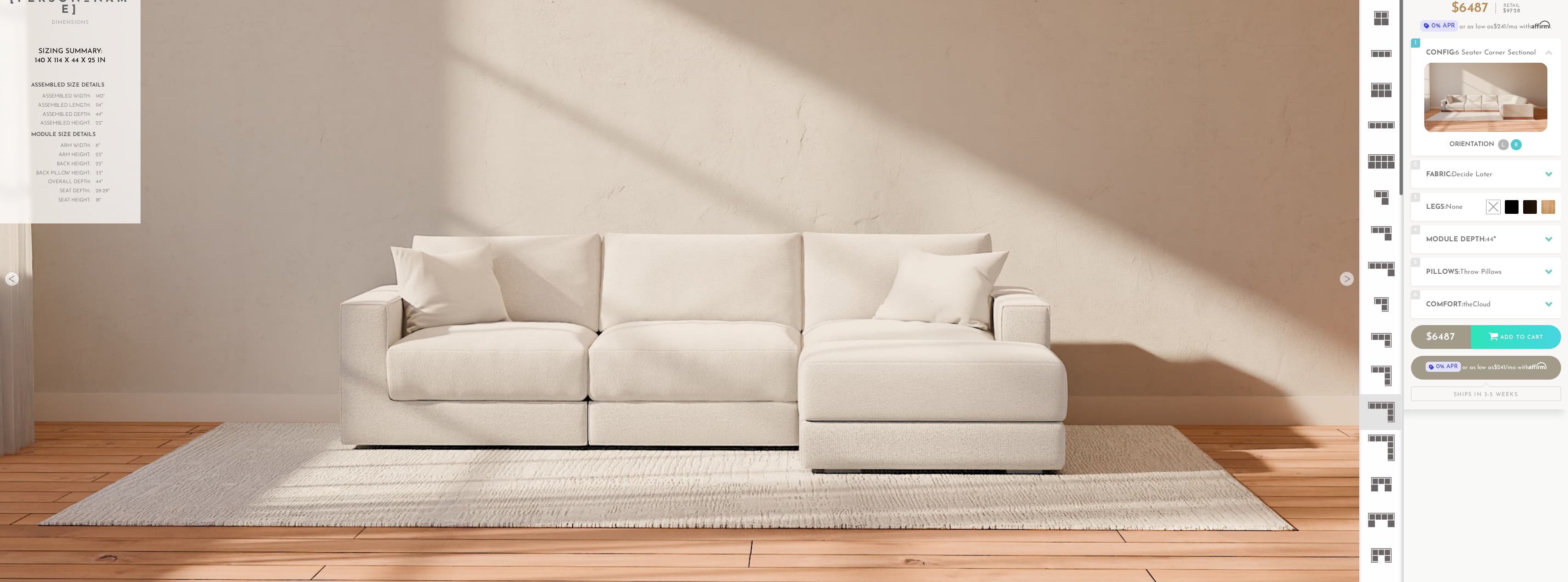
click at [1383, 228] on rect at bounding box center [1381, 230] width 6 height 6
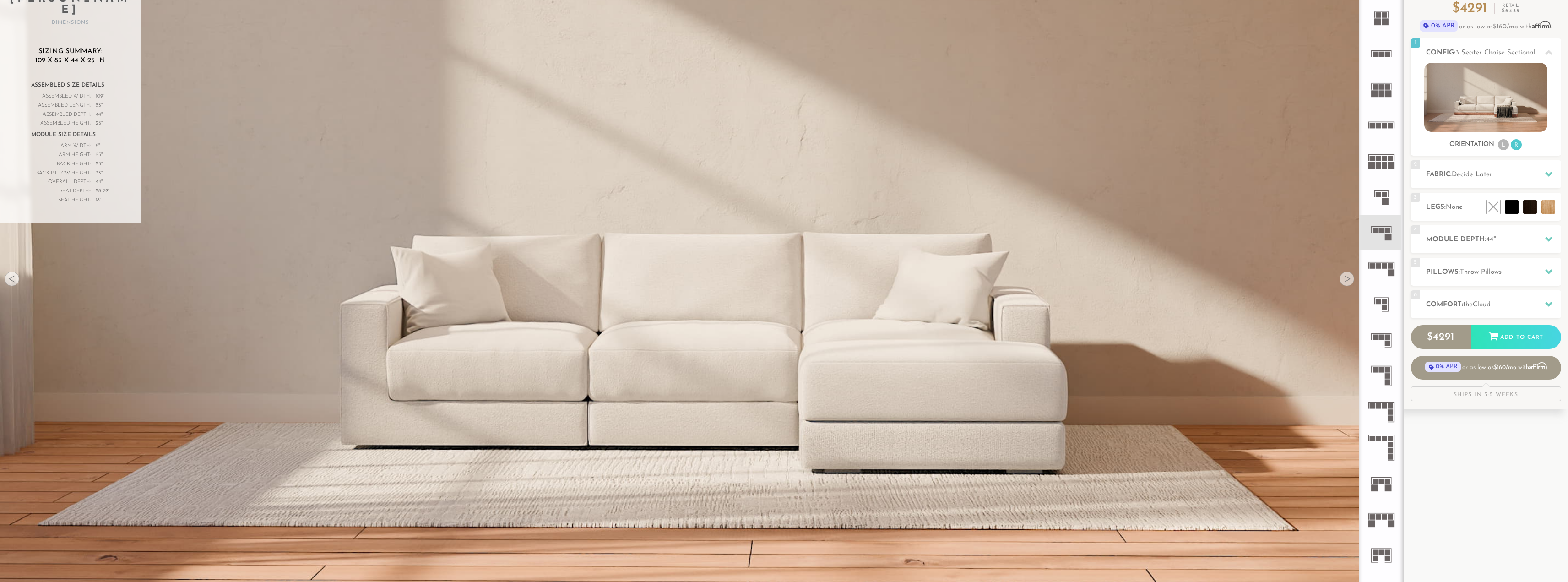
click at [1380, 266] on rect at bounding box center [1378, 267] width 6 height 6
click at [1379, 404] on rect at bounding box center [1378, 406] width 6 height 6
click at [1383, 513] on icon at bounding box center [1381, 519] width 36 height 36
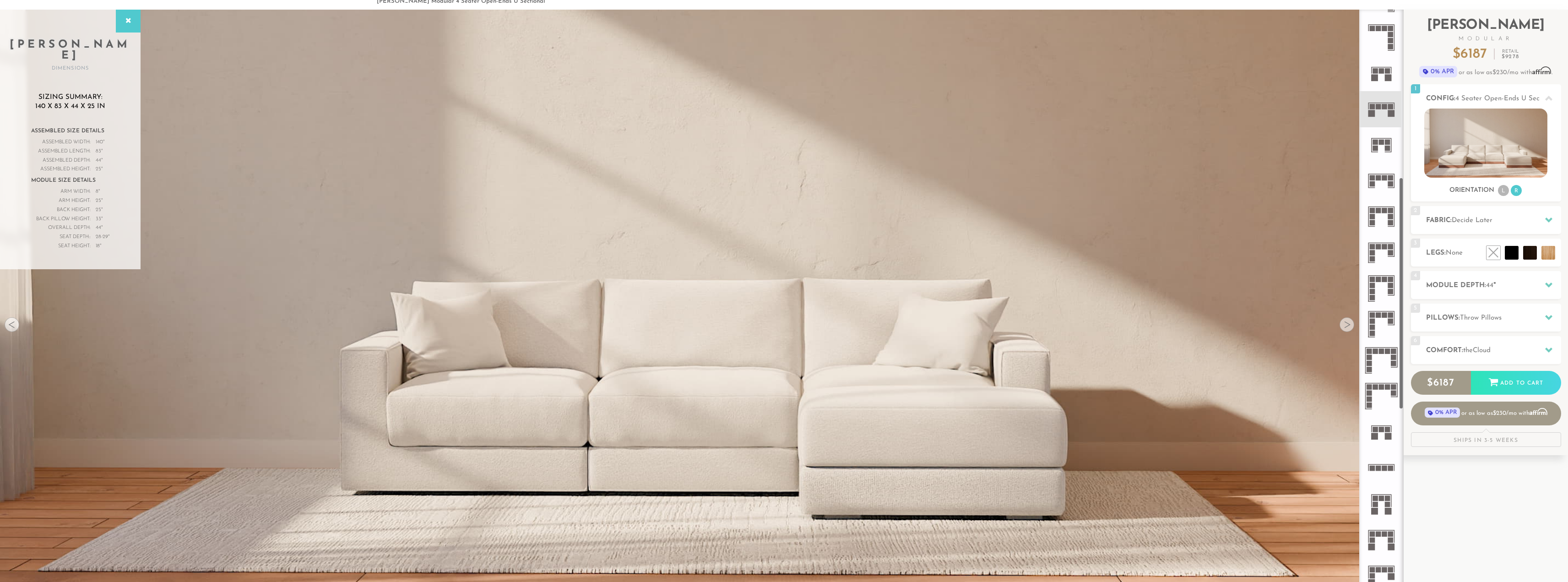
scroll to position [458, 0]
click at [1389, 469] on rect at bounding box center [1390, 467] width 6 height 6
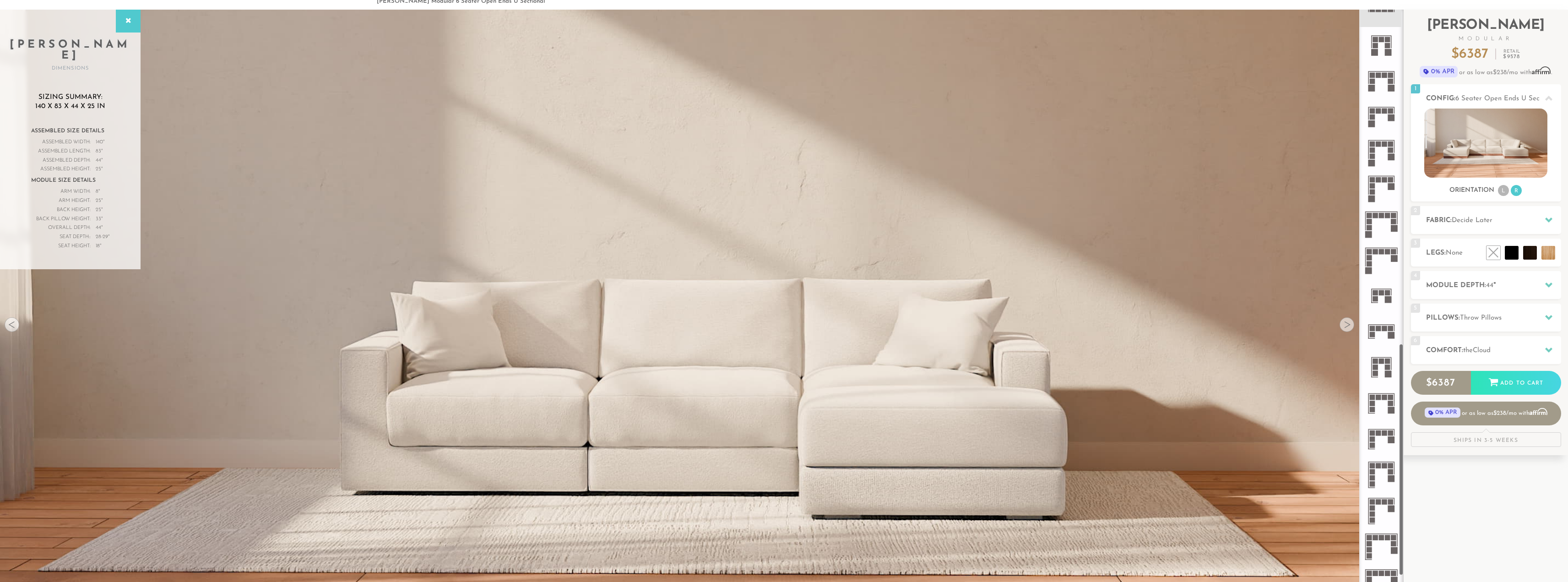
scroll to position [916, 0]
click at [1373, 435] on icon at bounding box center [1381, 438] width 36 height 36
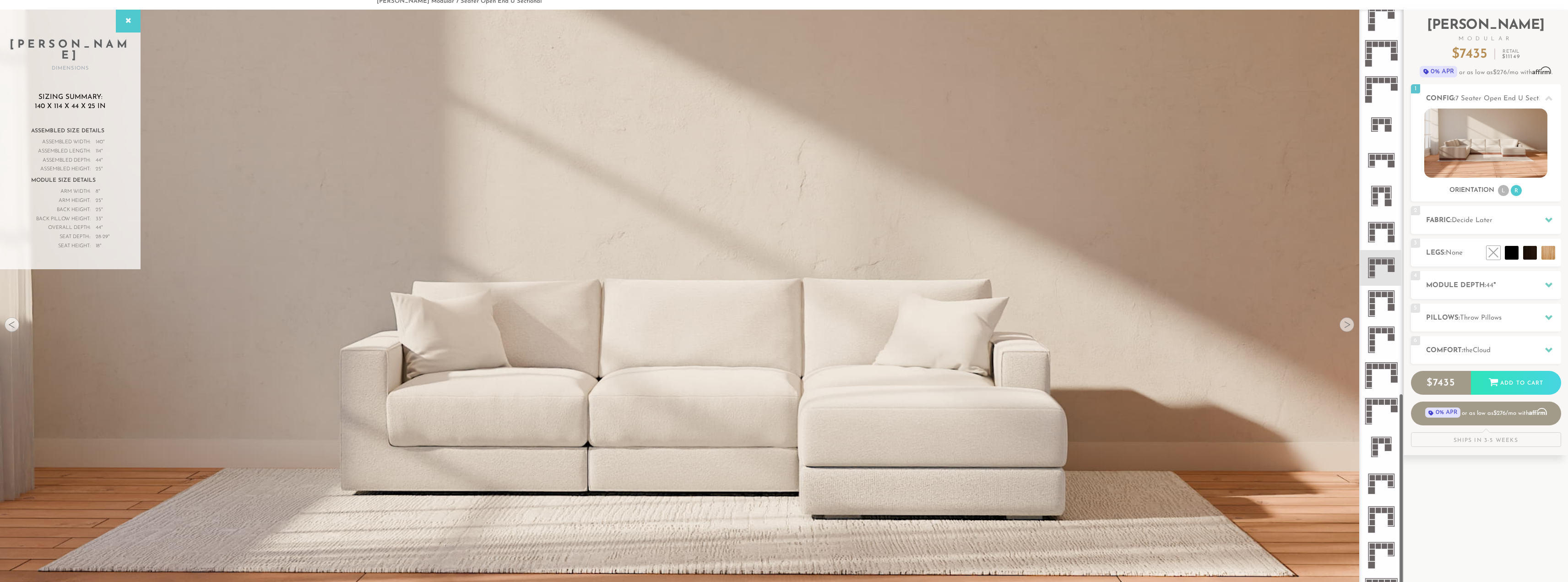
scroll to position [1089, 0]
click at [1390, 475] on rect at bounding box center [1390, 475] width 6 height 6
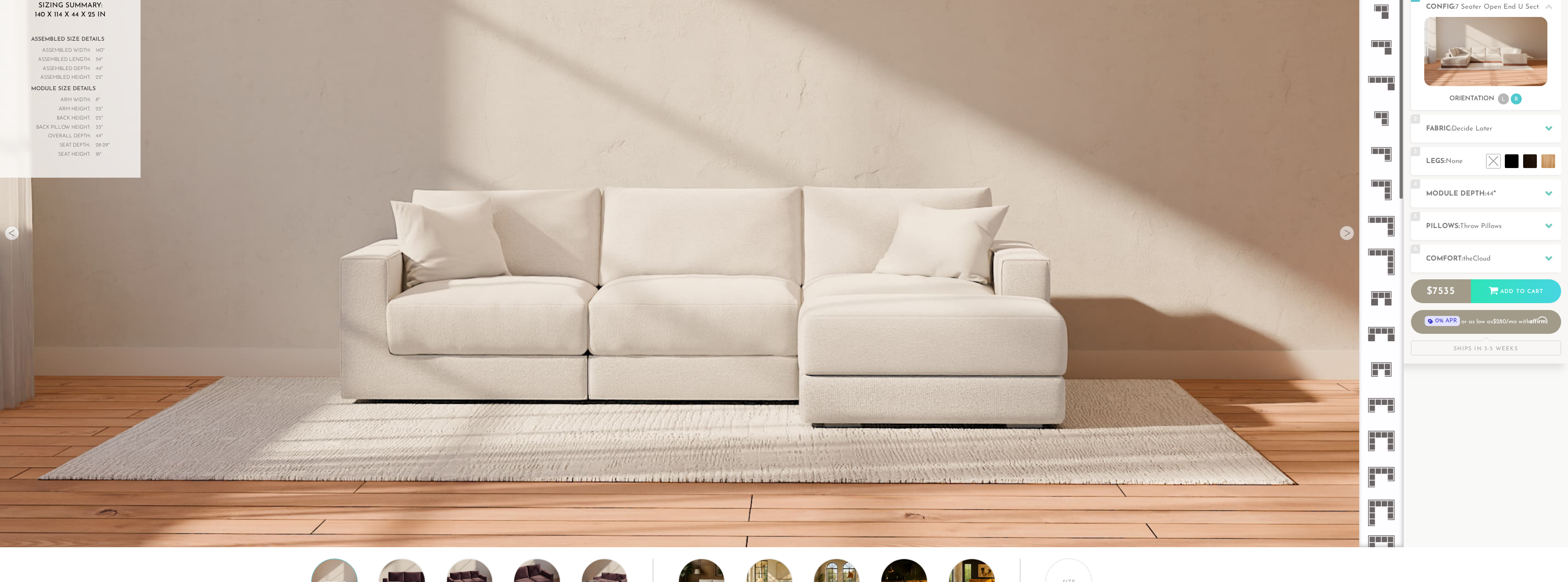
scroll to position [131, 0]
click at [1386, 239] on icon at bounding box center [1381, 235] width 36 height 36
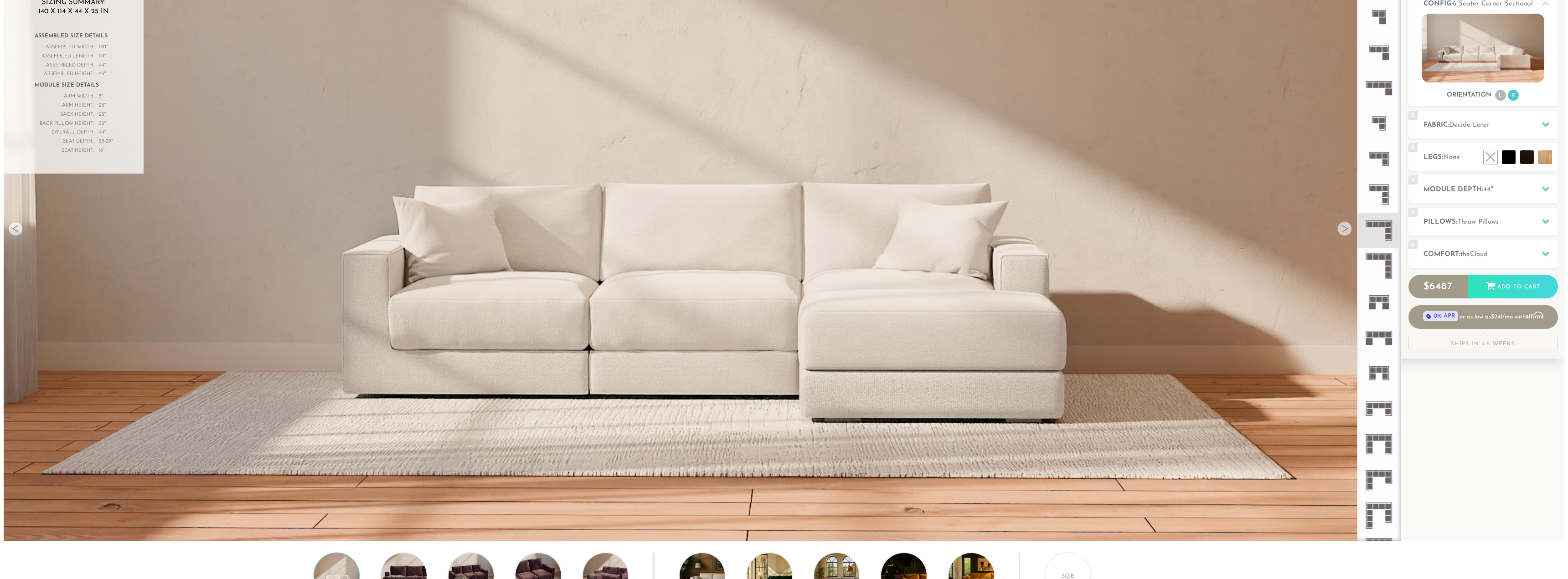
scroll to position [137, 0]
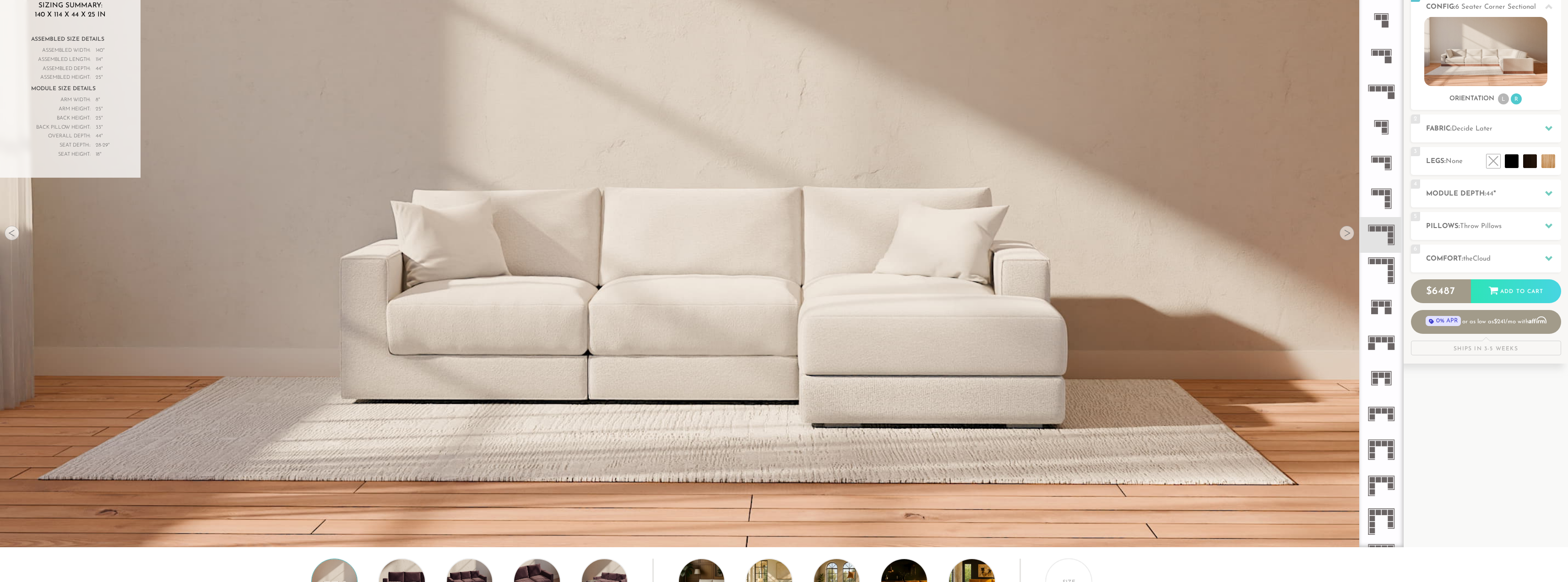
click at [875, 355] on img at bounding box center [701, 200] width 1403 height 790
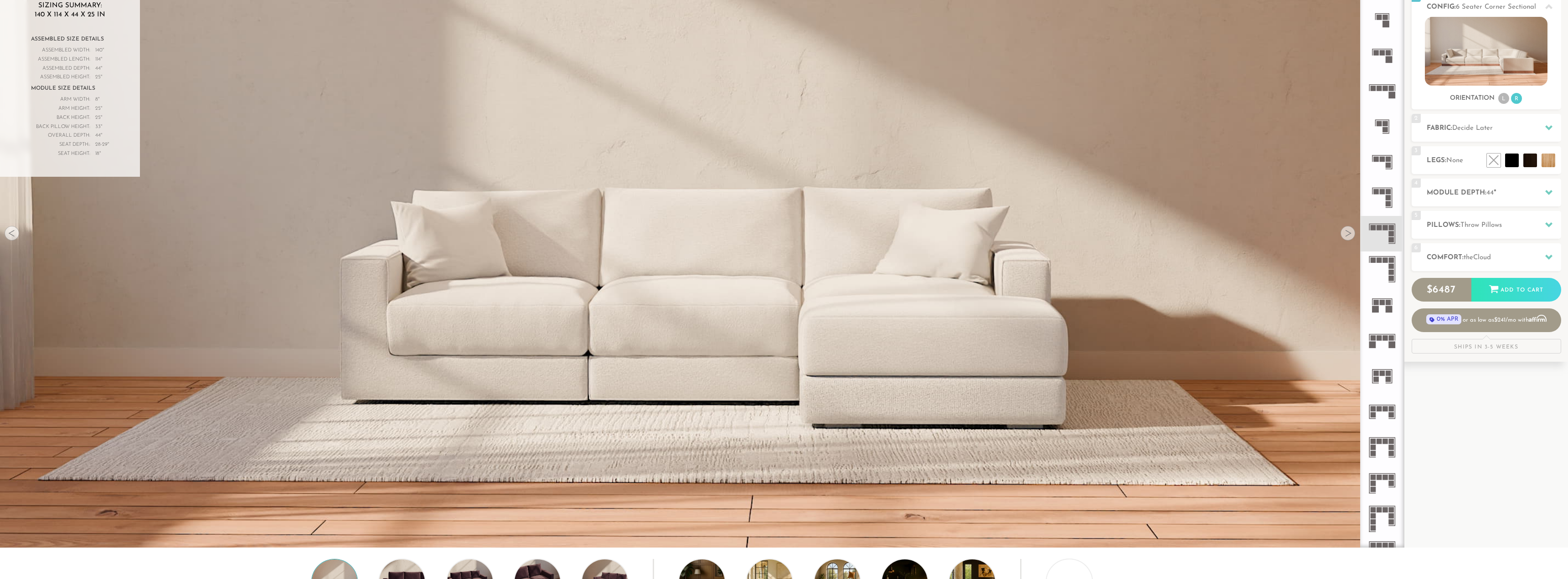
scroll to position [12961, 1561]
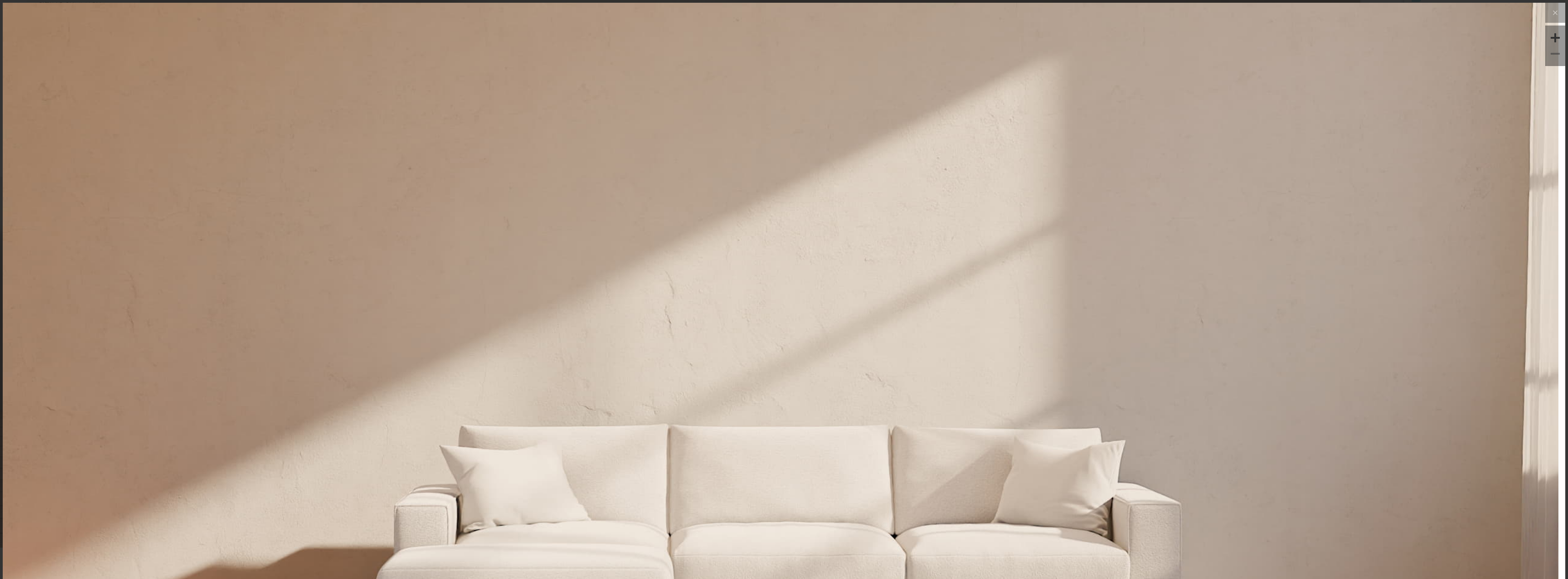
click at [1553, 37] on div at bounding box center [1555, 37] width 14 height 14
click at [930, 254] on img at bounding box center [780, 261] width 1556 height 518
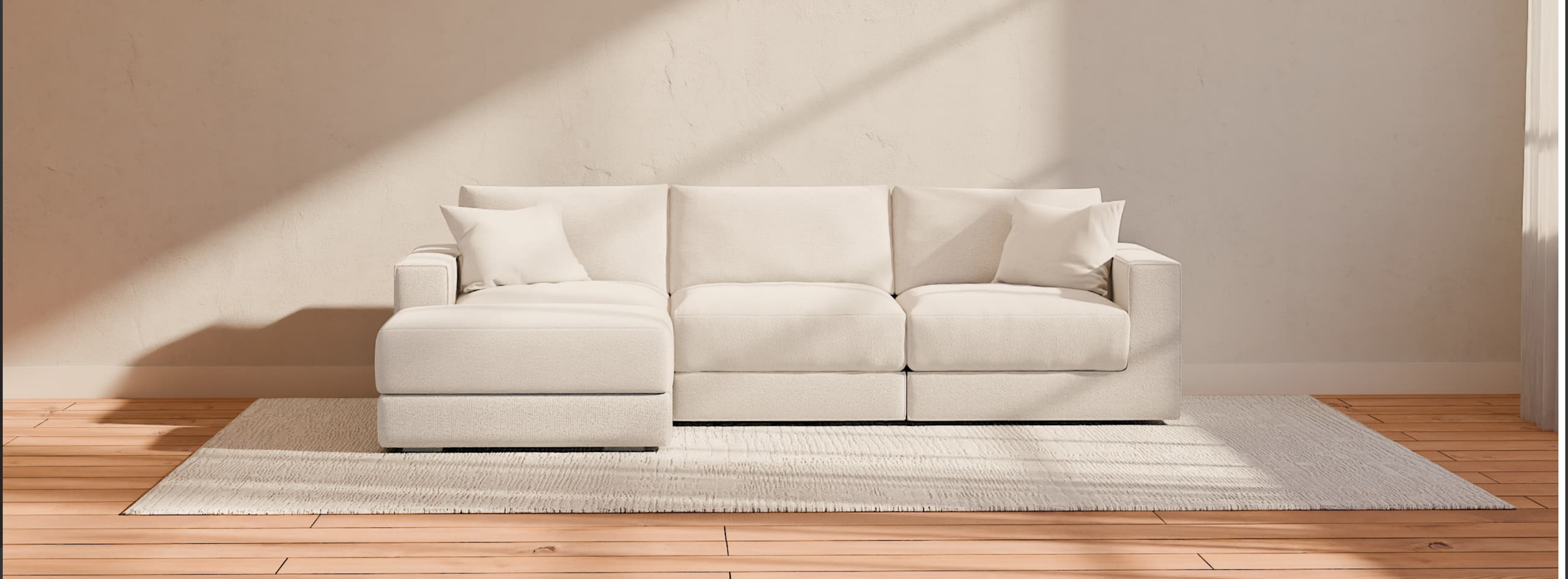
scroll to position [303, 0]
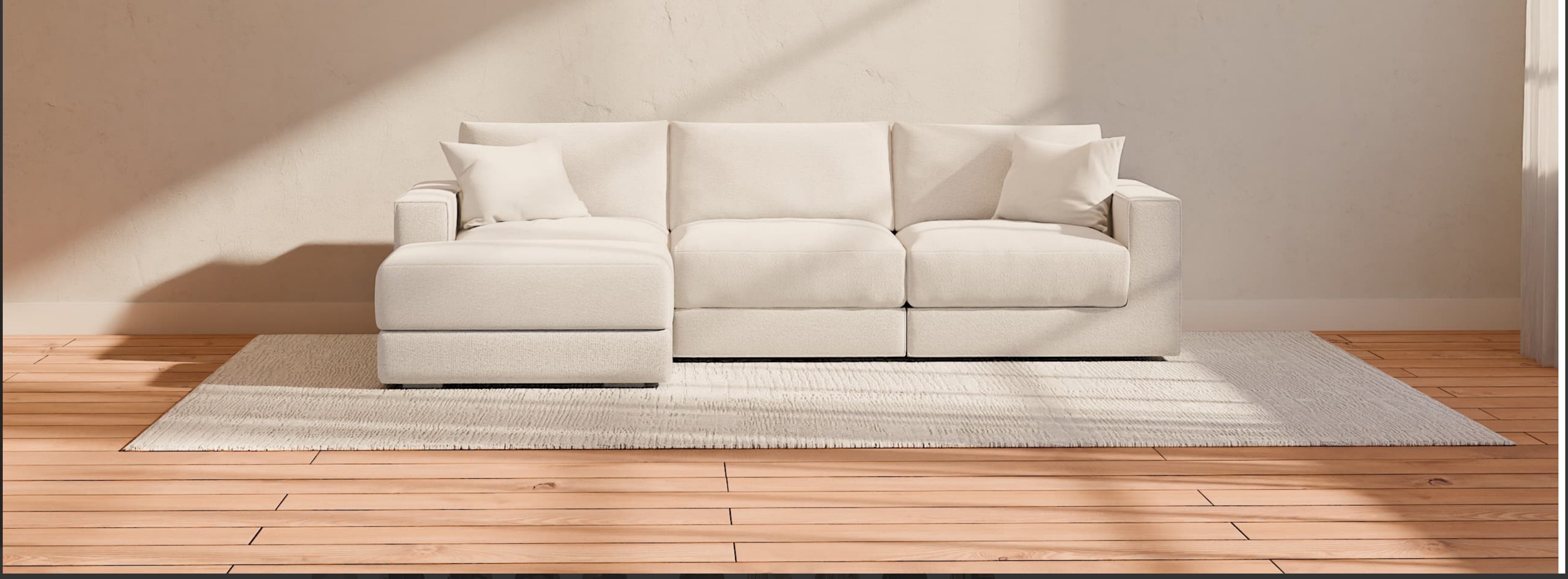
drag, startPoint x: 918, startPoint y: 320, endPoint x: 901, endPoint y: 396, distance: 77.9
click at [1092, 282] on img at bounding box center [780, 136] width 1556 height 875
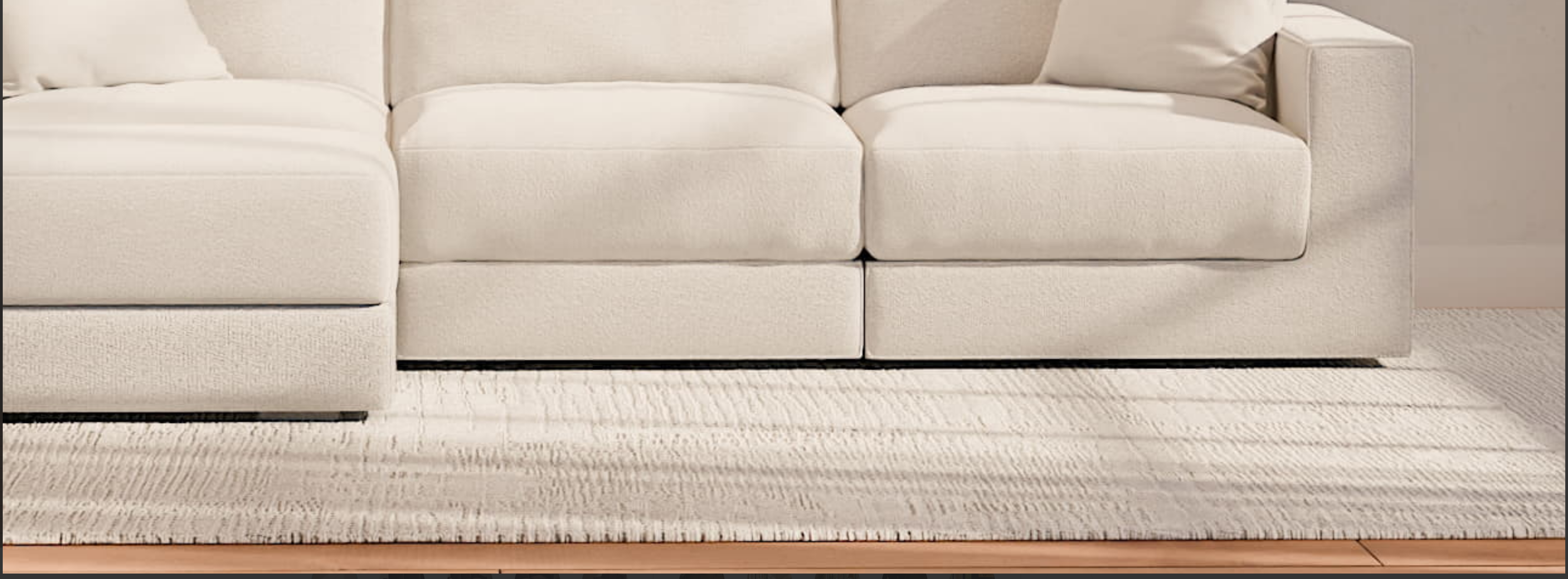
drag, startPoint x: 761, startPoint y: 335, endPoint x: 905, endPoint y: 354, distance: 145.2
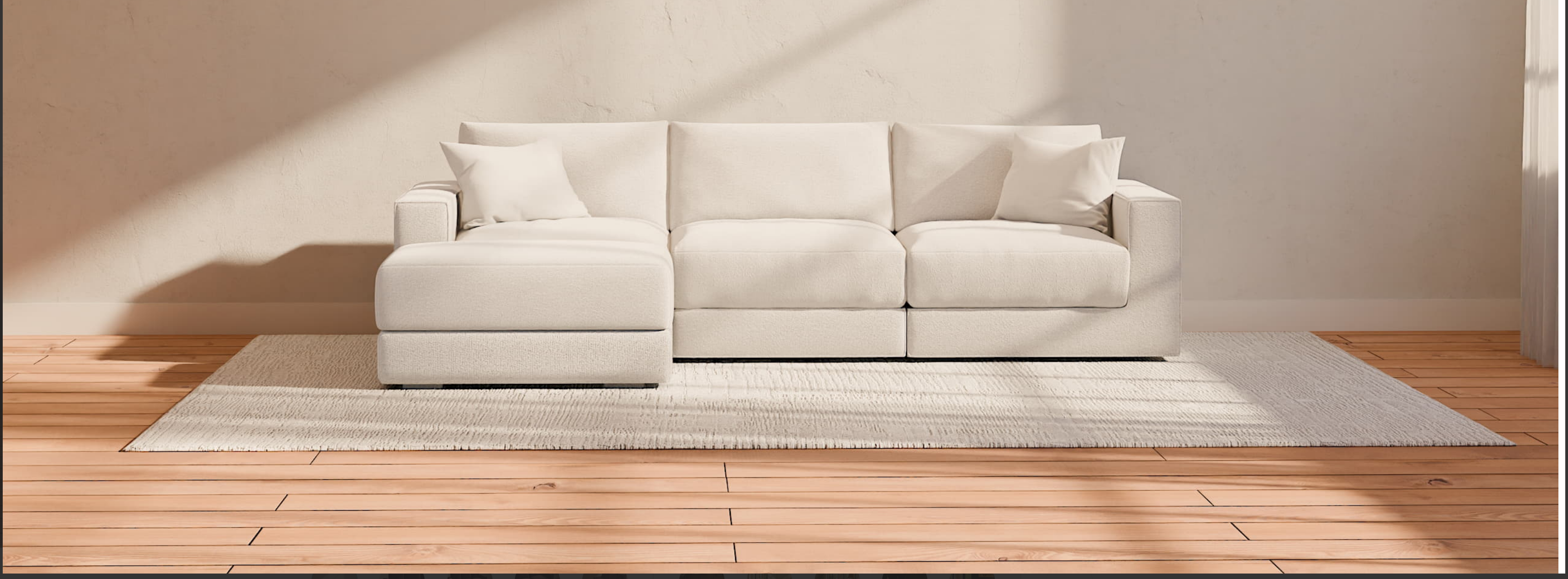
click at [909, 484] on img at bounding box center [780, 137] width 1556 height 875
click at [831, 497] on video at bounding box center [842, 118] width 1678 height 839
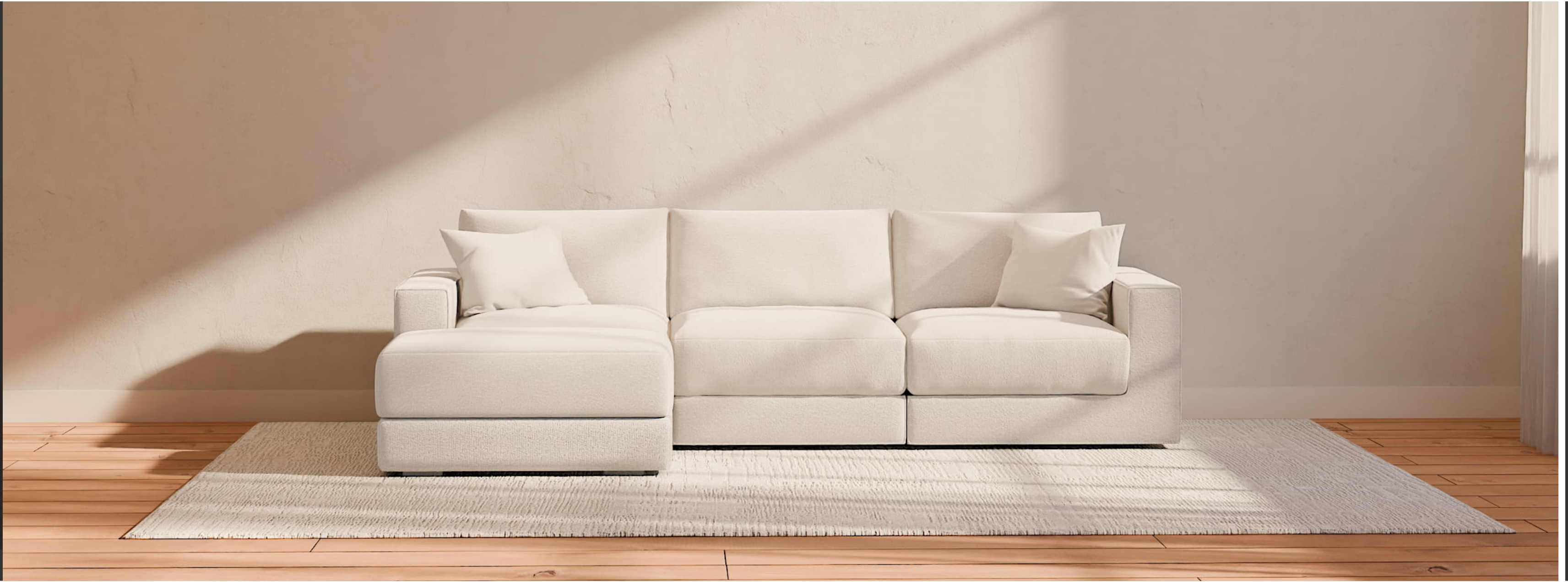
scroll to position [0, 0]
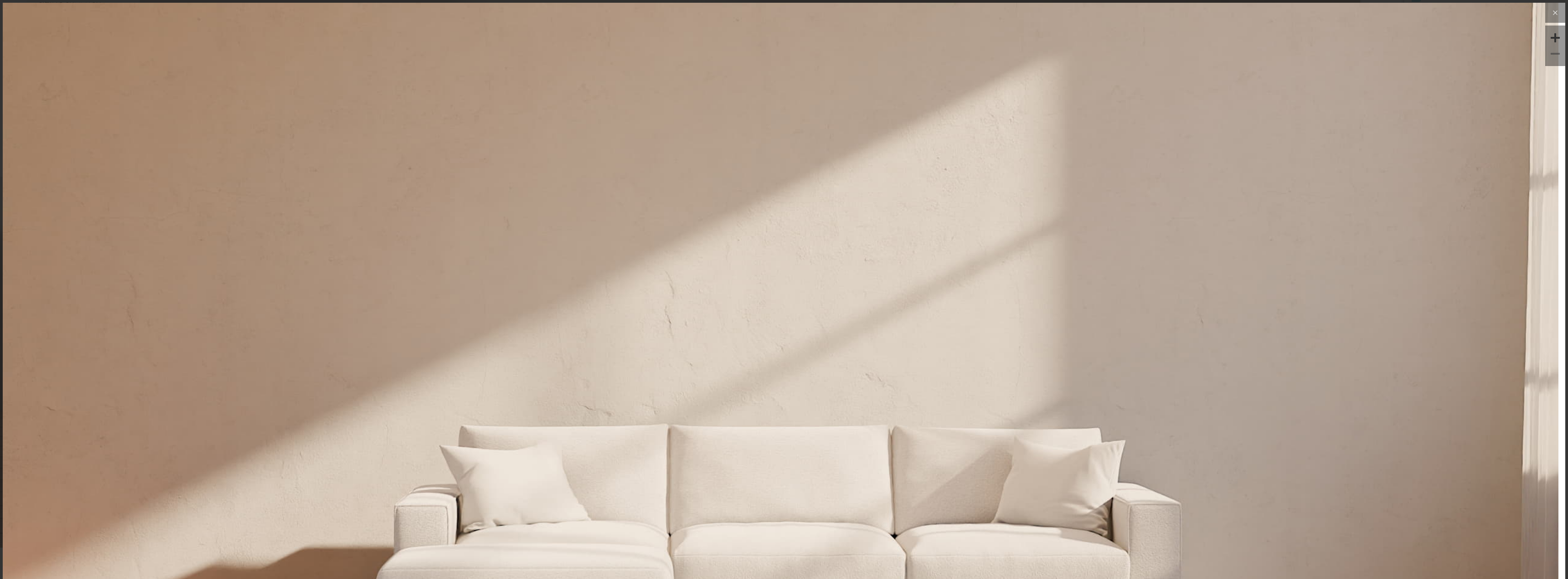
click at [1549, 14] on icon at bounding box center [1555, 13] width 11 height 11
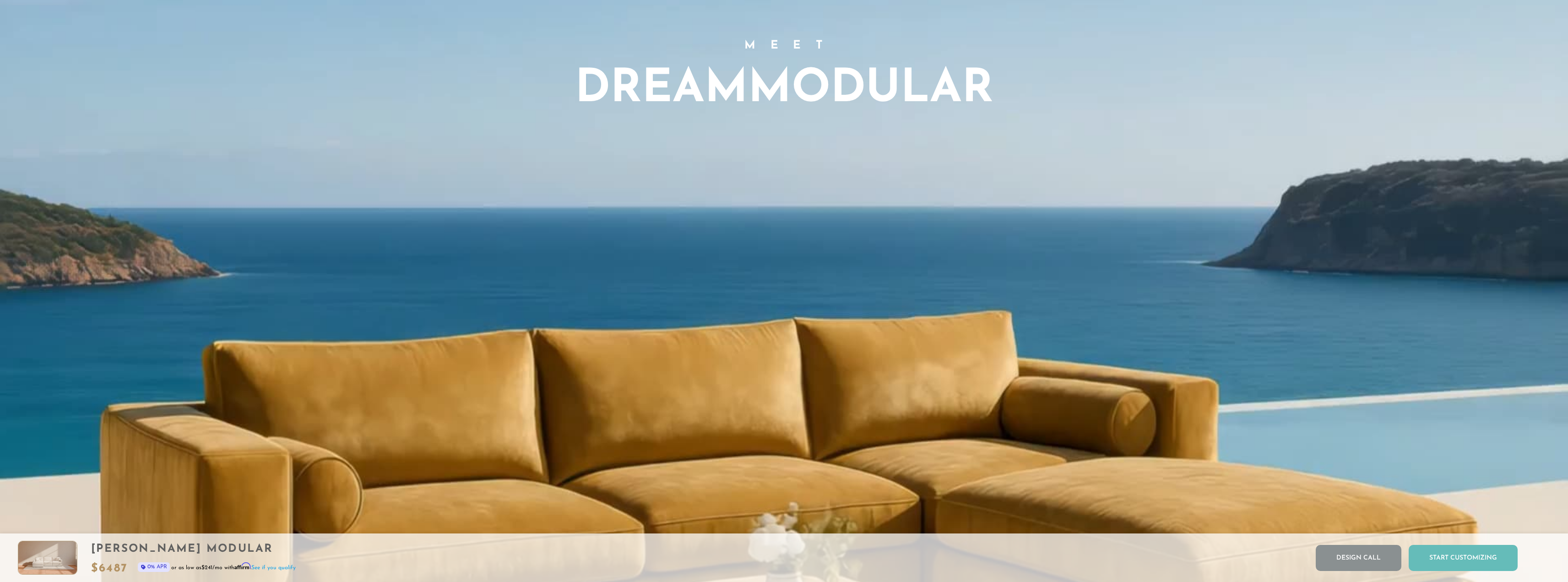
drag, startPoint x: 1532, startPoint y: 0, endPoint x: 1443, endPoint y: 554, distance: 561.1
click at [1443, 554] on div "Start Customizing" at bounding box center [1462, 559] width 109 height 26
